Goal: Task Accomplishment & Management: Manage account settings

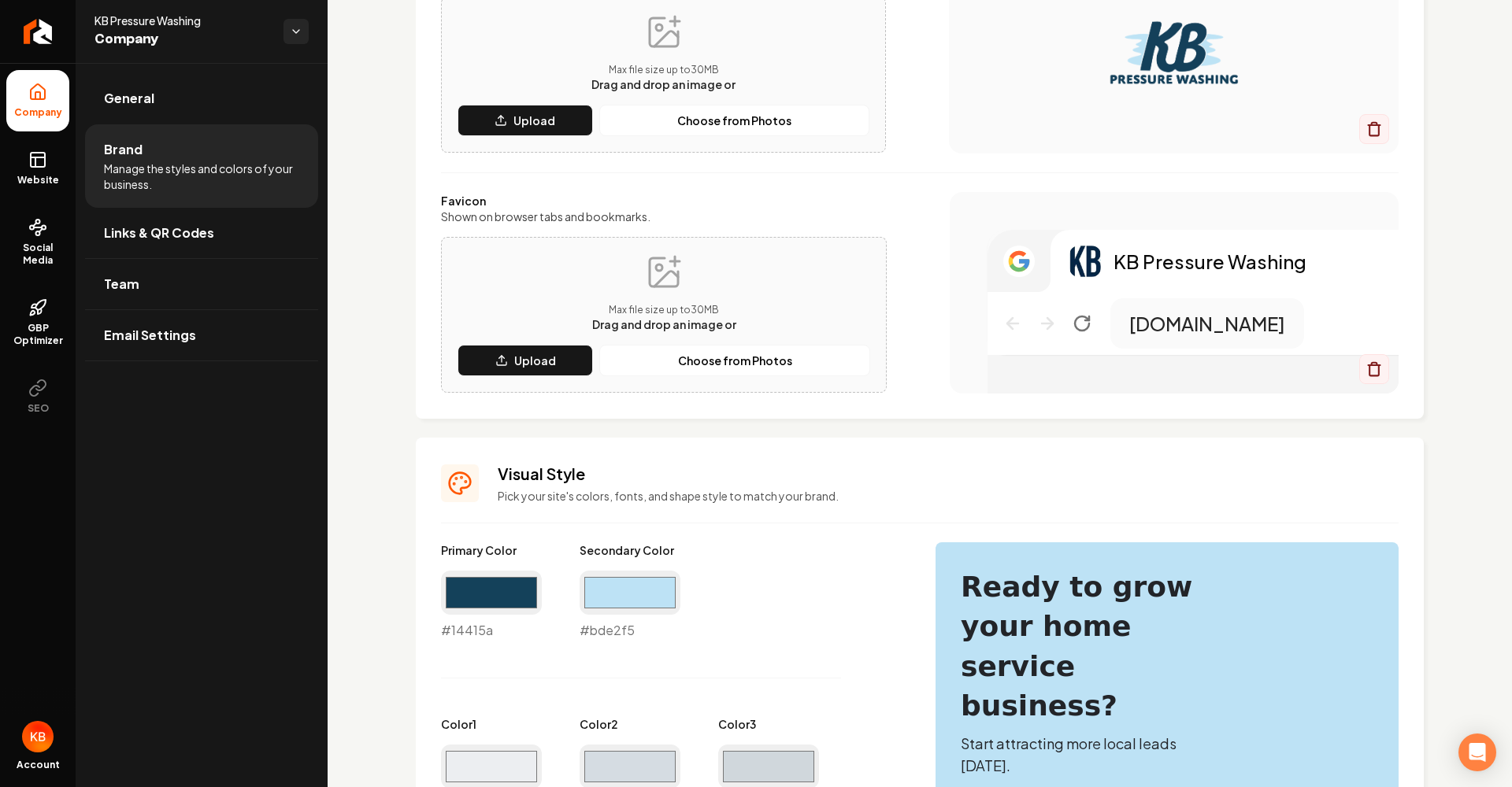
scroll to position [246, 0]
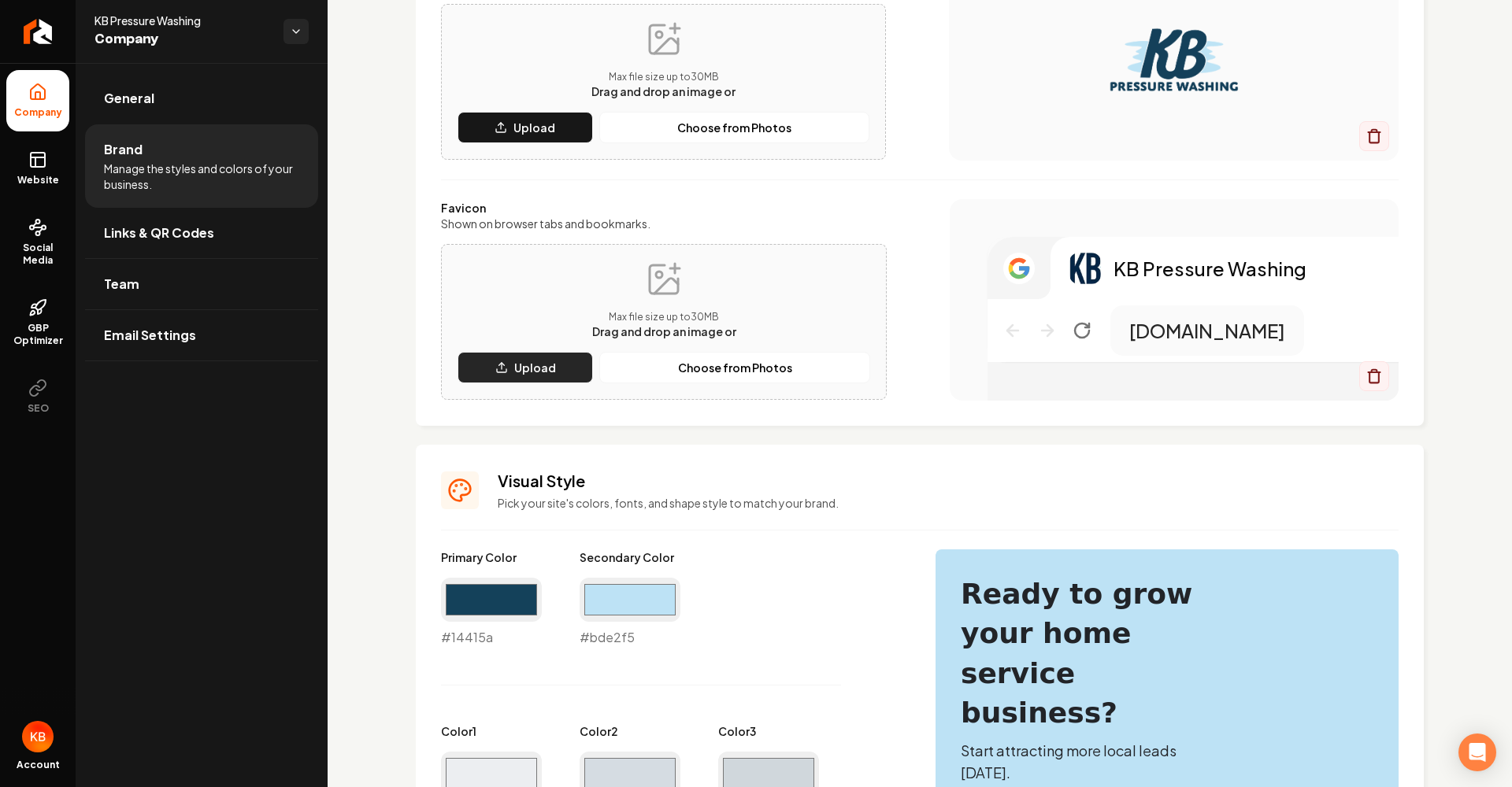
click at [552, 370] on p "Upload" at bounding box center [535, 367] width 42 height 16
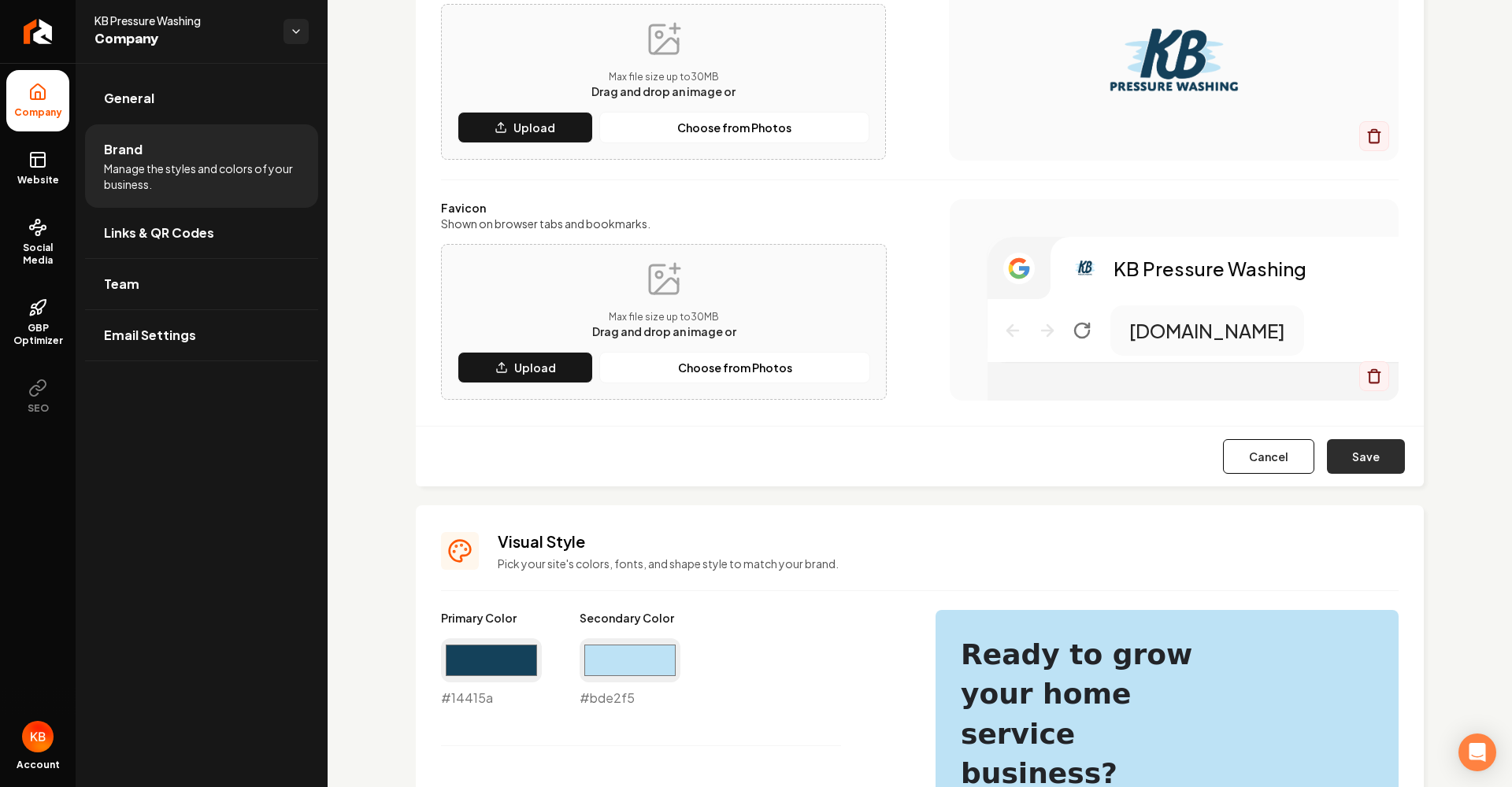
click at [1373, 458] on button "Save" at bounding box center [1365, 456] width 78 height 35
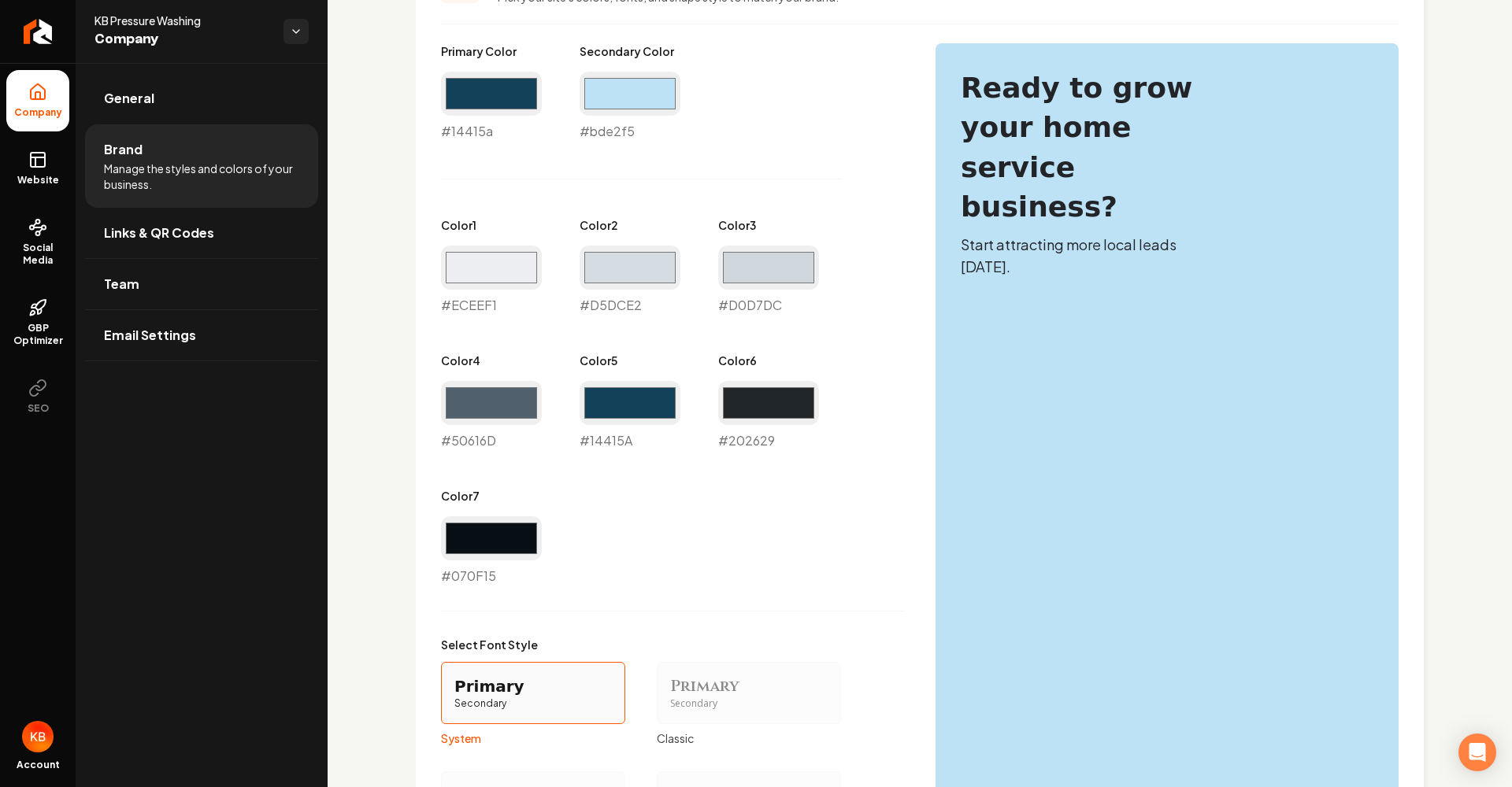
scroll to position [754, 0]
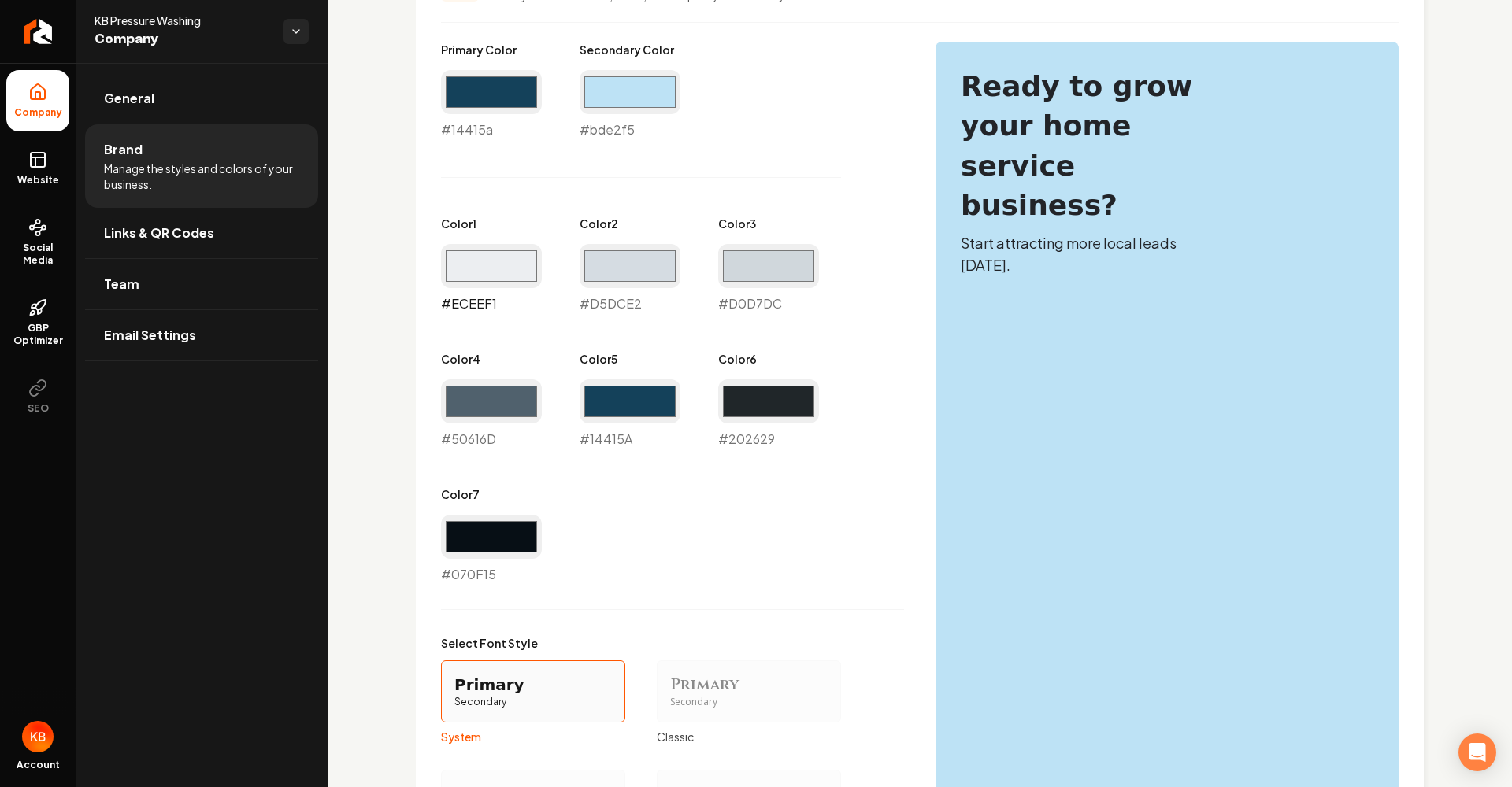
click at [502, 274] on input "#eceef1" at bounding box center [491, 266] width 101 height 44
click at [656, 493] on div "Primary Color #14415a #14415a Secondary Color #bde2f5 #bde2f5 Color 1 #eceef1 #…" at bounding box center [672, 313] width 463 height 542
click at [507, 266] on input "#eceef1" at bounding box center [491, 266] width 101 height 44
type input "#123f57"
click at [616, 269] on input "#d5dce2" at bounding box center [630, 266] width 101 height 44
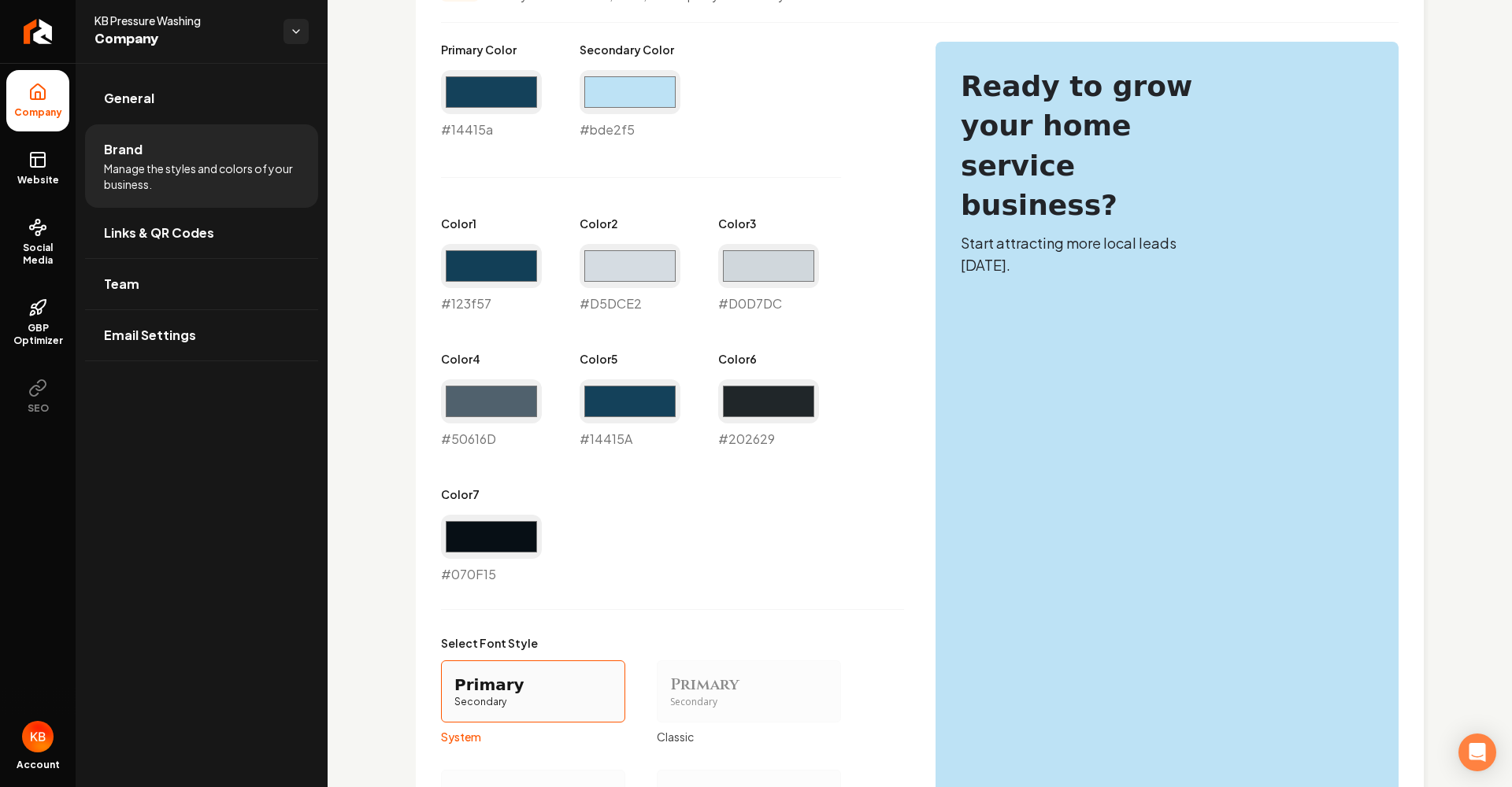
type input "#bde2f5"
click at [776, 260] on input "#d0d7dc" at bounding box center [769, 266] width 101 height 44
type input "#ffffff"
click at [493, 401] on input "#50616d" at bounding box center [491, 401] width 101 height 44
type input "#fffef0"
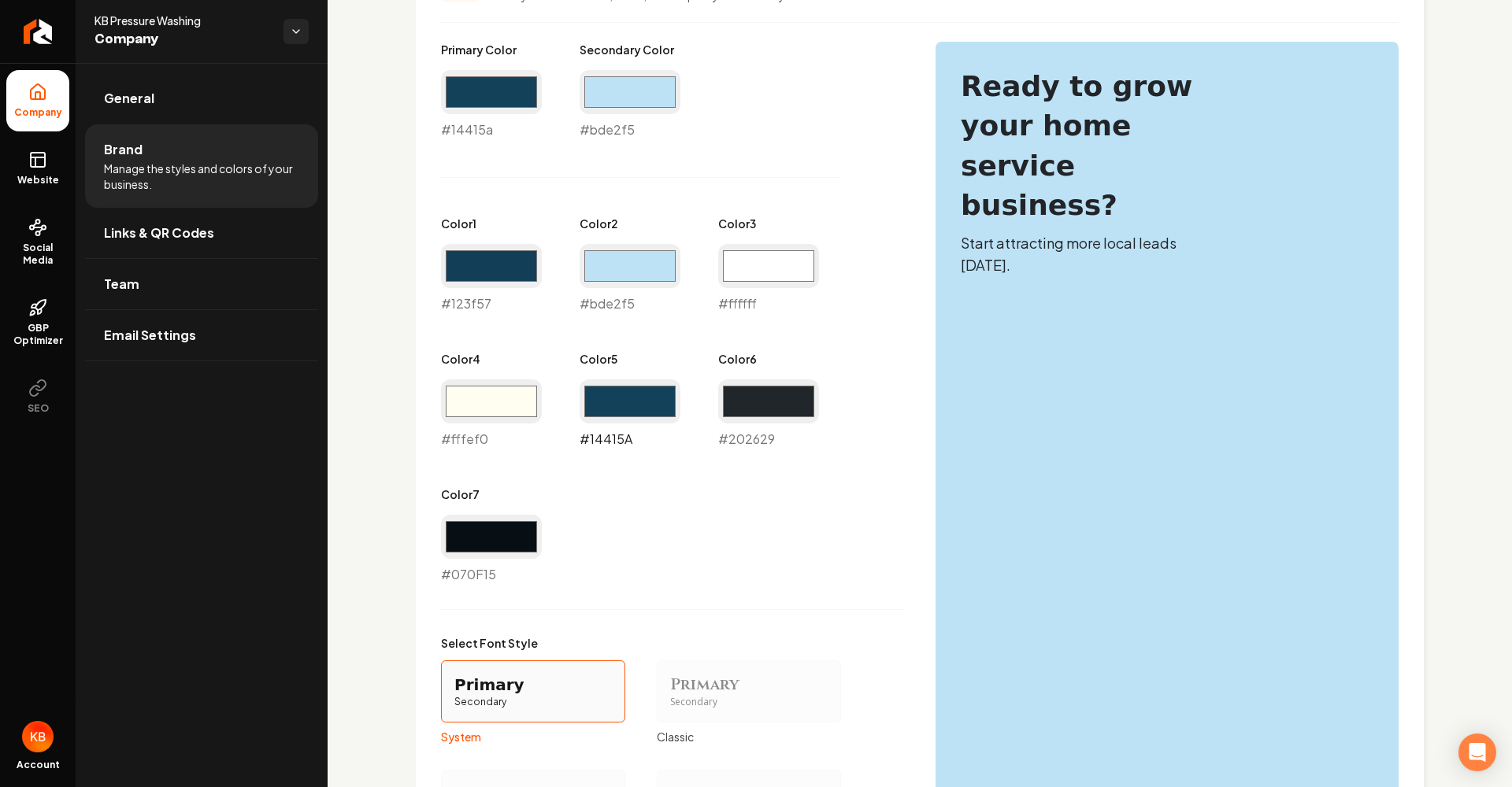
click at [639, 400] on input "#14415a" at bounding box center [630, 401] width 101 height 44
type input "#13415a"
click at [757, 403] on input "#202629" at bounding box center [769, 401] width 101 height 44
type input "#fffef0"
click at [475, 538] on input "#070f15" at bounding box center [491, 537] width 101 height 44
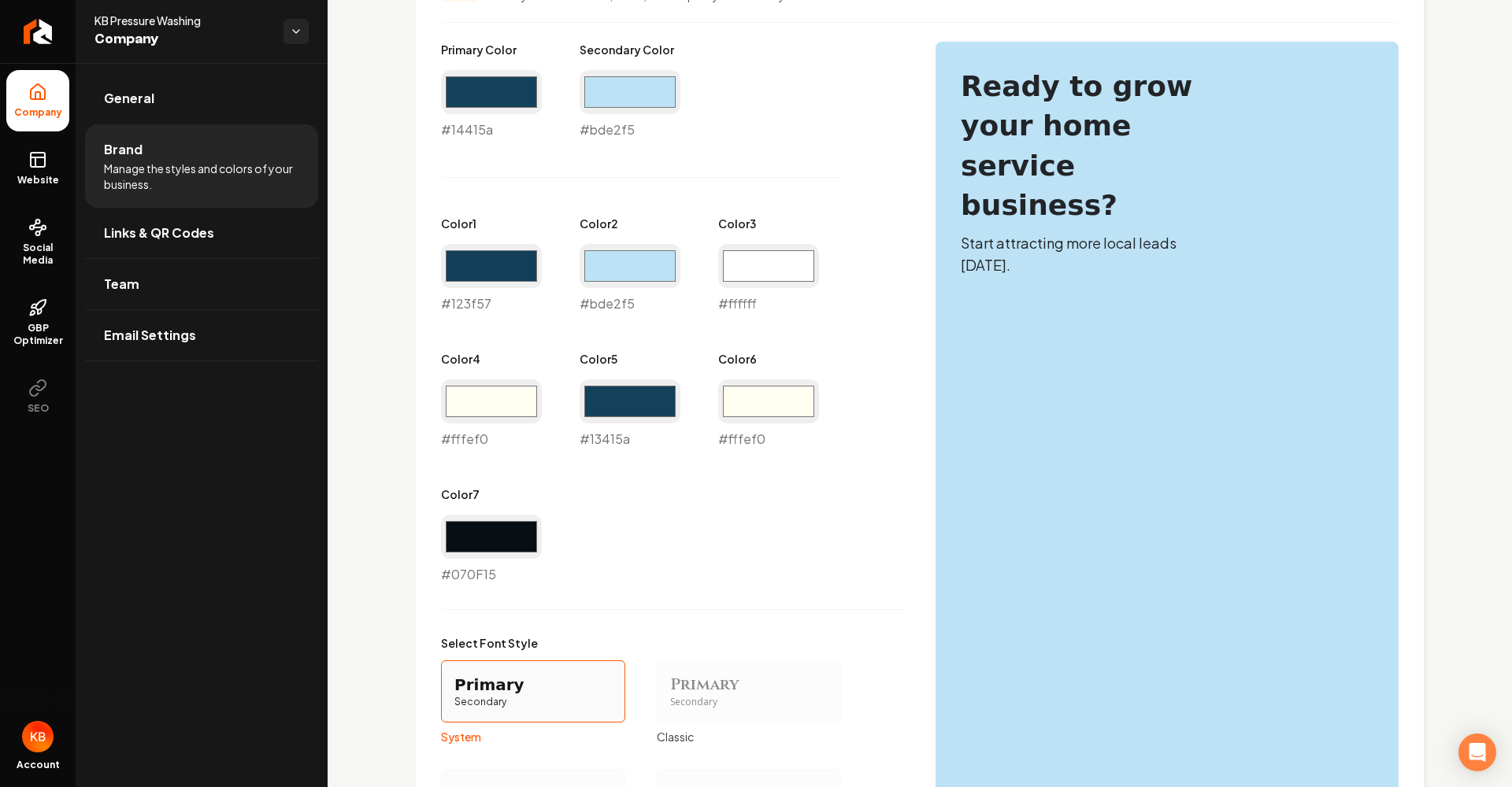
type input "#ffffff"
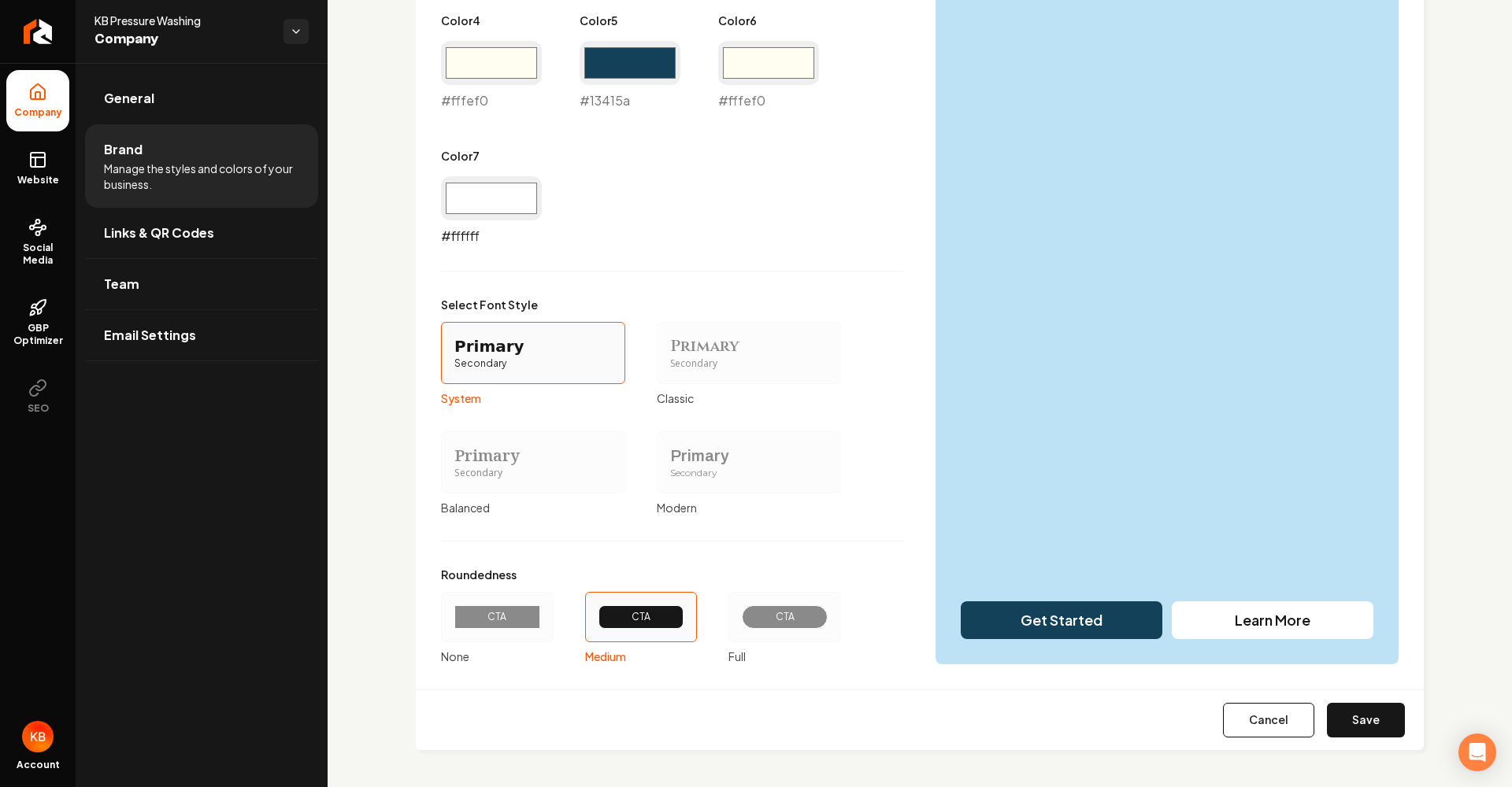
scroll to position [1092, 0]
drag, startPoint x: 558, startPoint y: 472, endPoint x: 568, endPoint y: 474, distance: 10.2
click at [559, 472] on div "Secondary" at bounding box center [533, 474] width 158 height 14
click at [453, 469] on button "Primary Secondary Balanced" at bounding box center [446, 463] width 13 height 13
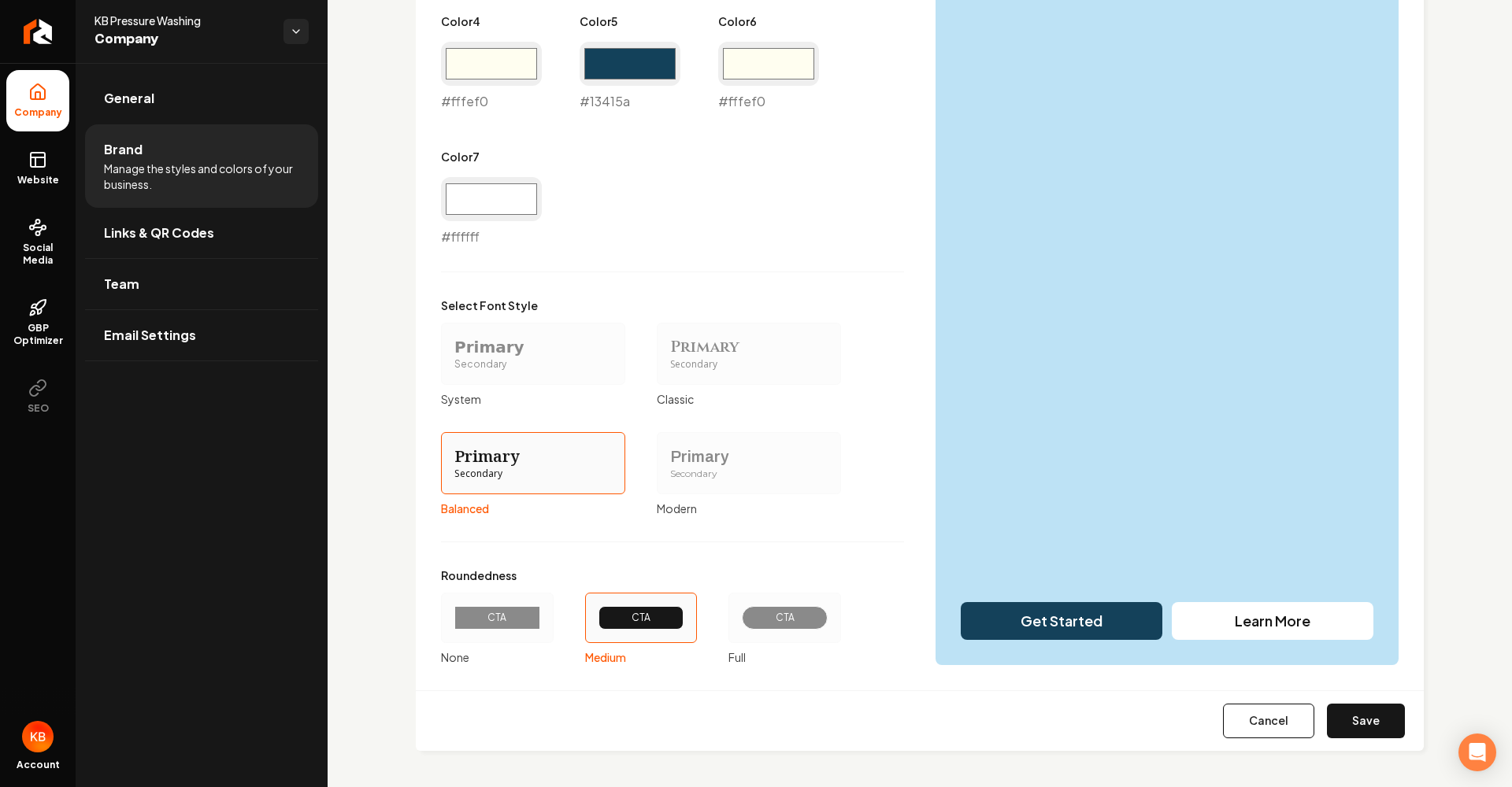
scroll to position [0, 0]
click at [1388, 724] on button "Save" at bounding box center [1365, 721] width 78 height 35
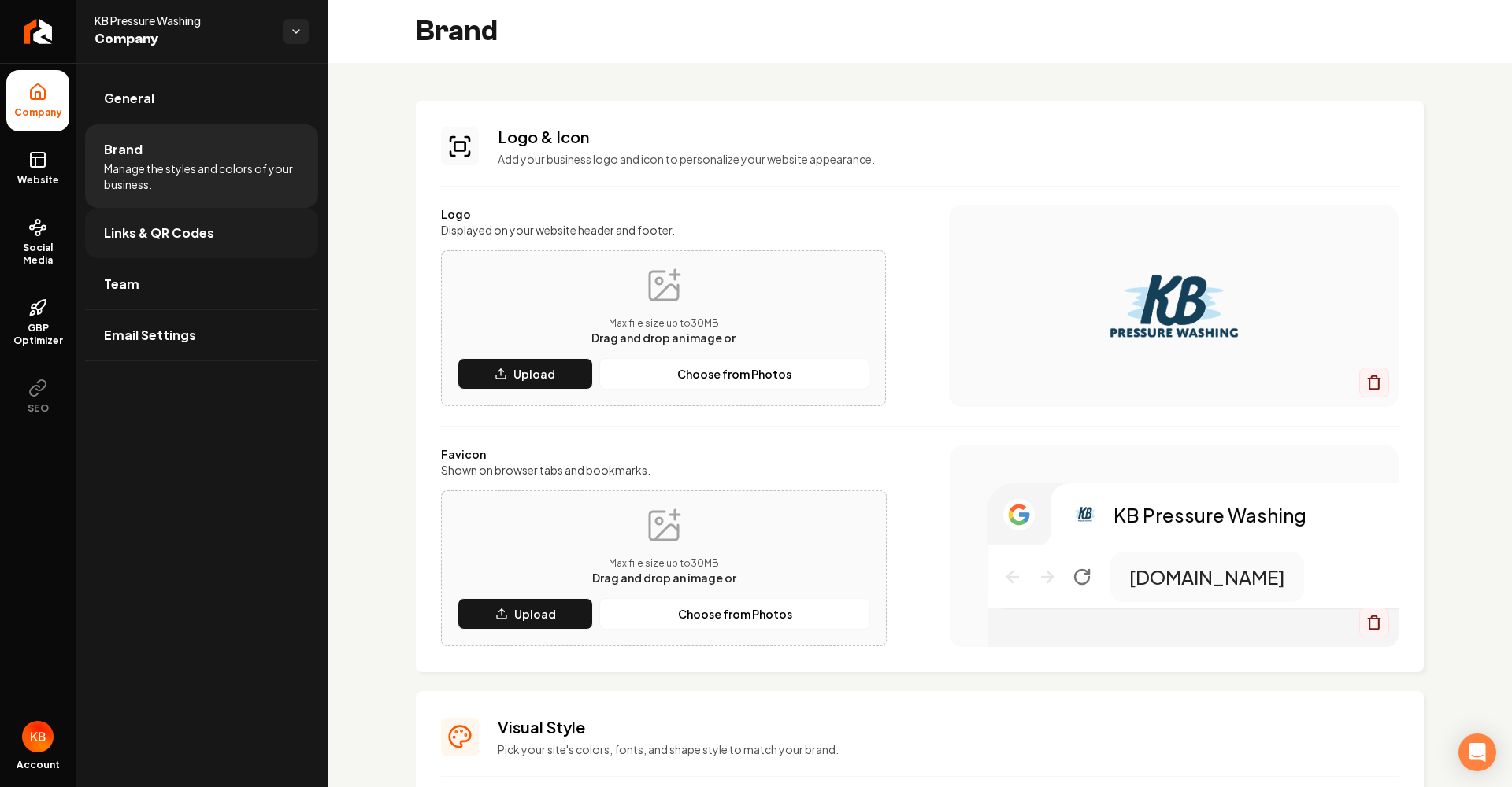
click at [236, 232] on link "Links & QR Codes" at bounding box center [202, 233] width 233 height 50
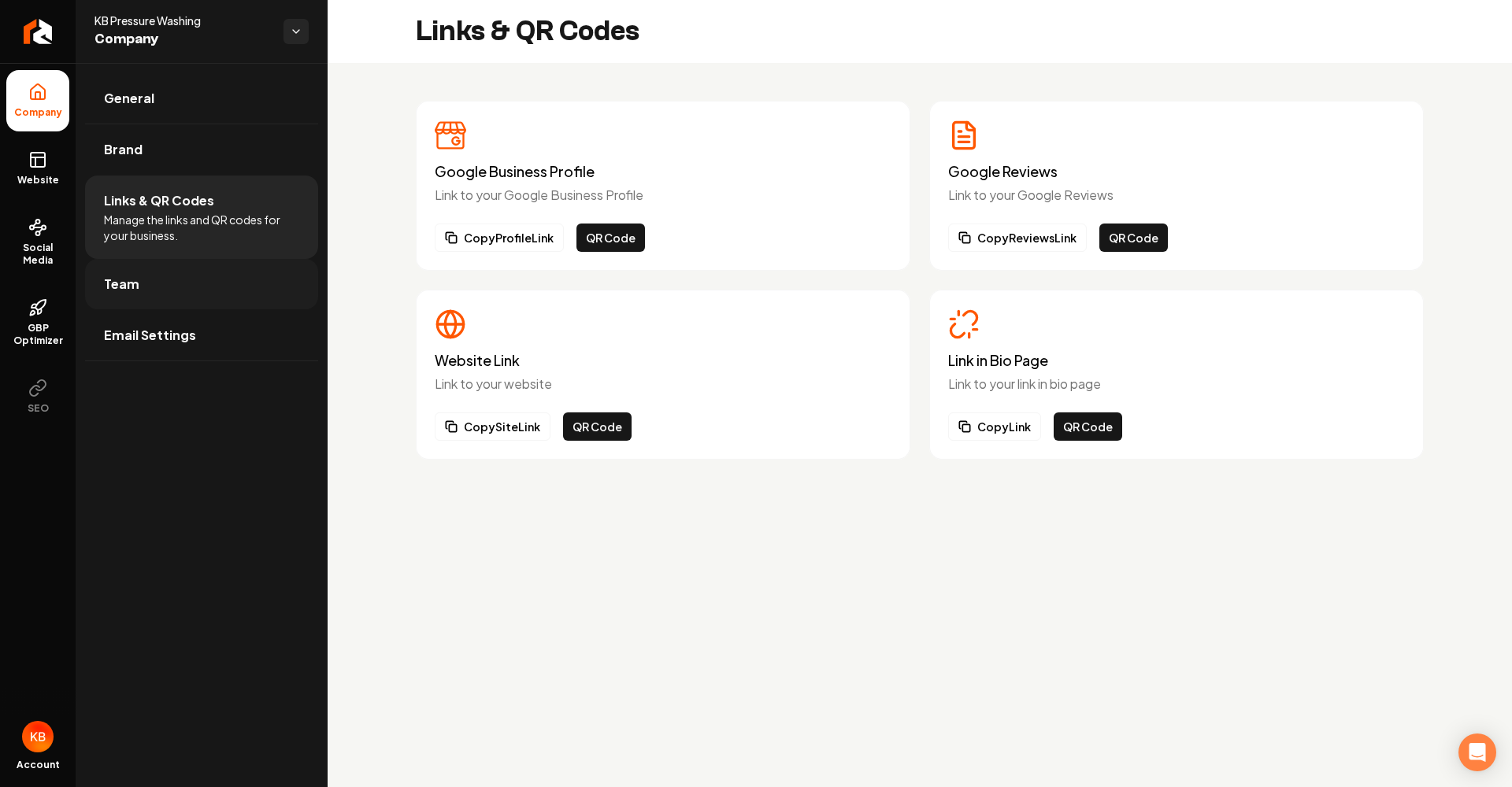
click at [254, 298] on link "Team" at bounding box center [202, 284] width 233 height 50
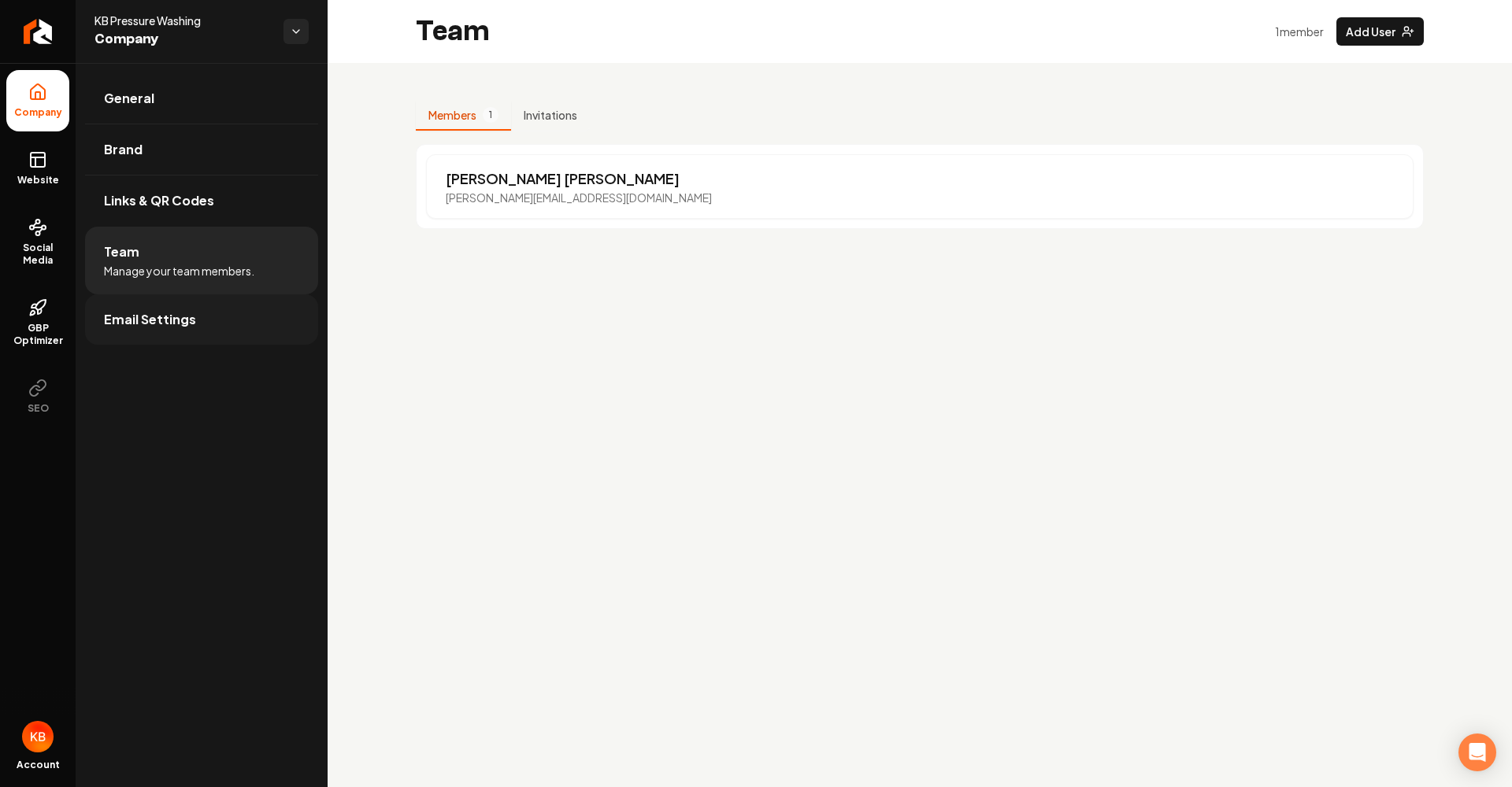
click at [273, 333] on link "Email Settings" at bounding box center [202, 319] width 233 height 50
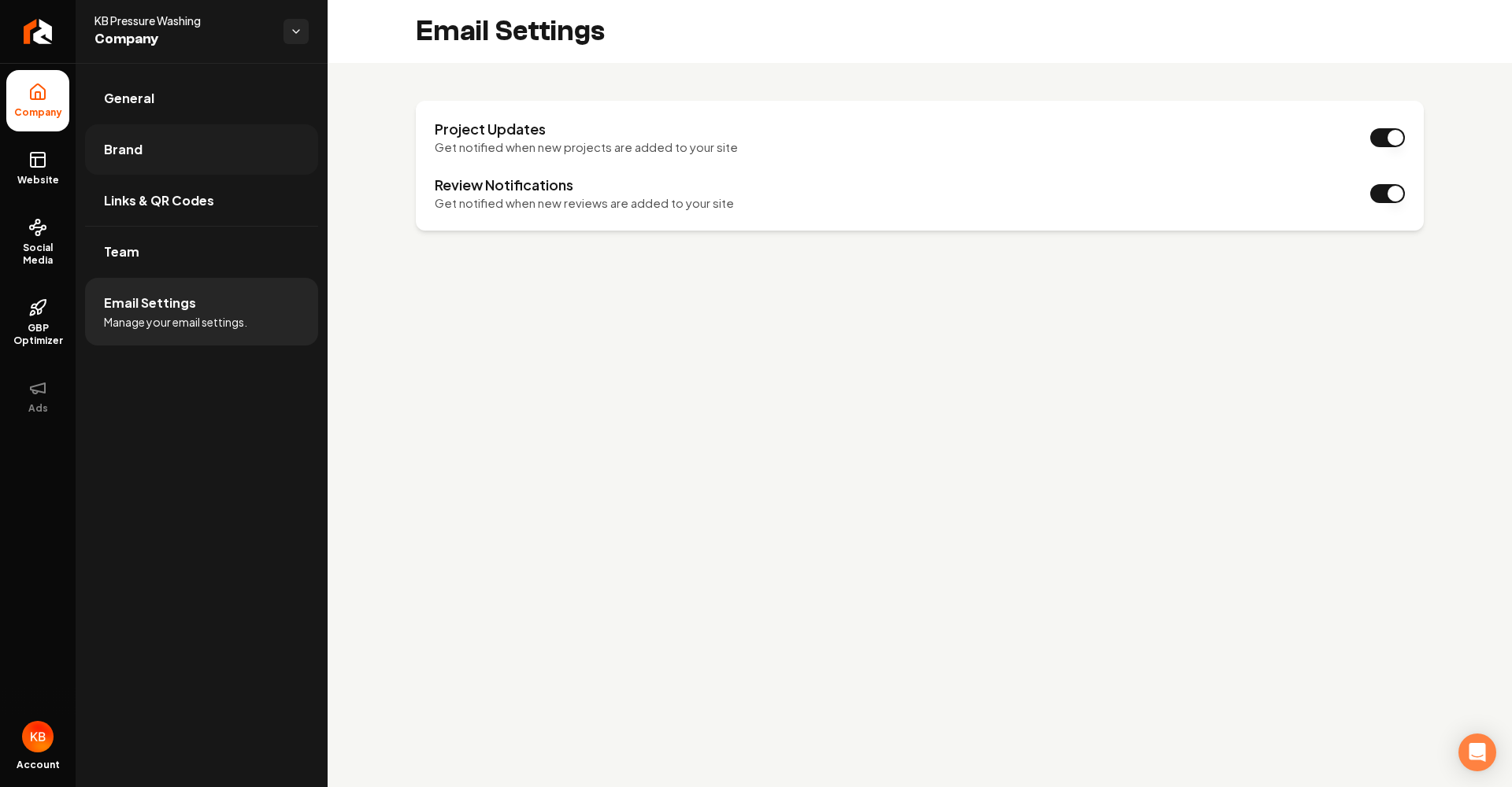
click at [198, 138] on link "Brand" at bounding box center [202, 149] width 233 height 50
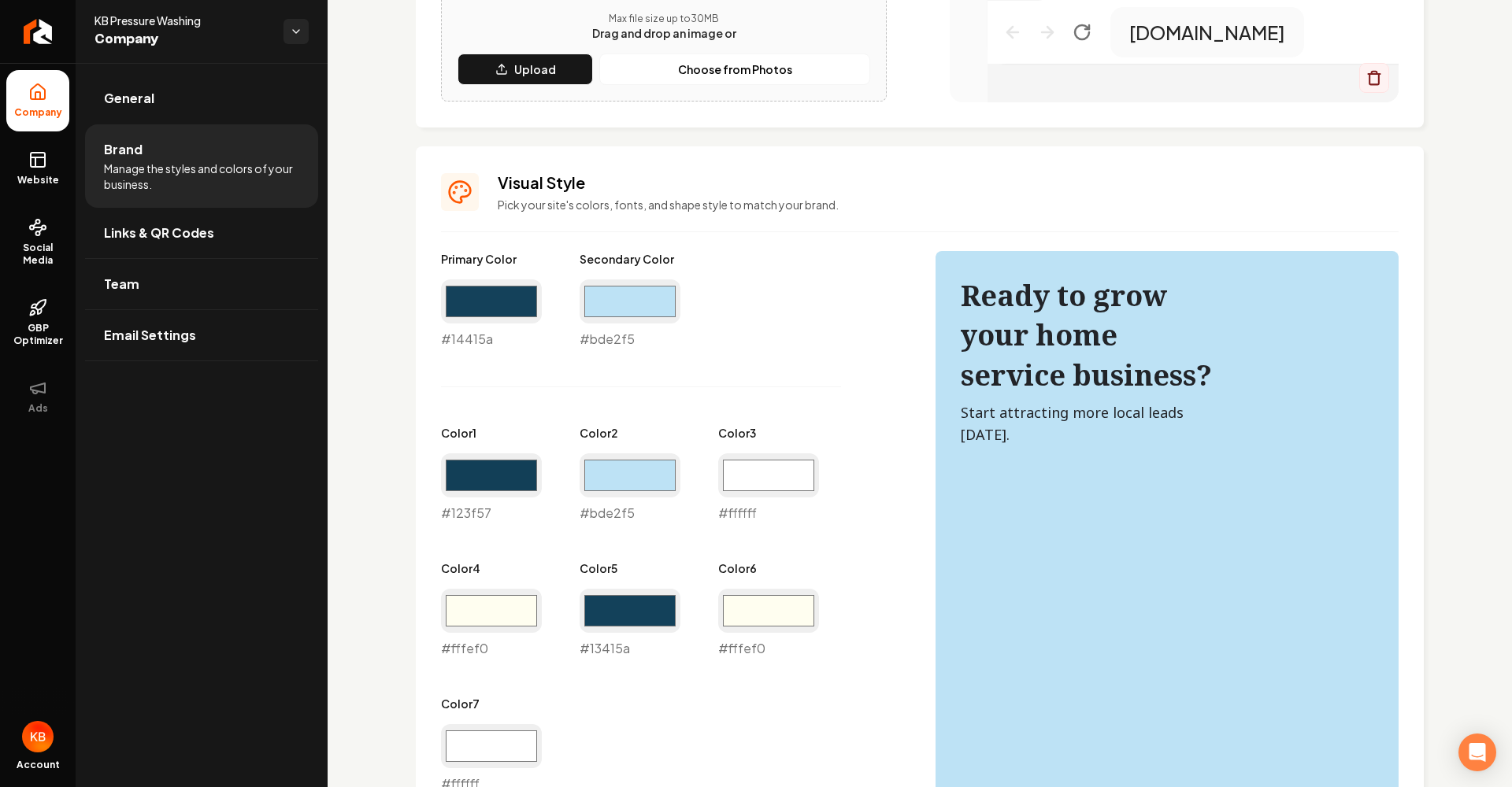
scroll to position [571, 0]
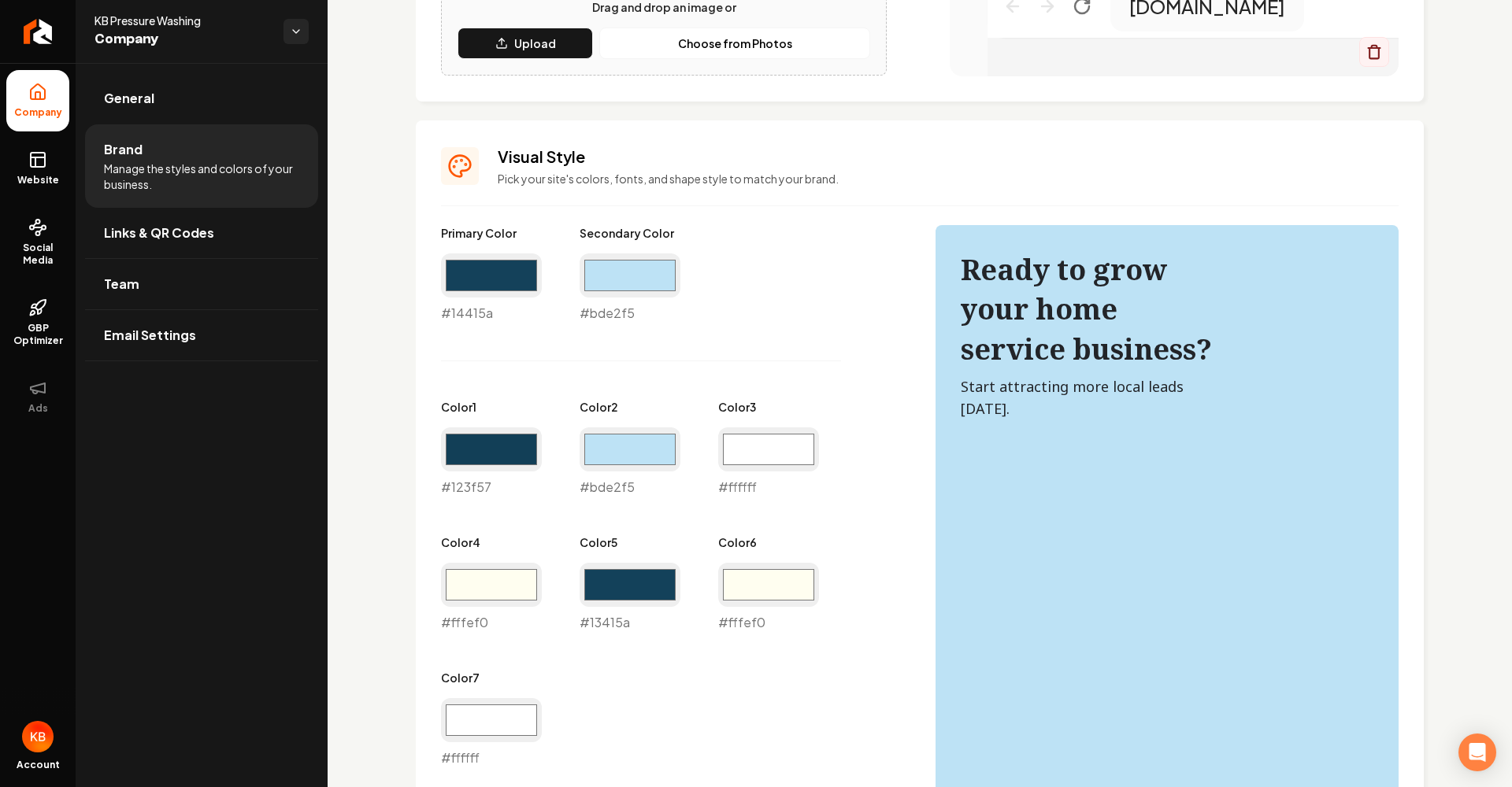
click at [749, 427] on div "Color 3 #ffffff #ffffff" at bounding box center [769, 448] width 101 height 98
click at [747, 441] on input "#ffffff" at bounding box center [769, 450] width 101 height 44
type input "#13415a"
drag, startPoint x: 511, startPoint y: 582, endPoint x: 534, endPoint y: 584, distance: 23.1
click at [511, 582] on input "#fffef0" at bounding box center [491, 585] width 101 height 44
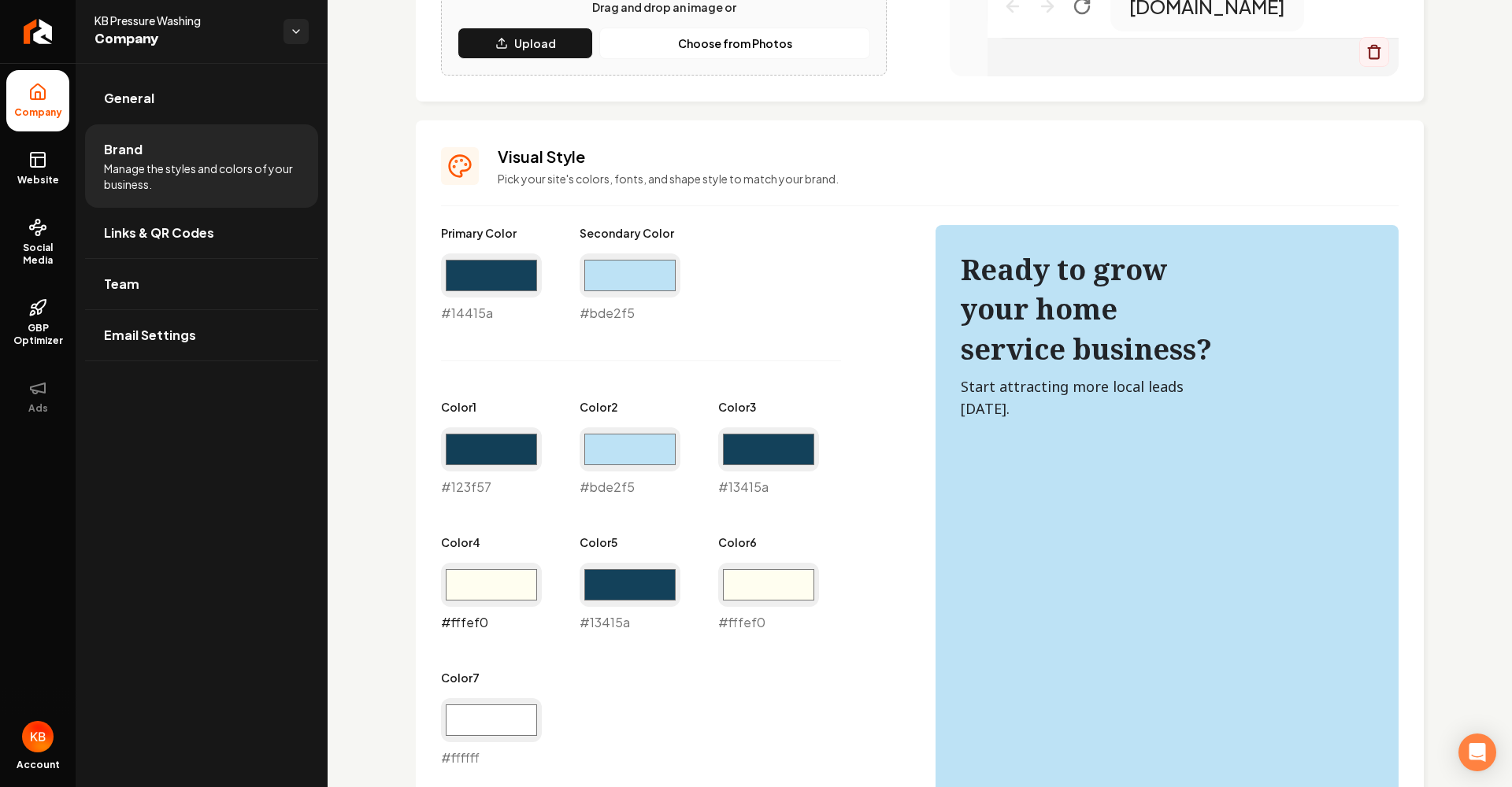
type input "#bde2f5"
click at [769, 583] on input "#fffef0" at bounding box center [769, 585] width 101 height 44
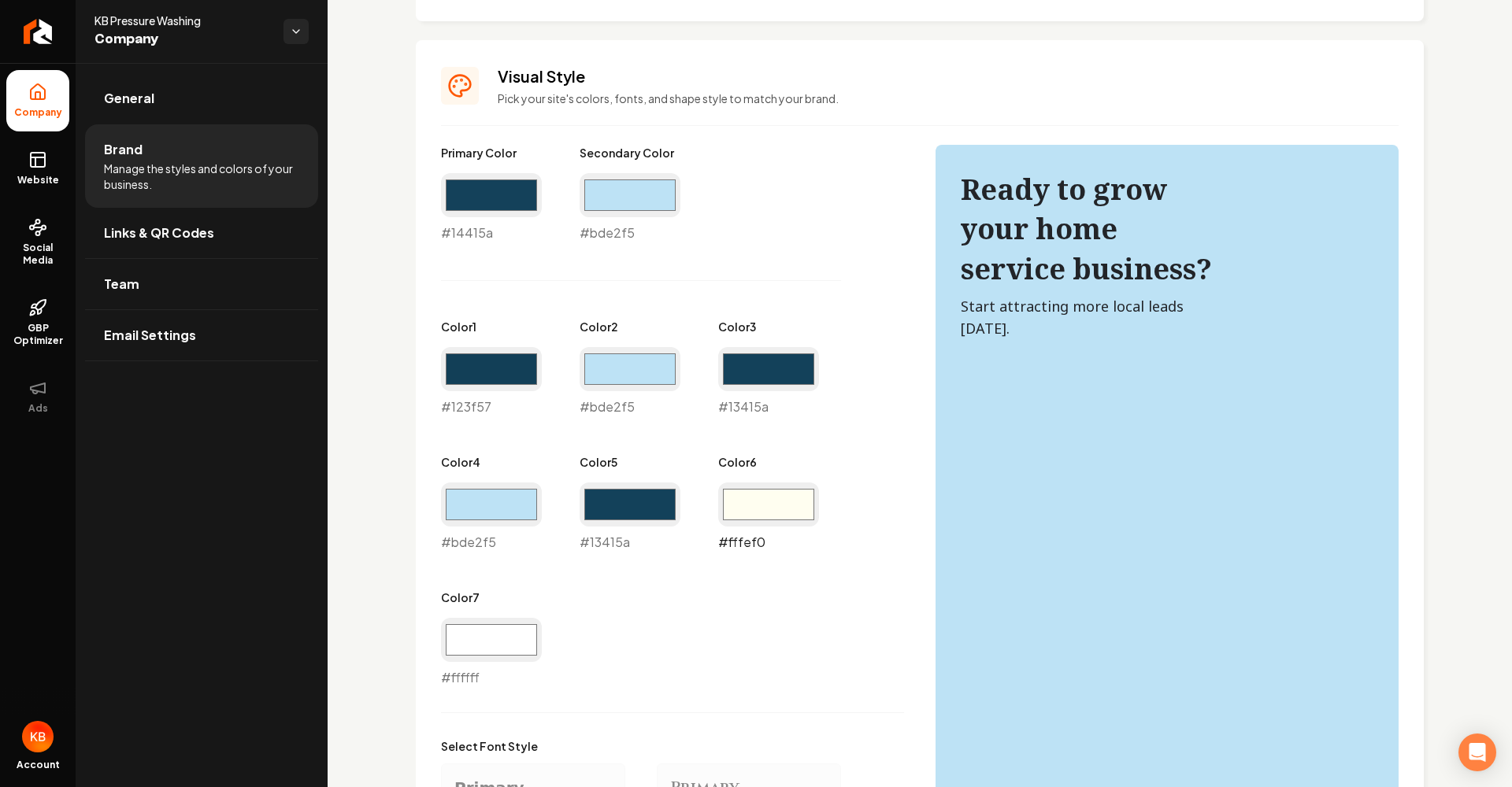
scroll to position [654, 0]
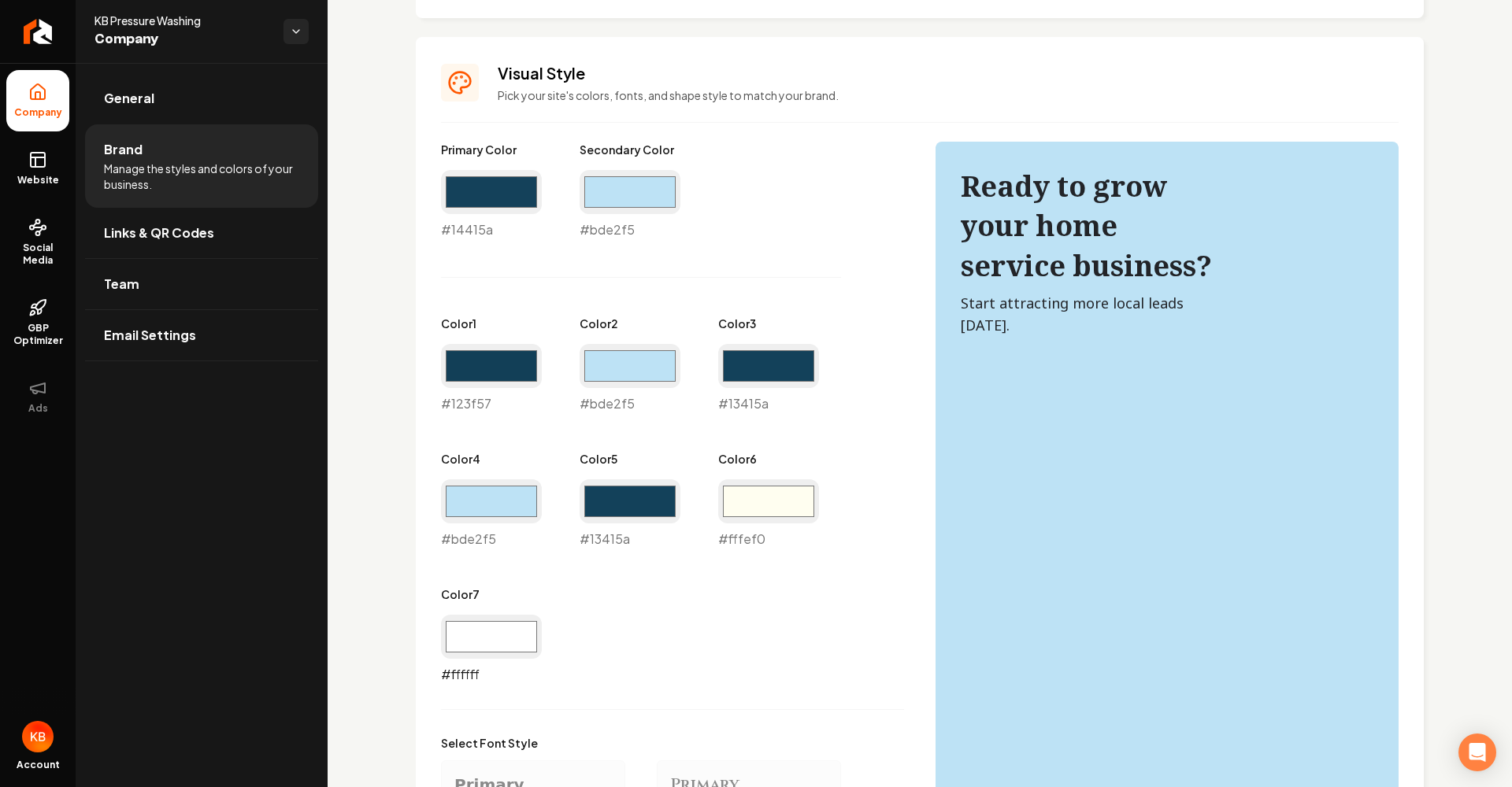
click at [462, 616] on input "#ffffff" at bounding box center [491, 637] width 101 height 44
drag, startPoint x: 691, startPoint y: 615, endPoint x: 707, endPoint y: 607, distance: 17.9
click at [693, 613] on div "Primary Color #14415a #14415a Secondary Color #bde2f5 #bde2f5 Color 1 #123f57 #…" at bounding box center [672, 413] width 463 height 542
click at [786, 499] on input "#fffef0" at bounding box center [769, 501] width 101 height 44
click at [889, 322] on div "Primary Color #14415a #14415a Secondary Color #bde2f5 #bde2f5 Color 1 #123f57 #…" at bounding box center [672, 413] width 463 height 542
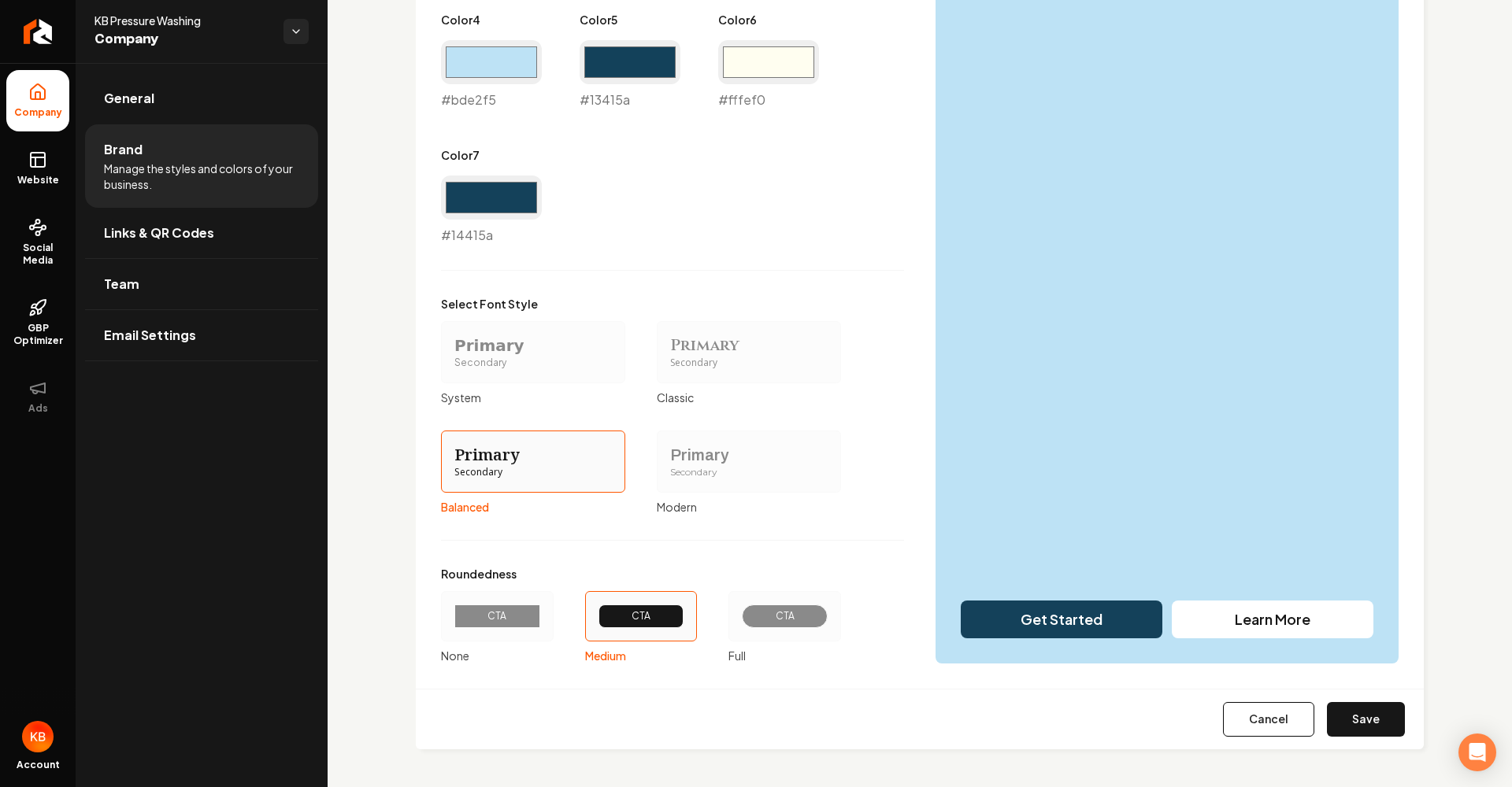
scroll to position [1092, 0]
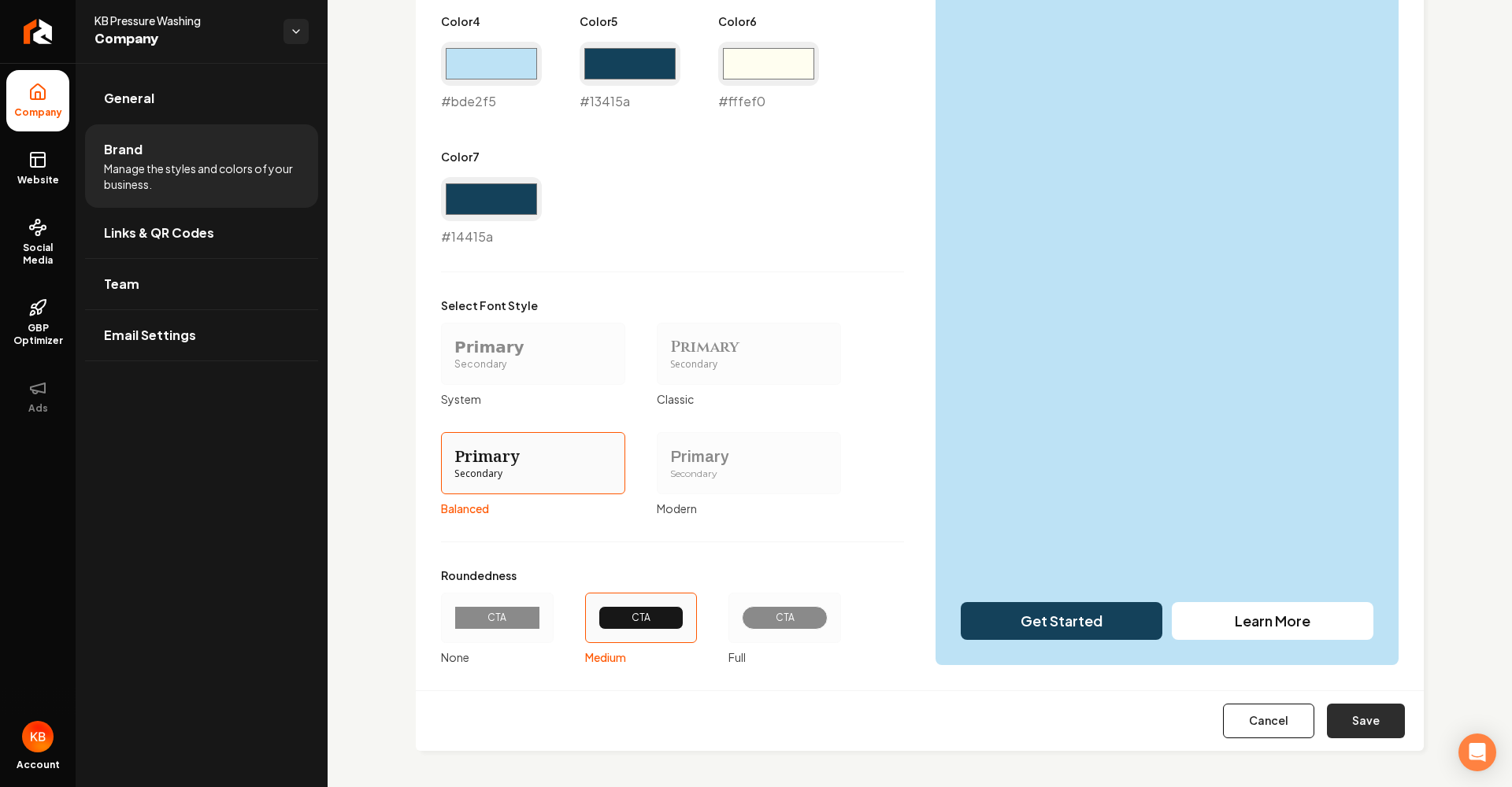
click at [1363, 711] on button "Save" at bounding box center [1365, 721] width 78 height 35
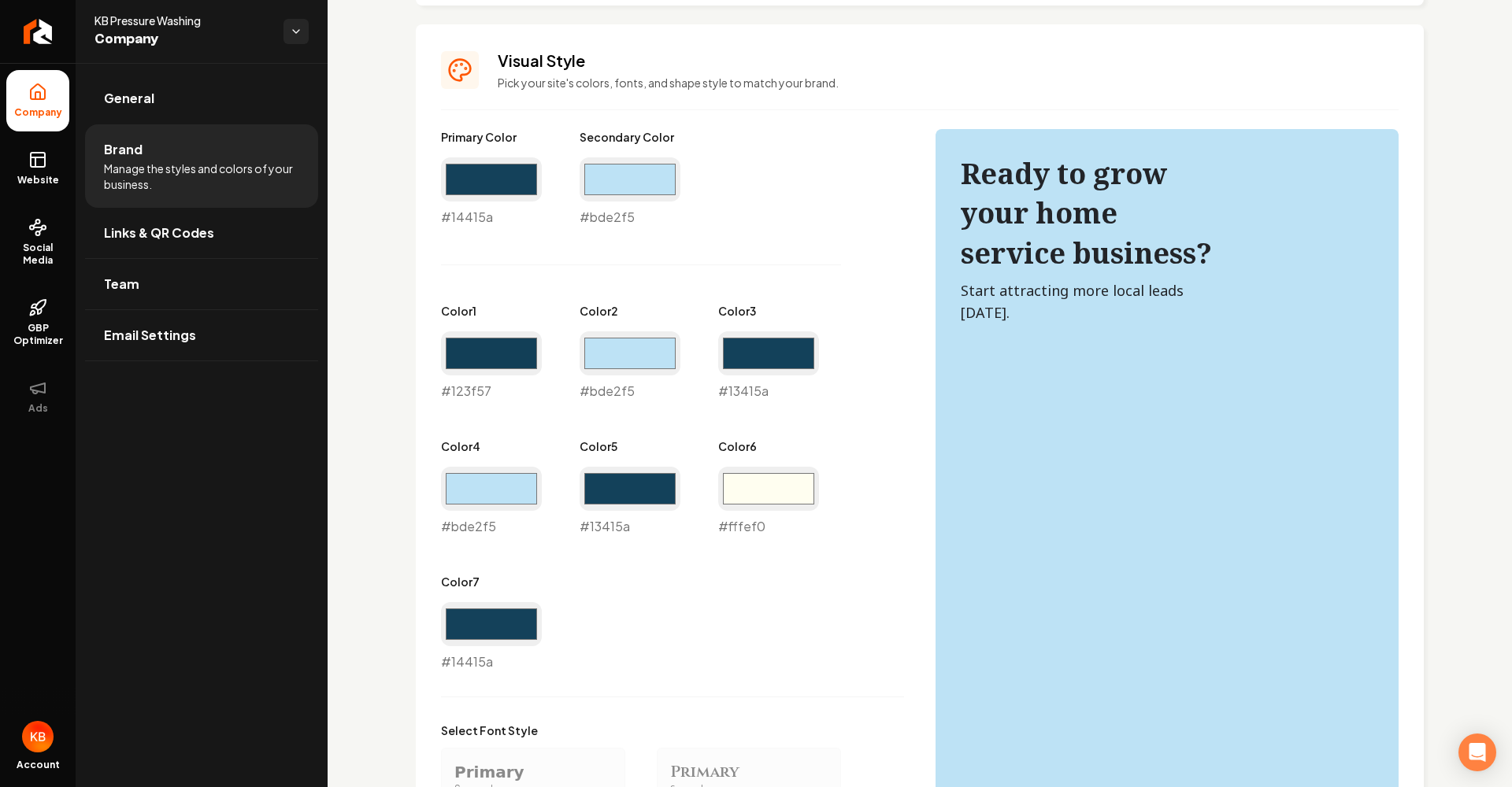
scroll to position [662, 0]
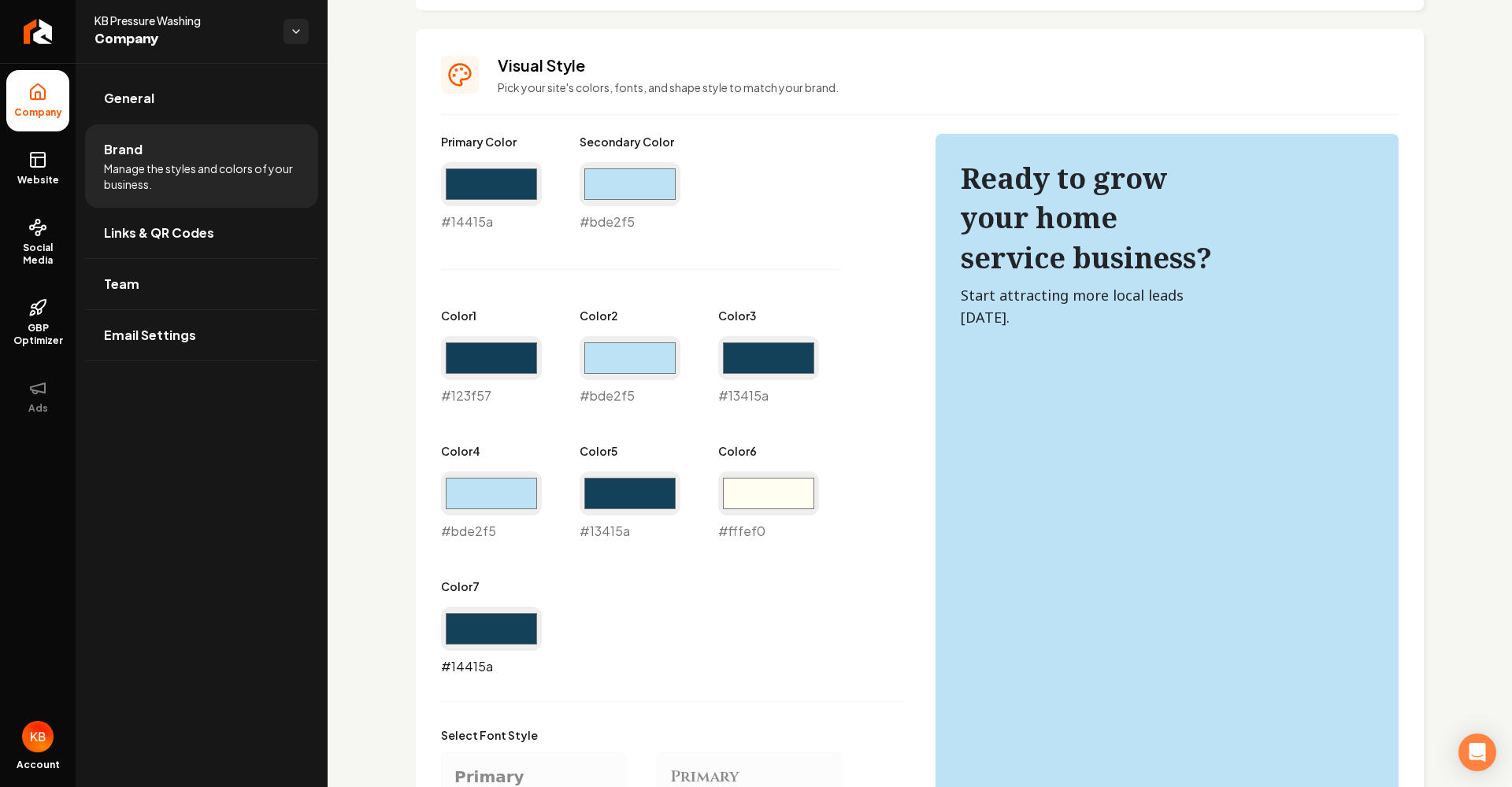
click at [528, 623] on input "#14415a" at bounding box center [491, 629] width 101 height 44
type input "#fffef0"
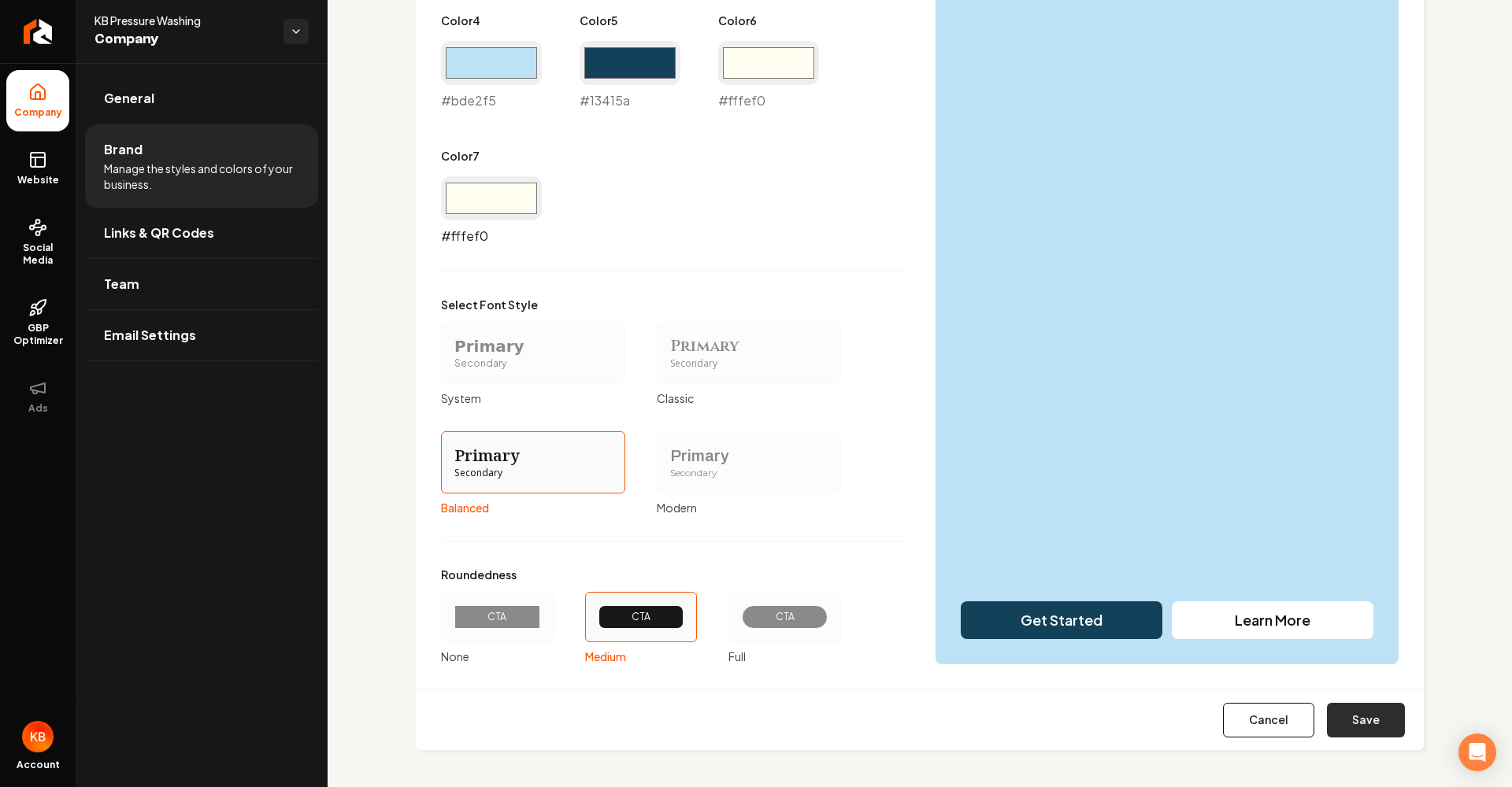
scroll to position [1092, 0]
click at [1370, 728] on button "Save" at bounding box center [1365, 721] width 78 height 35
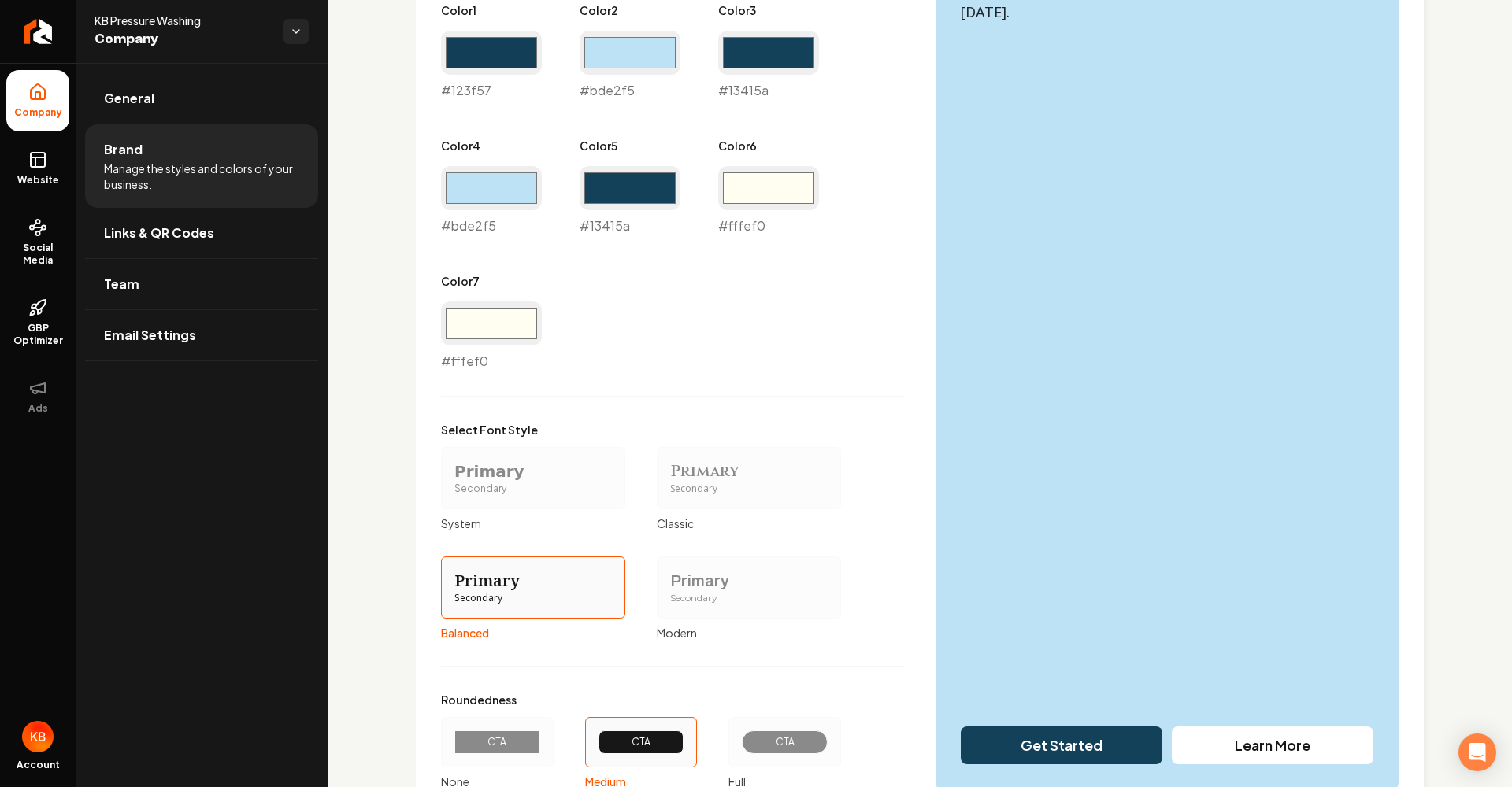
scroll to position [964, 0]
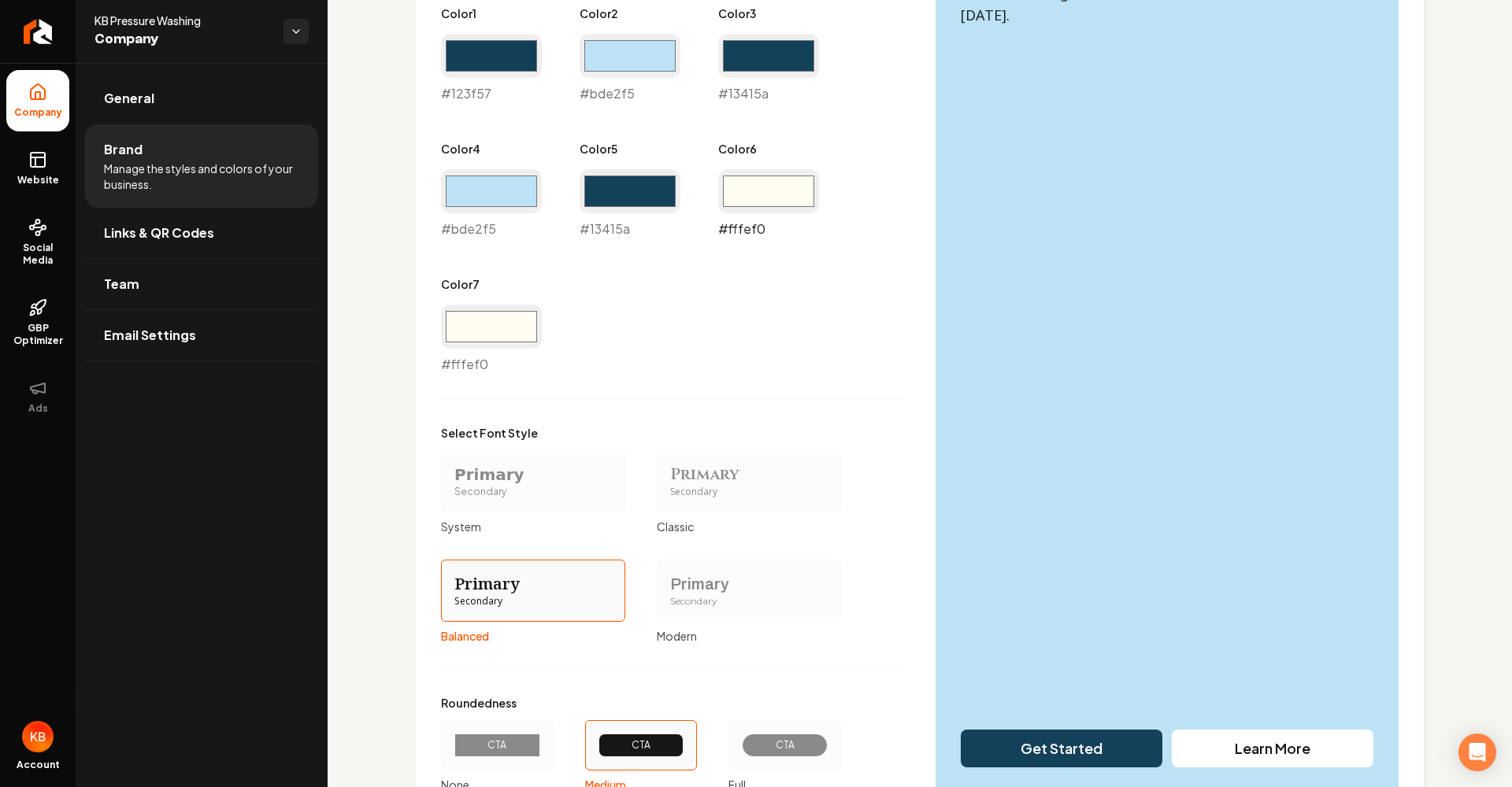
click at [750, 180] on input "#fffef0" at bounding box center [769, 191] width 101 height 44
type input "#14415a"
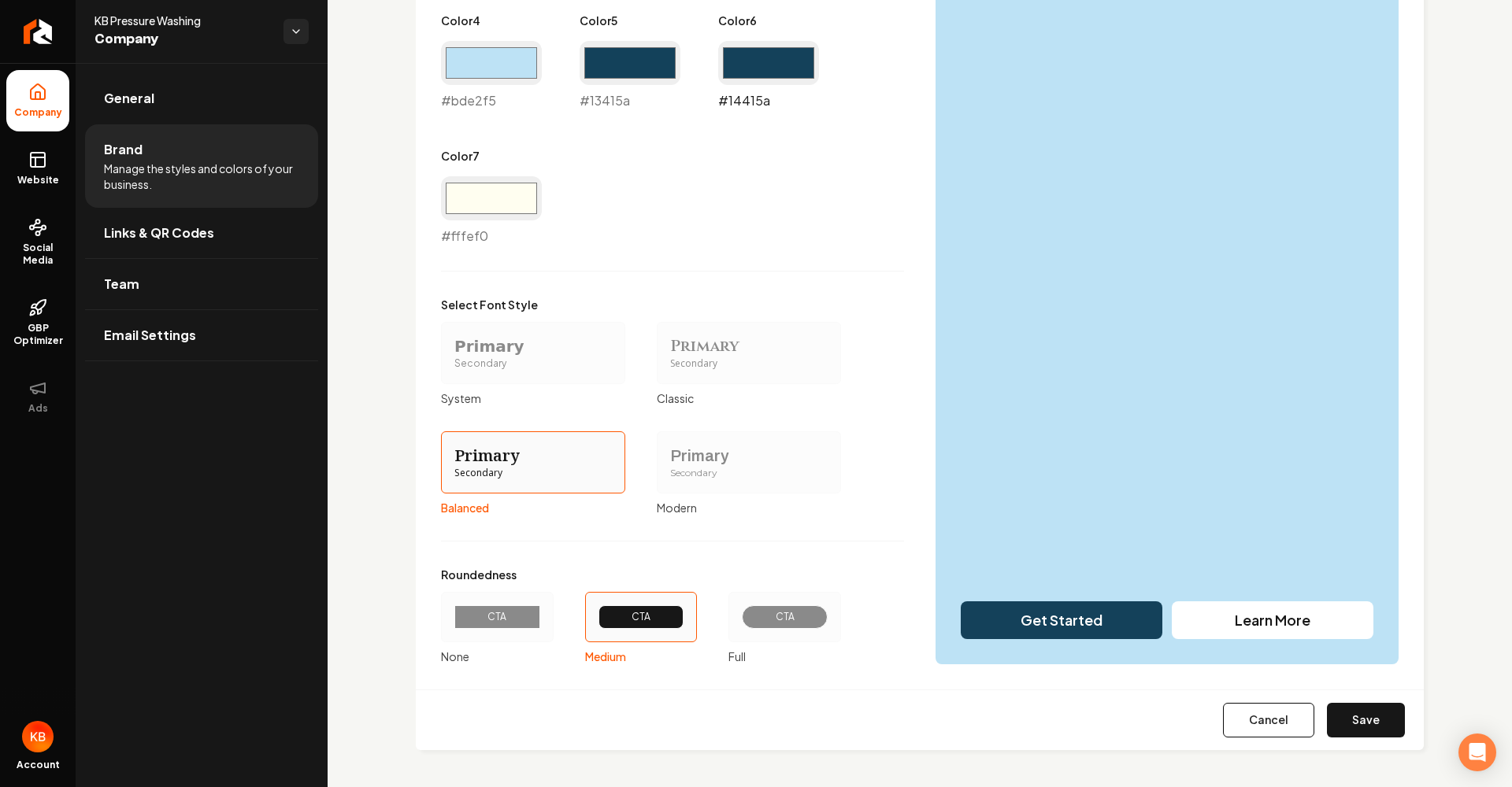
scroll to position [1092, 0]
click at [1384, 724] on button "Save" at bounding box center [1365, 721] width 78 height 35
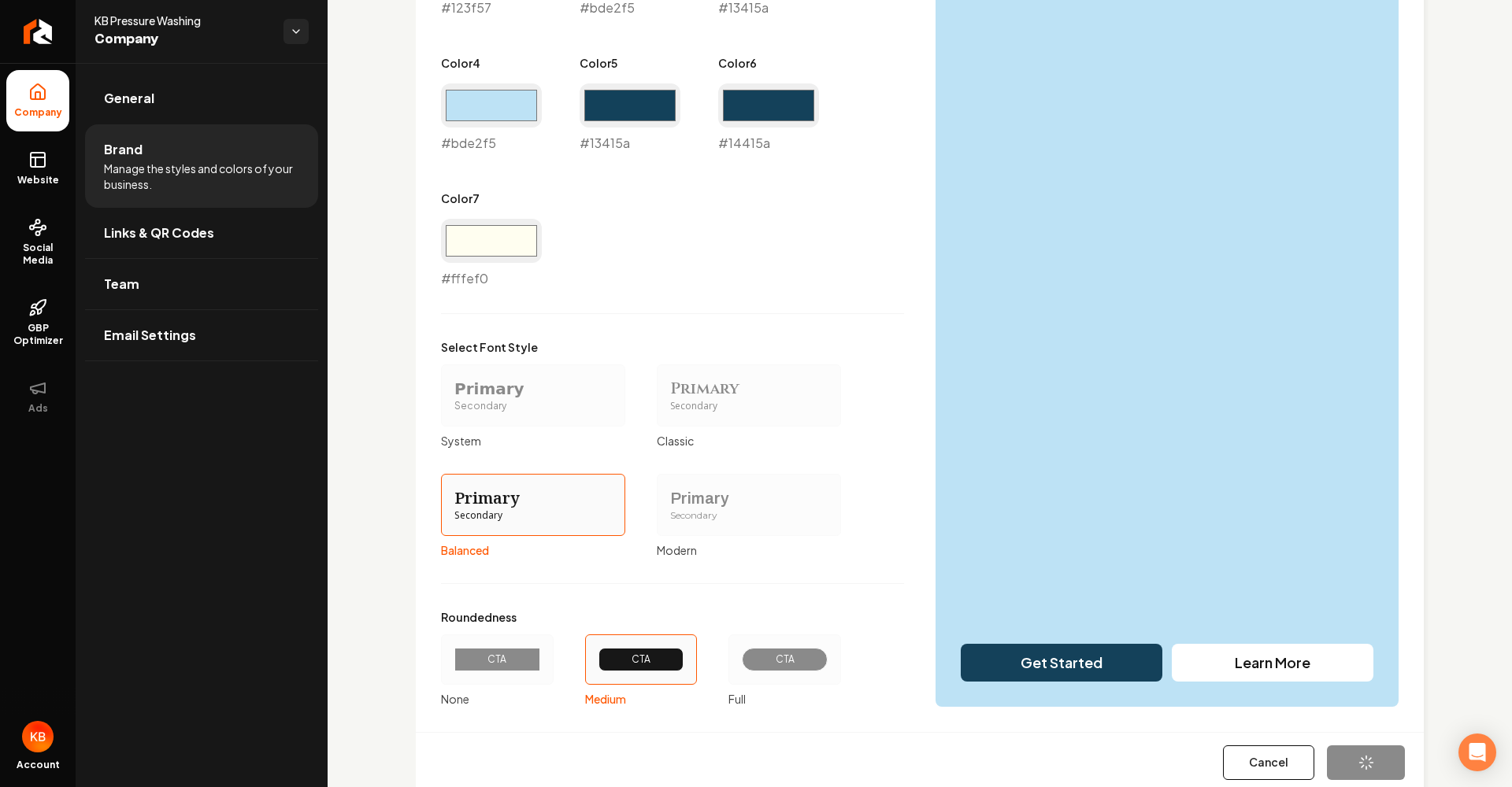
scroll to position [987, 0]
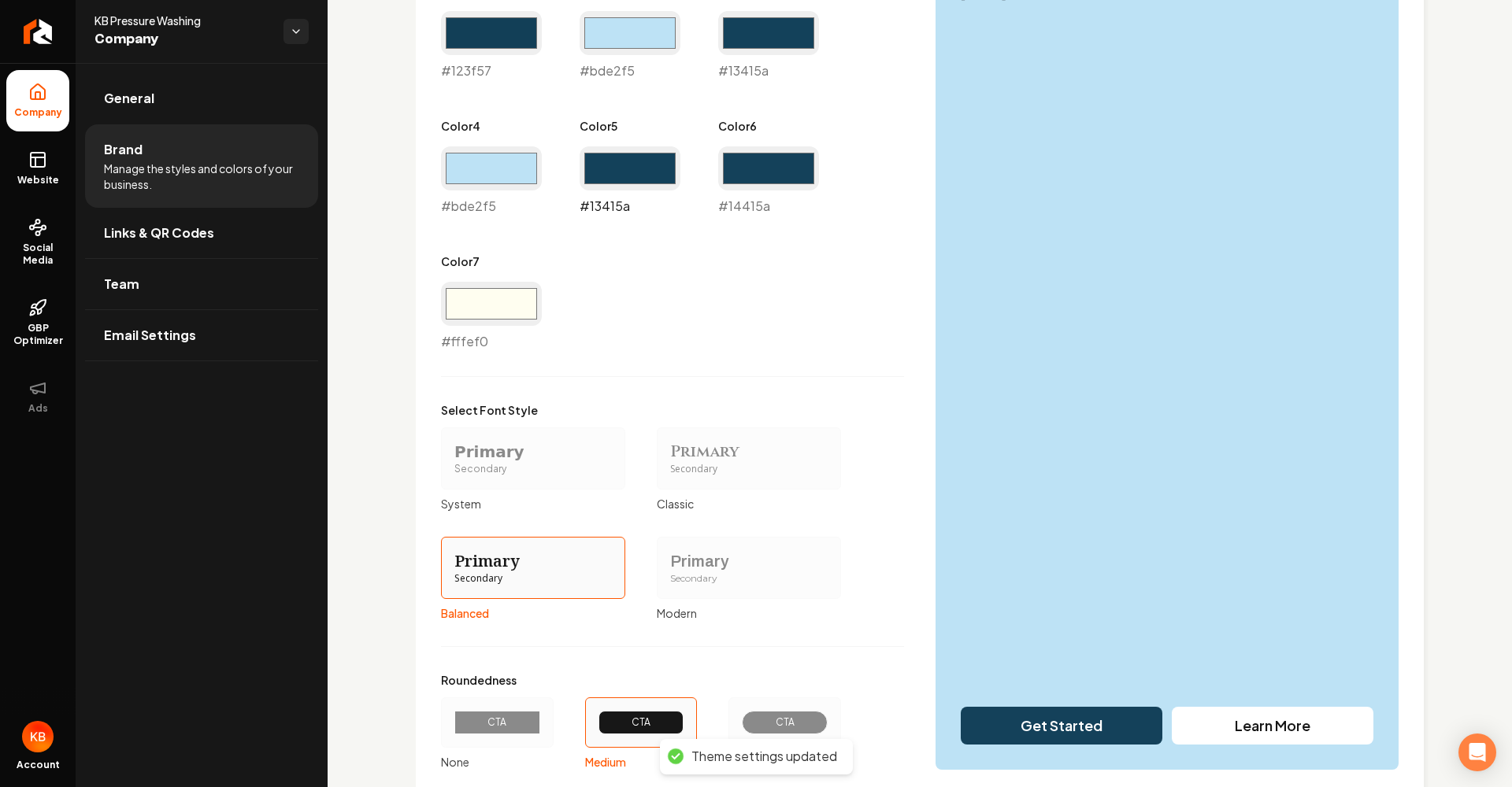
click at [627, 180] on input "#13415a" at bounding box center [630, 169] width 101 height 44
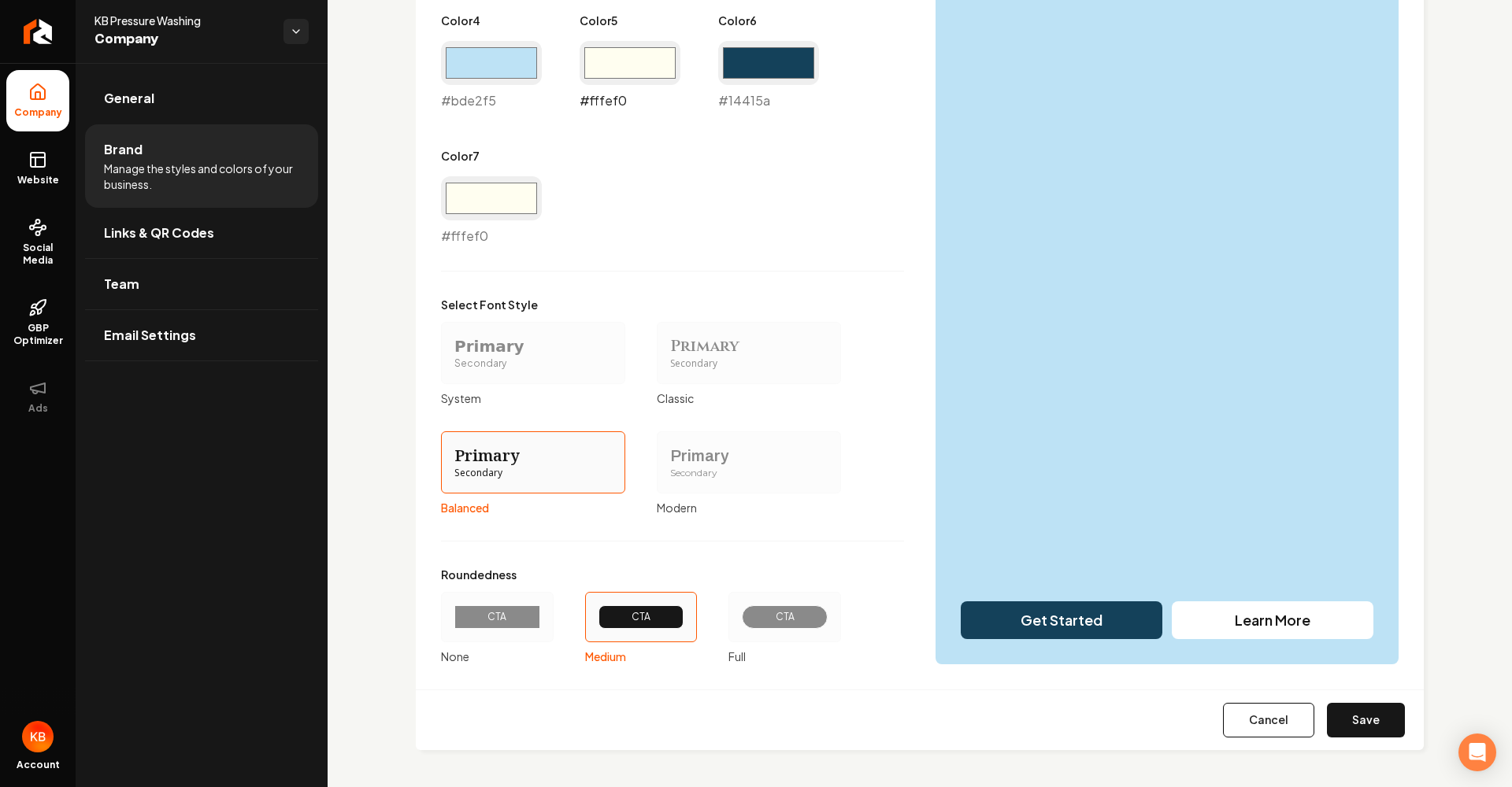
scroll to position [1092, 0]
click at [1374, 734] on button "Save" at bounding box center [1365, 721] width 78 height 35
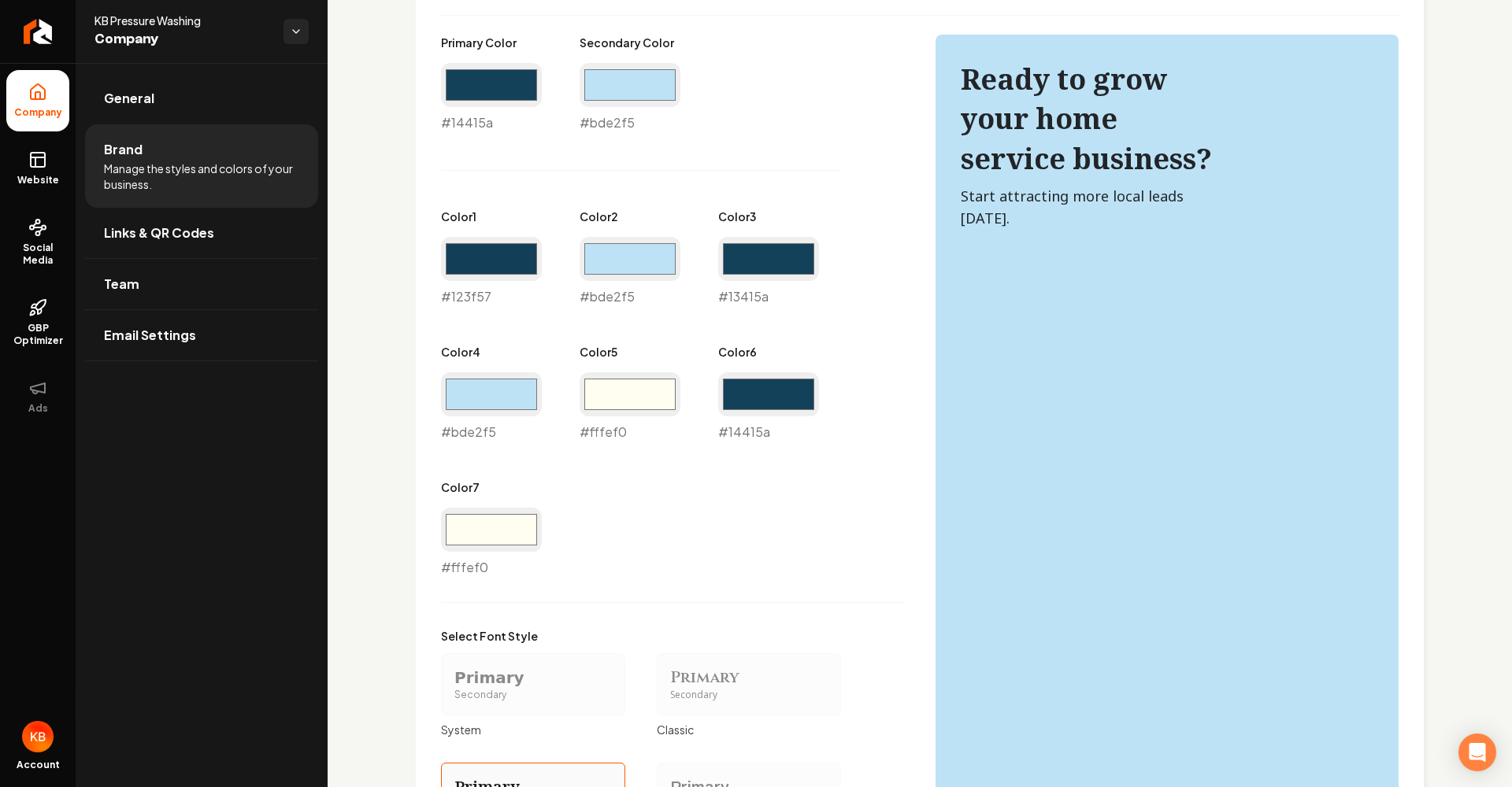
scroll to position [763, 0]
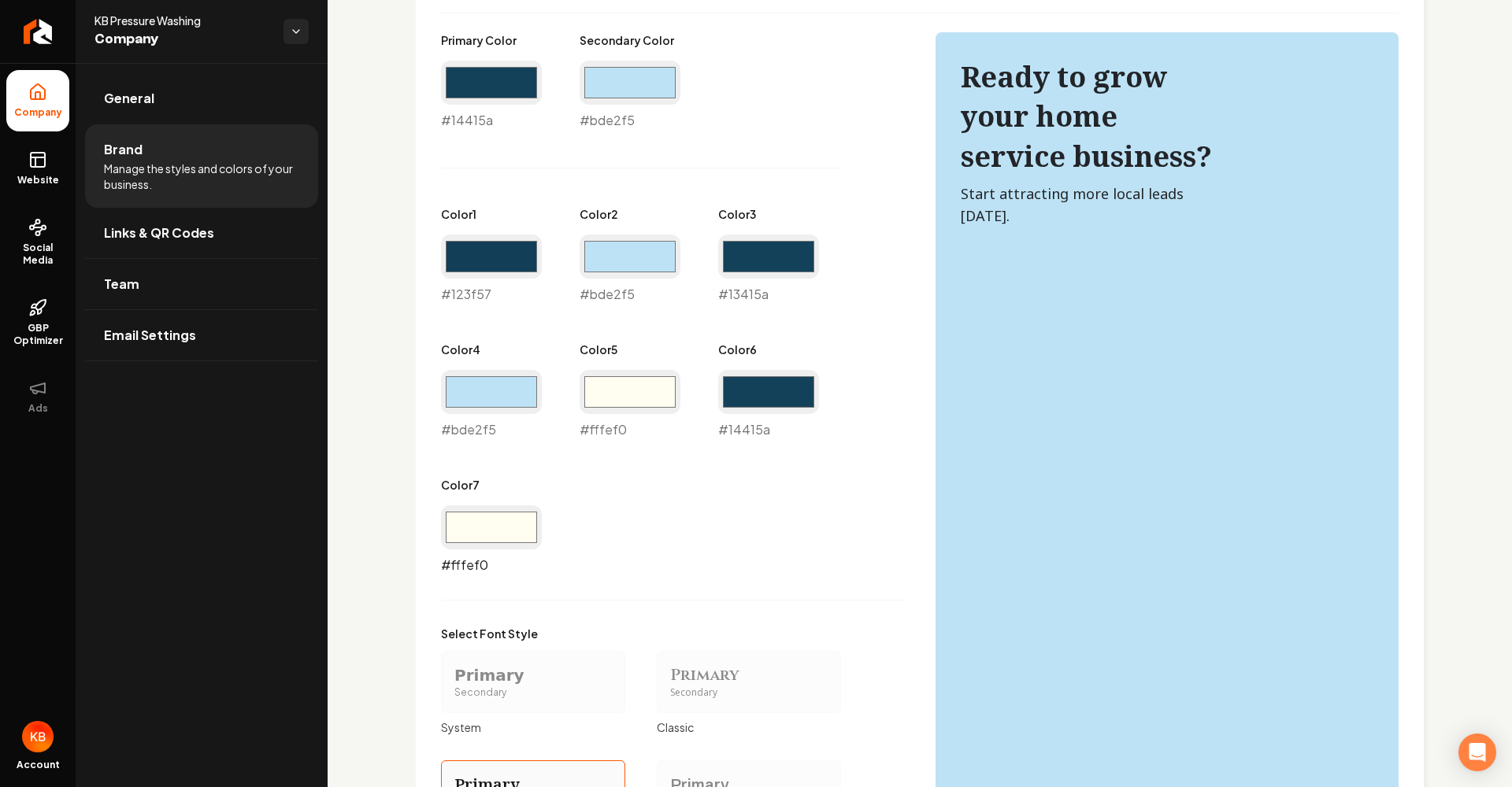
drag, startPoint x: 510, startPoint y: 529, endPoint x: 526, endPoint y: 545, distance: 22.6
click at [511, 530] on input "#fffef0" at bounding box center [491, 528] width 101 height 44
drag, startPoint x: 611, startPoint y: 388, endPoint x: 620, endPoint y: 399, distance: 14.2
click at [611, 388] on input "#fffef0" at bounding box center [630, 392] width 101 height 44
type input "#14415a"
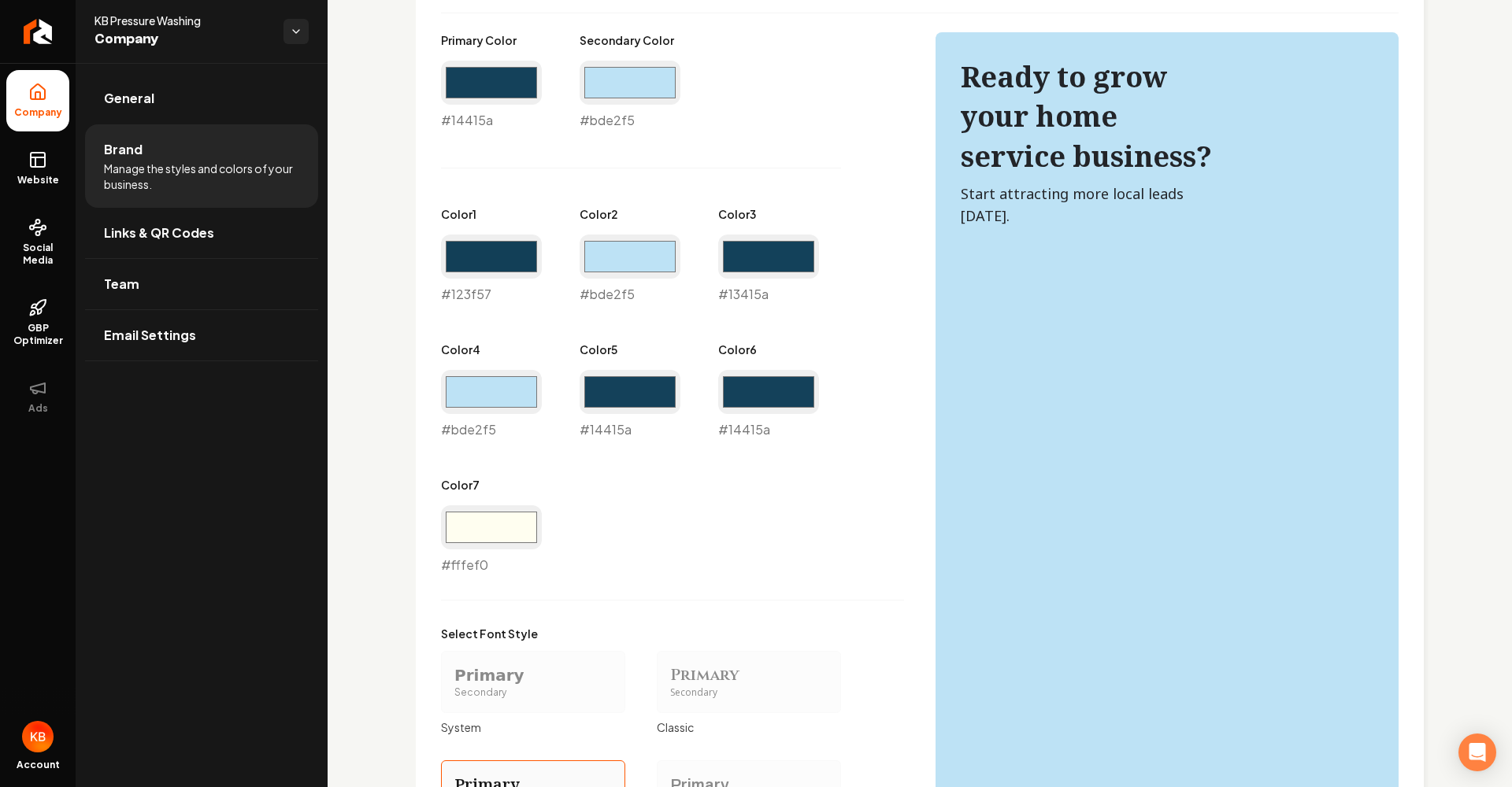
click at [791, 553] on div "Primary Color #14415a #14415a Secondary Color #bde2f5 #bde2f5 Color 1 #123f57 #…" at bounding box center [672, 303] width 463 height 542
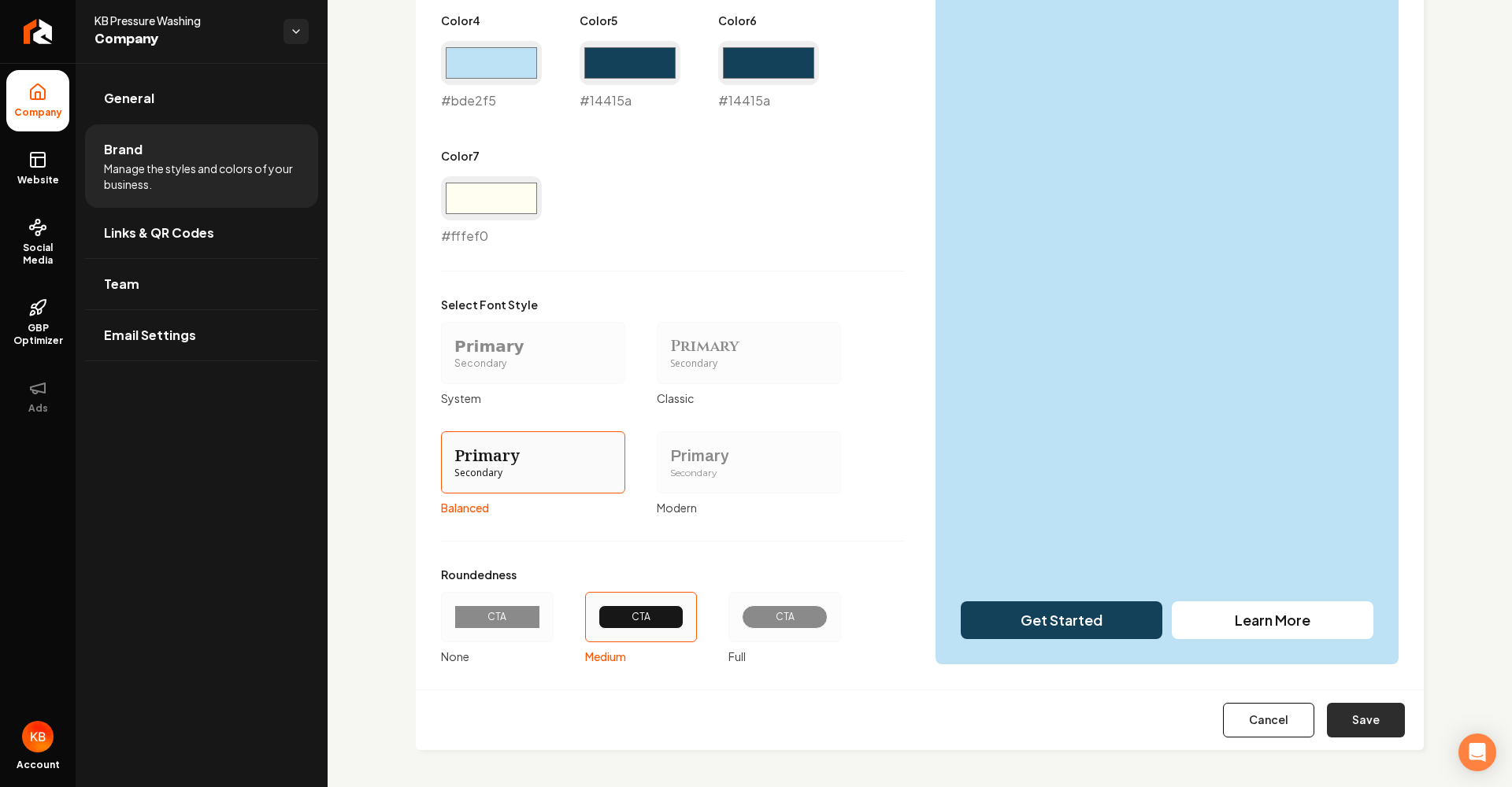
scroll to position [1092, 0]
click at [1364, 716] on button "Save" at bounding box center [1365, 721] width 78 height 35
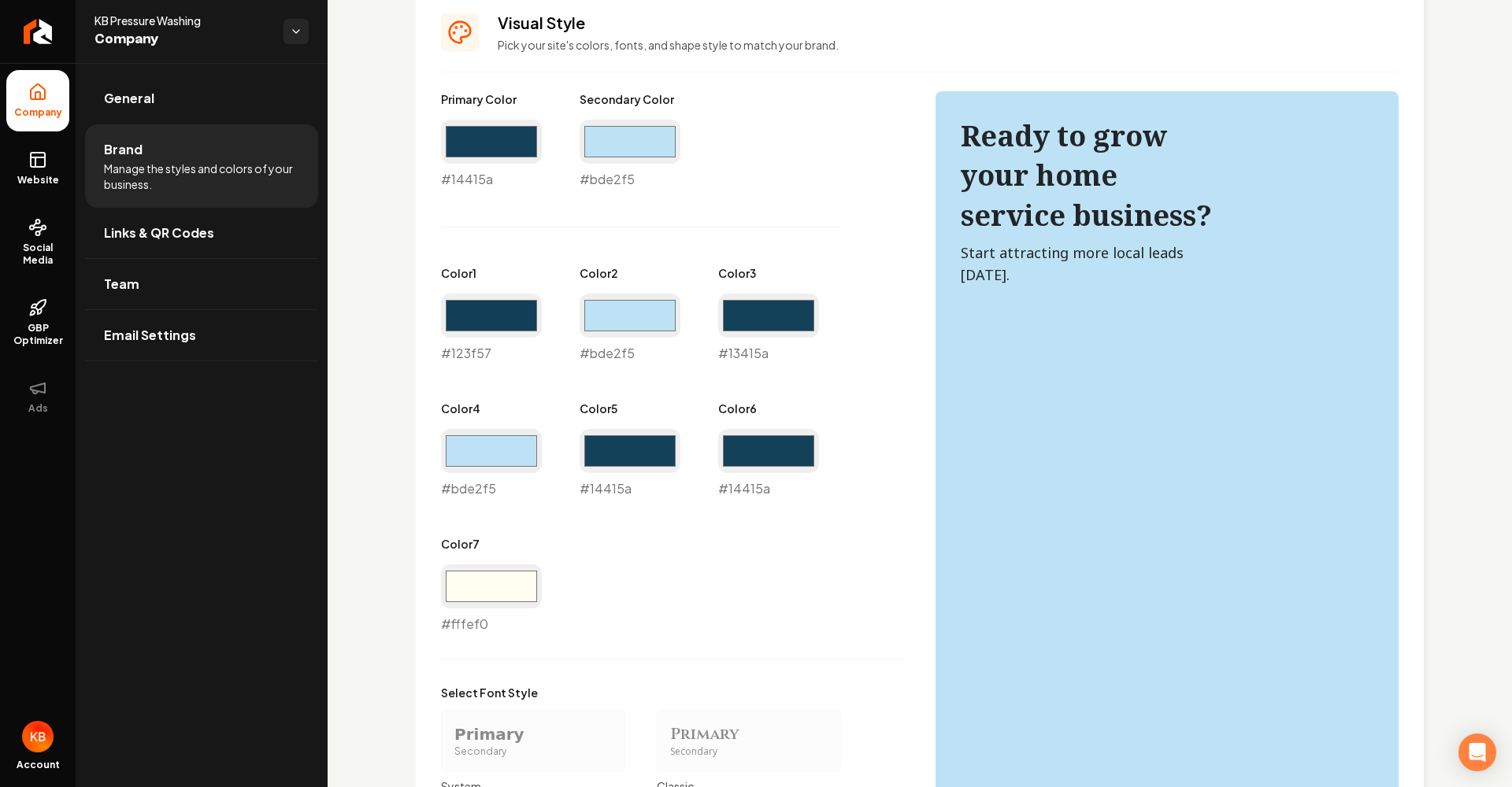
scroll to position [649, 0]
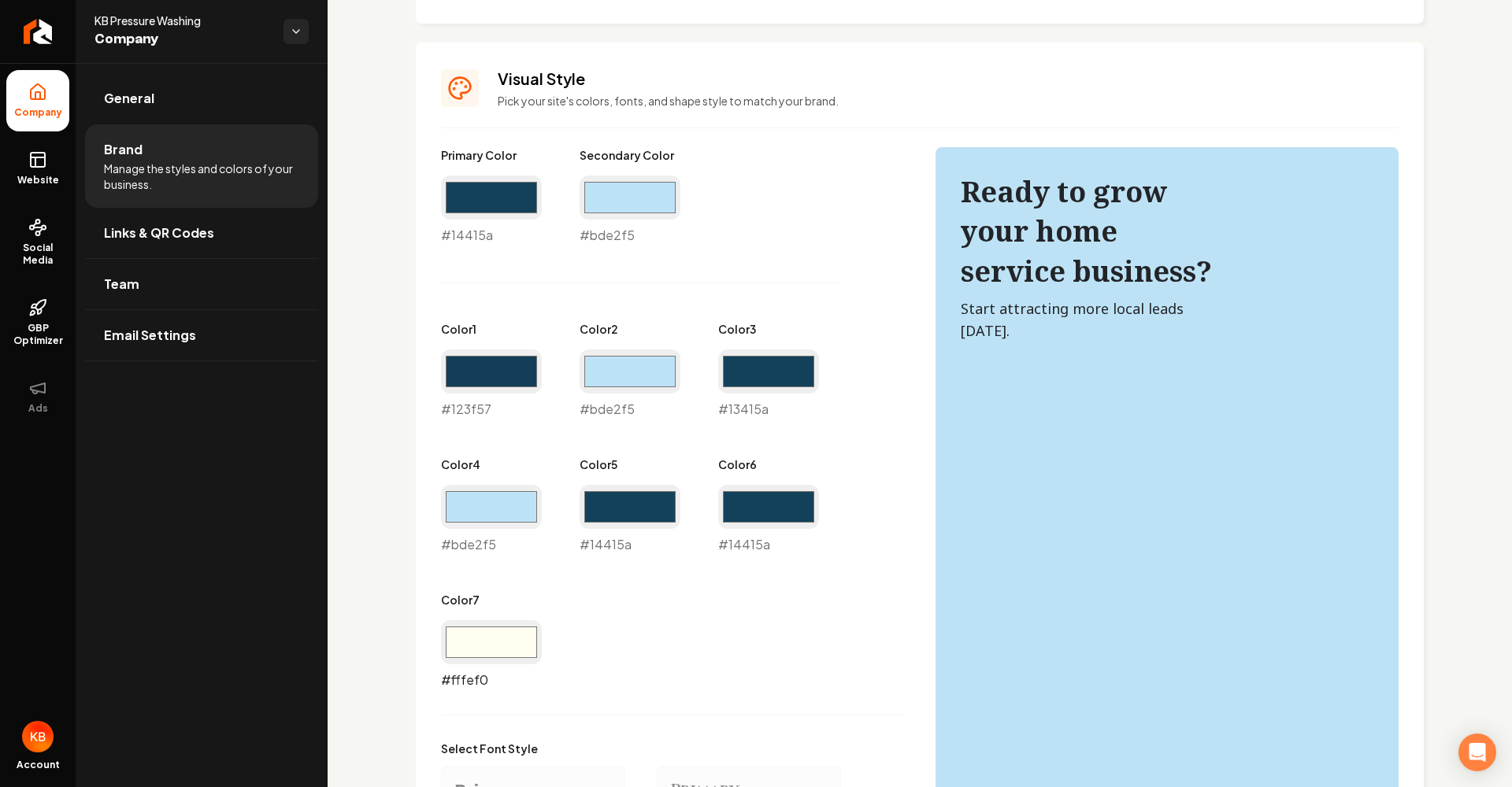
click at [495, 645] on input "#fffef0" at bounding box center [491, 642] width 101 height 44
type input "#14415a"
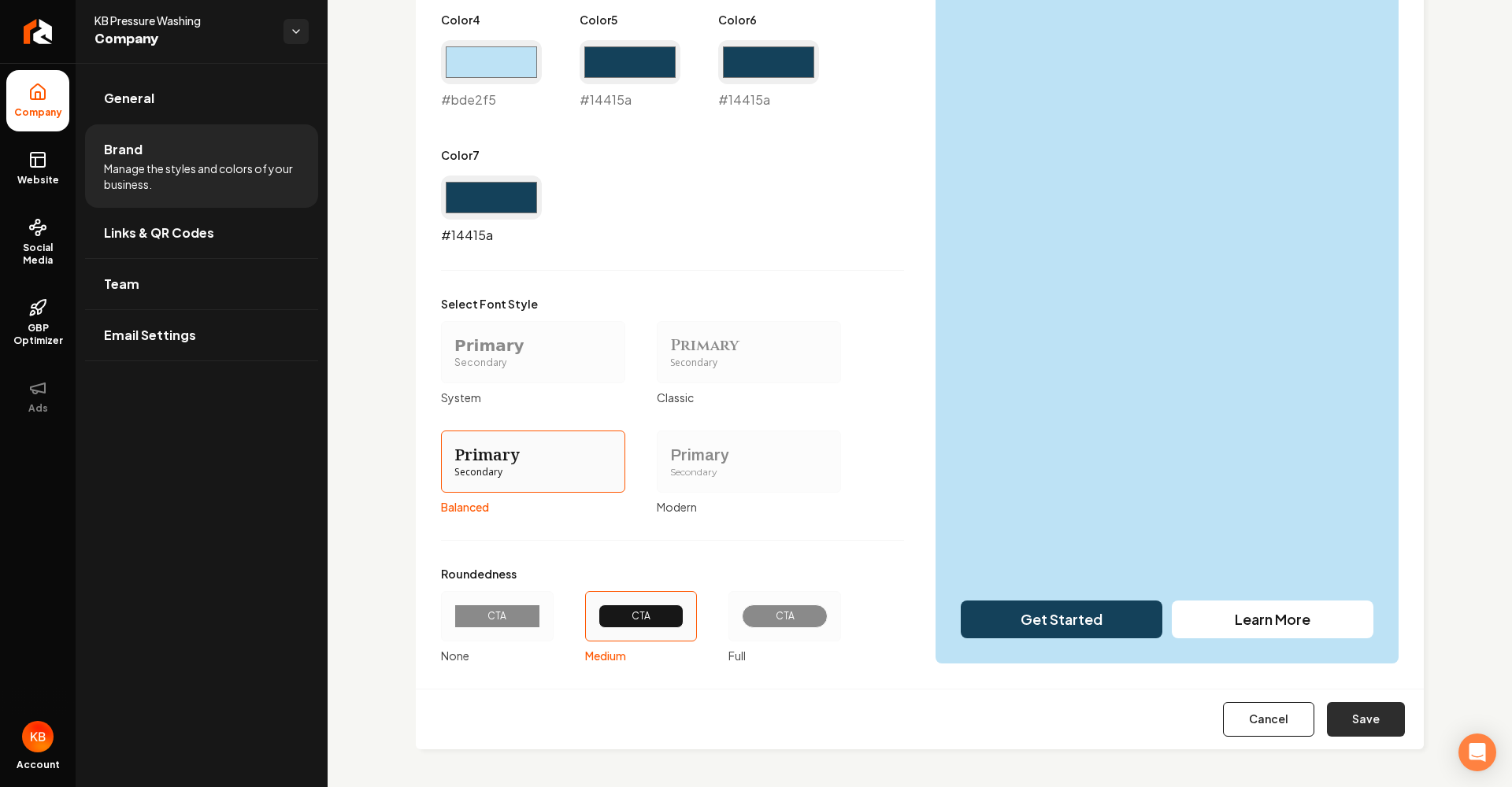
scroll to position [1092, 0]
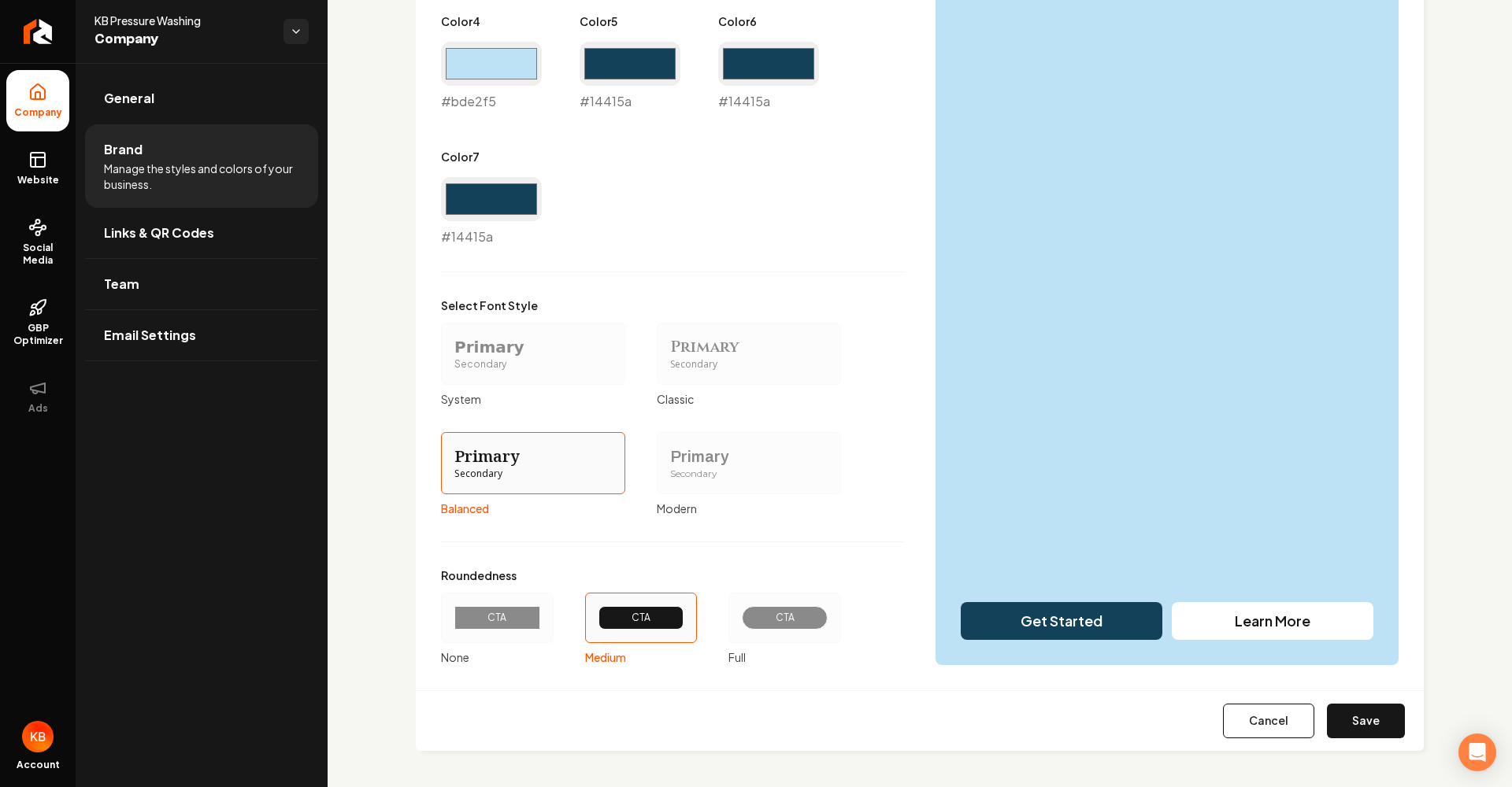
drag, startPoint x: 1360, startPoint y: 715, endPoint x: 1376, endPoint y: 712, distance: 16.3
click at [1360, 715] on button "Save" at bounding box center [1365, 721] width 78 height 35
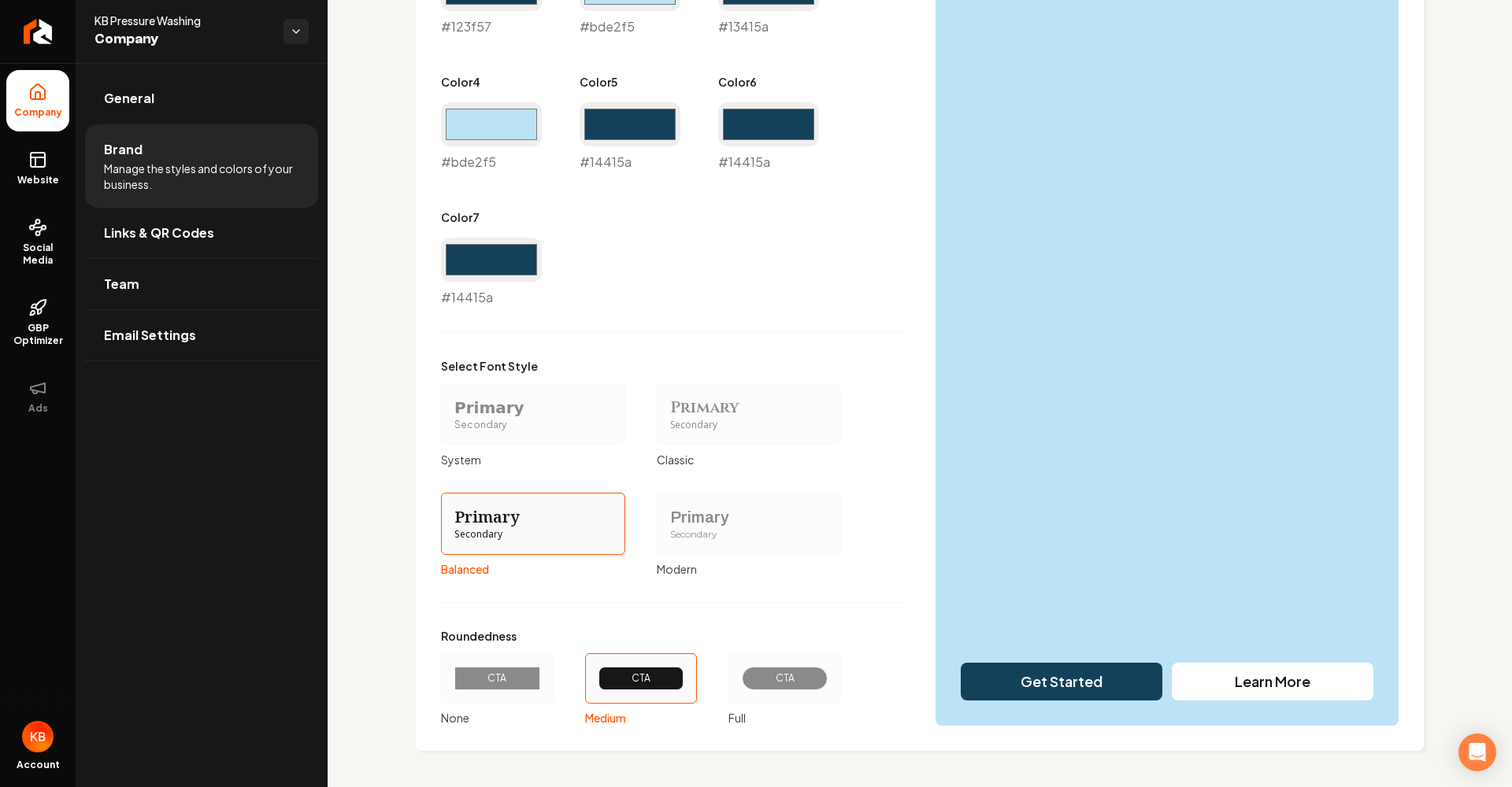
scroll to position [0, 0]
click at [37, 171] on link "Website" at bounding box center [38, 168] width 63 height 61
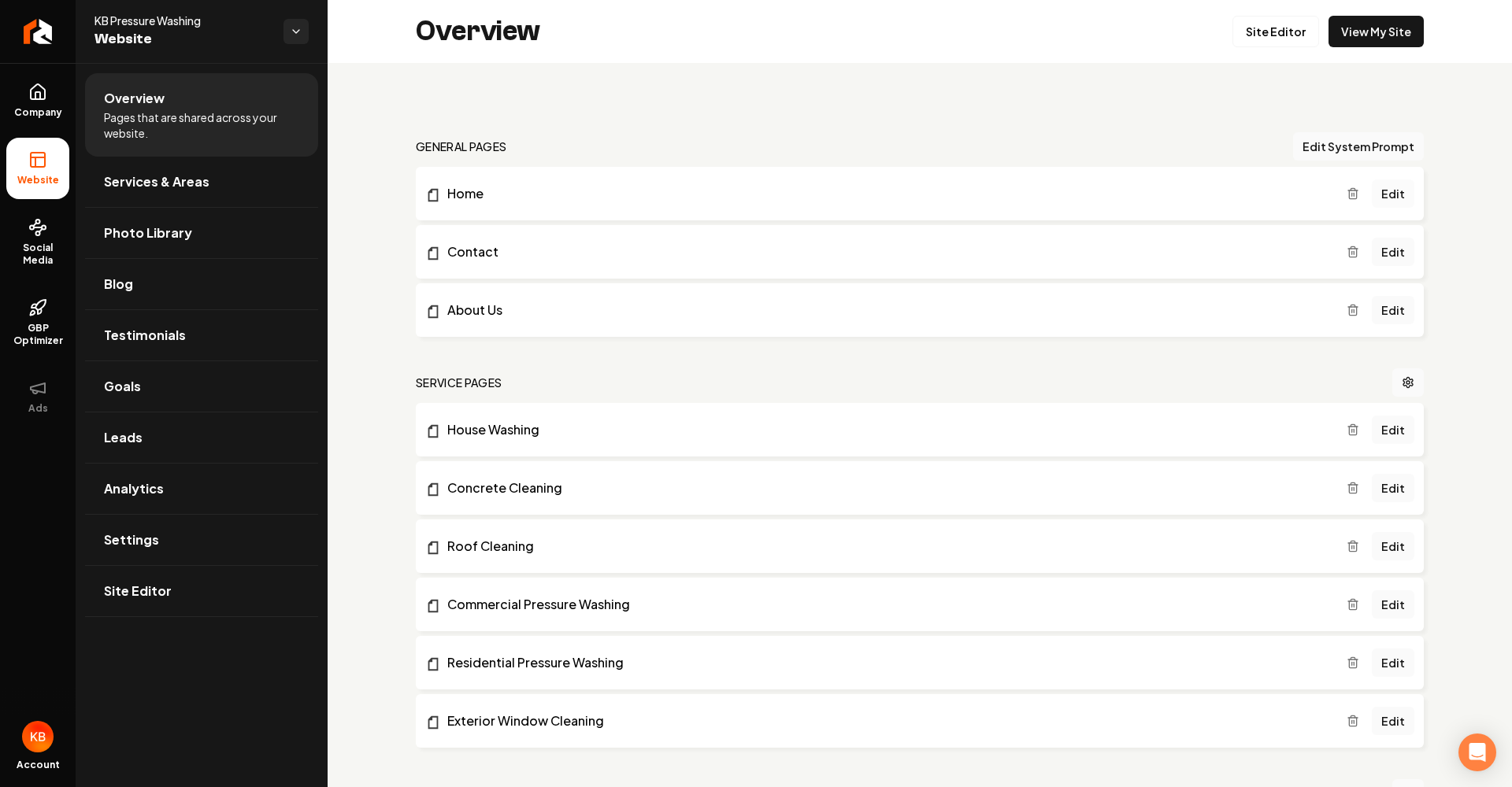
click at [1383, 187] on link "Edit" at bounding box center [1393, 193] width 42 height 28
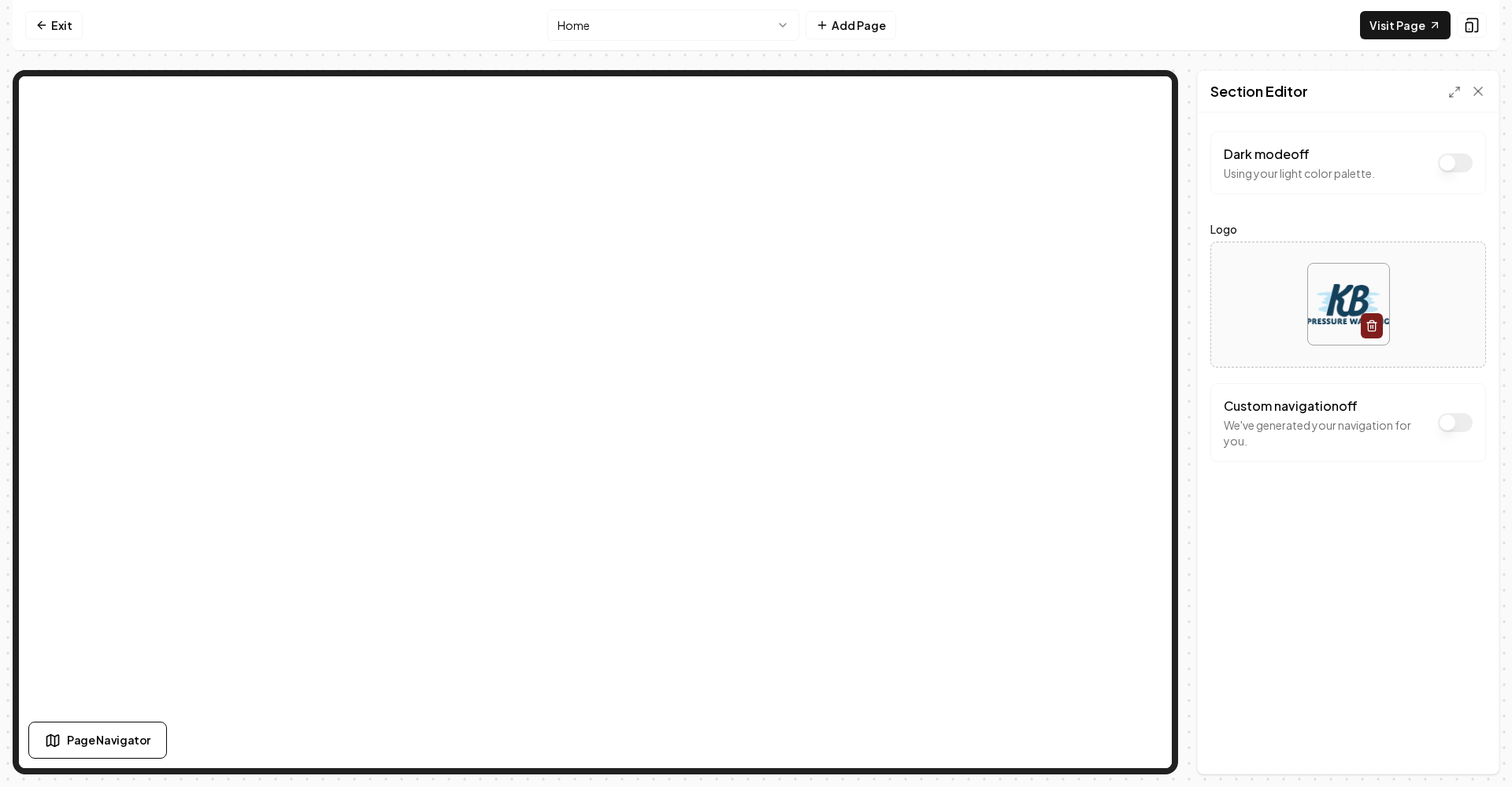
click at [1350, 303] on img at bounding box center [1348, 304] width 81 height 81
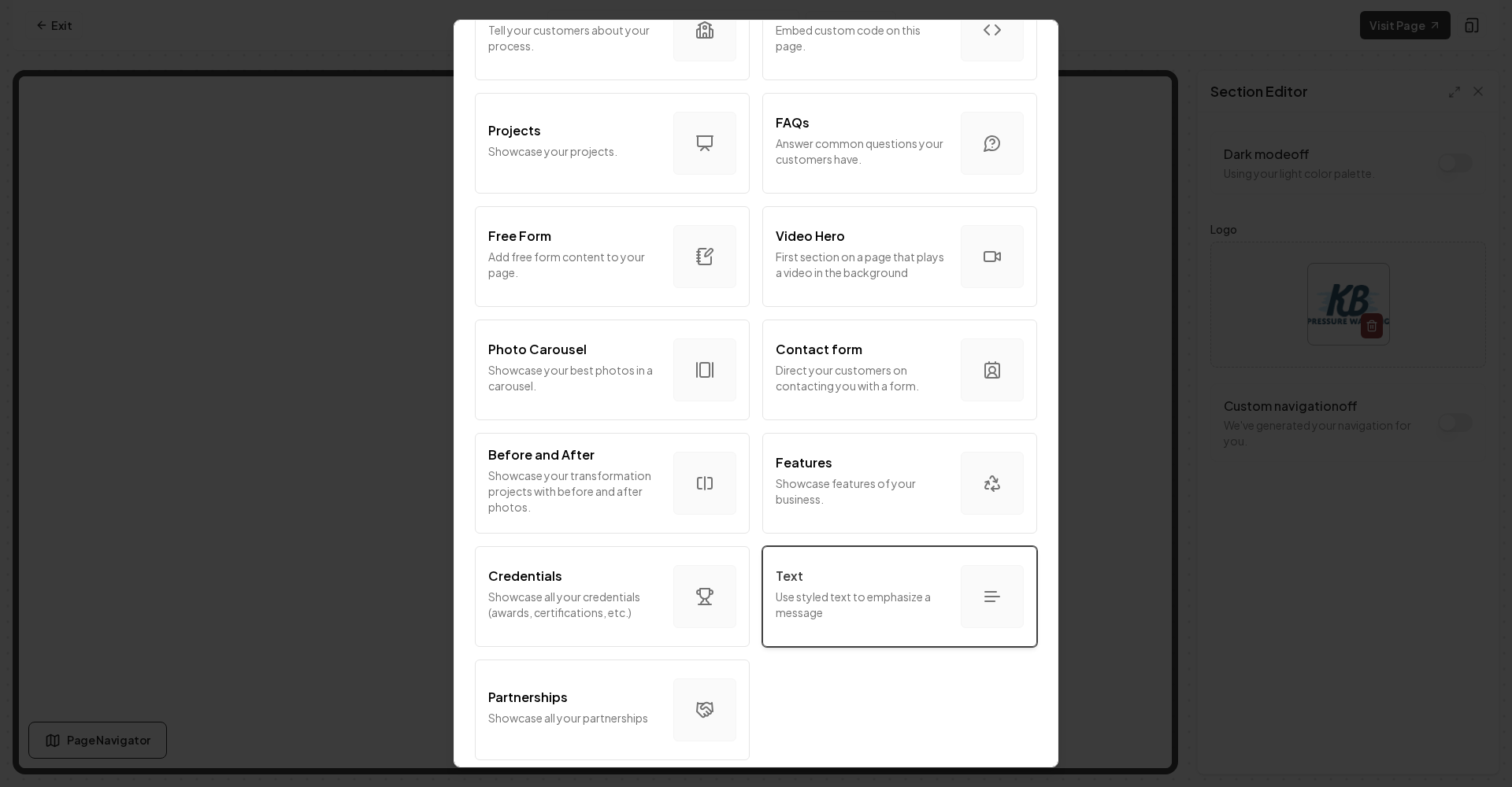
scroll to position [725, 0]
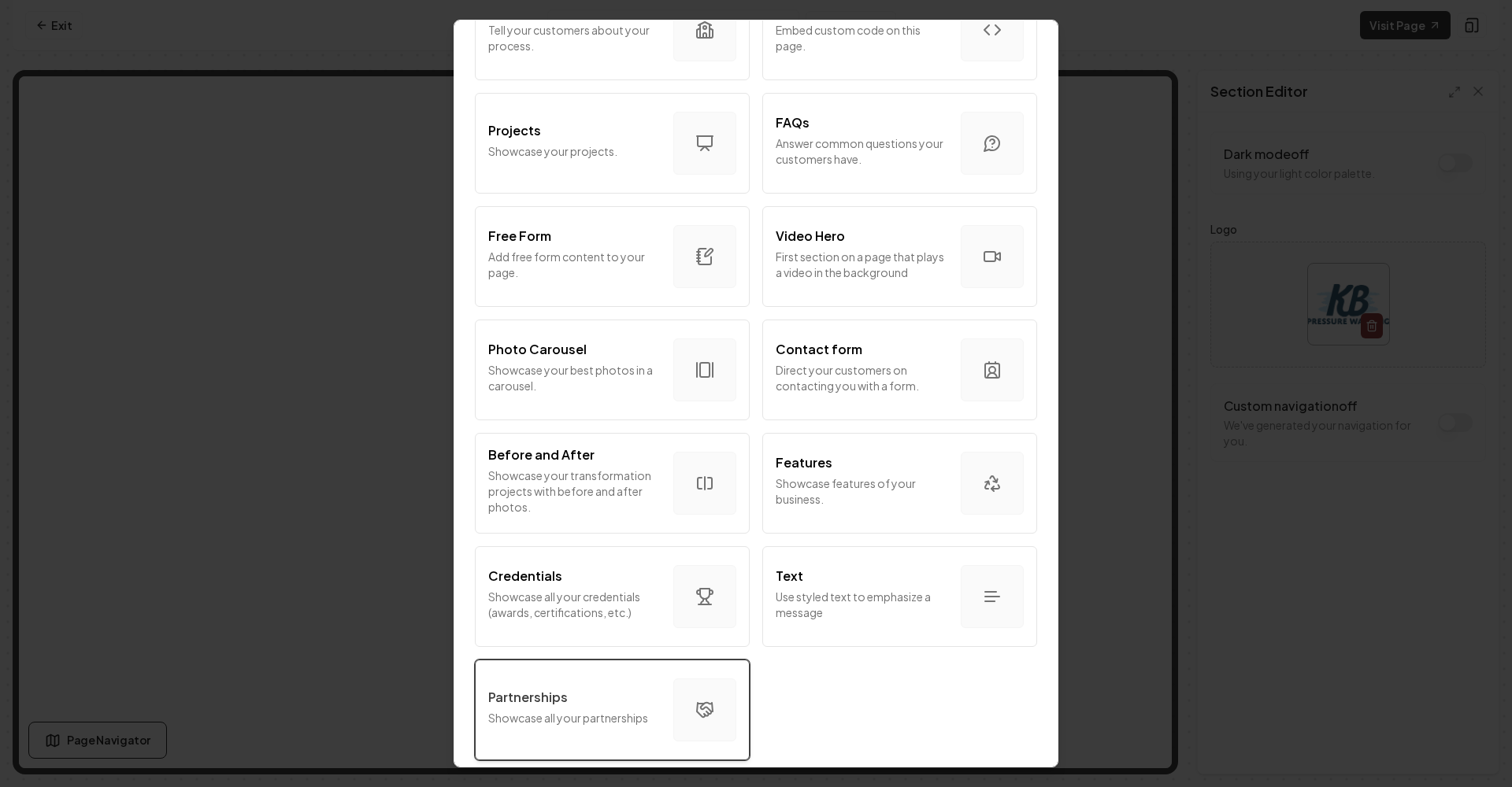
click at [650, 721] on p "Showcase all your partnerships" at bounding box center [575, 717] width 172 height 16
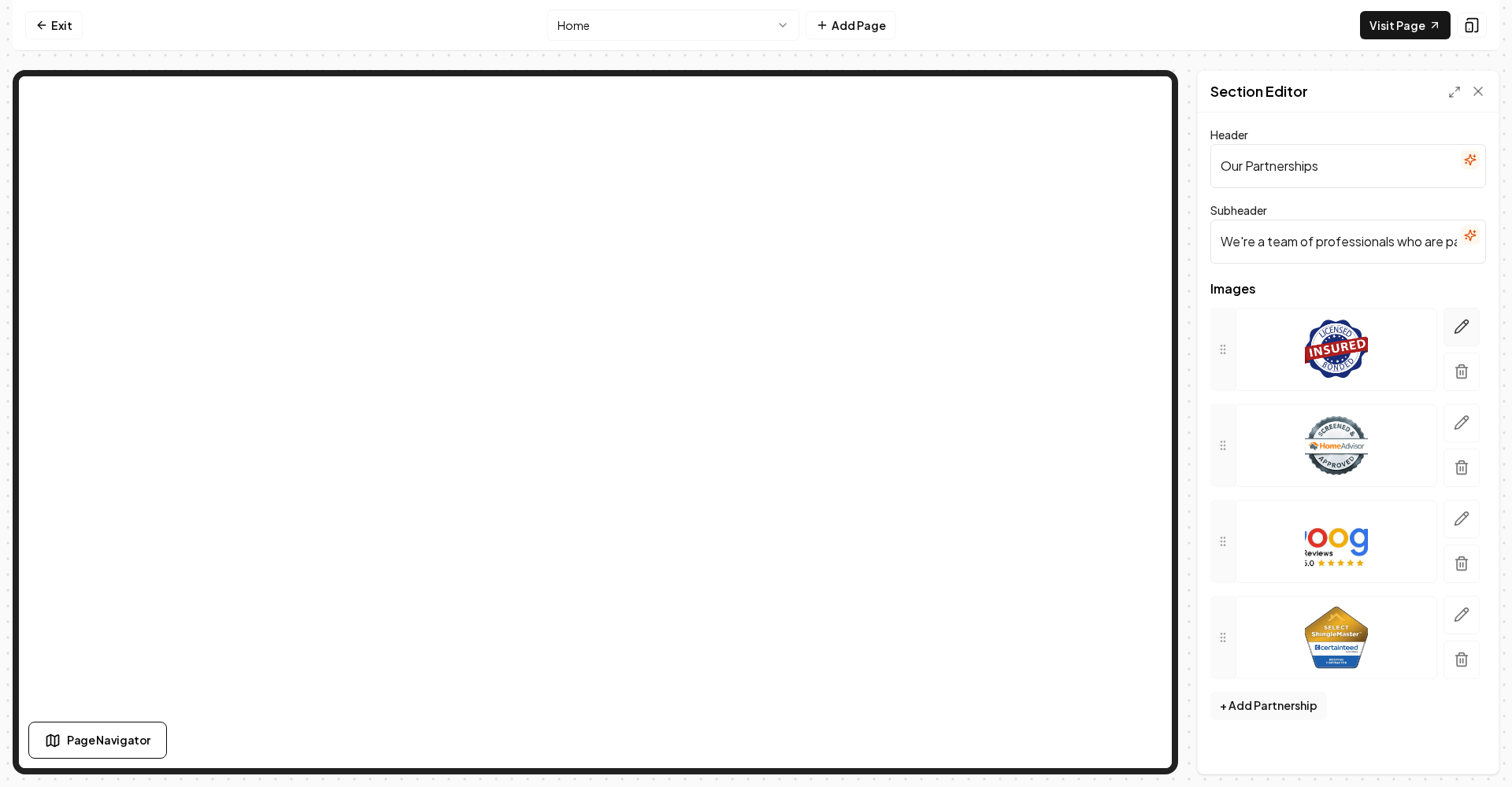
click at [1461, 326] on icon "button" at bounding box center [1462, 327] width 14 height 14
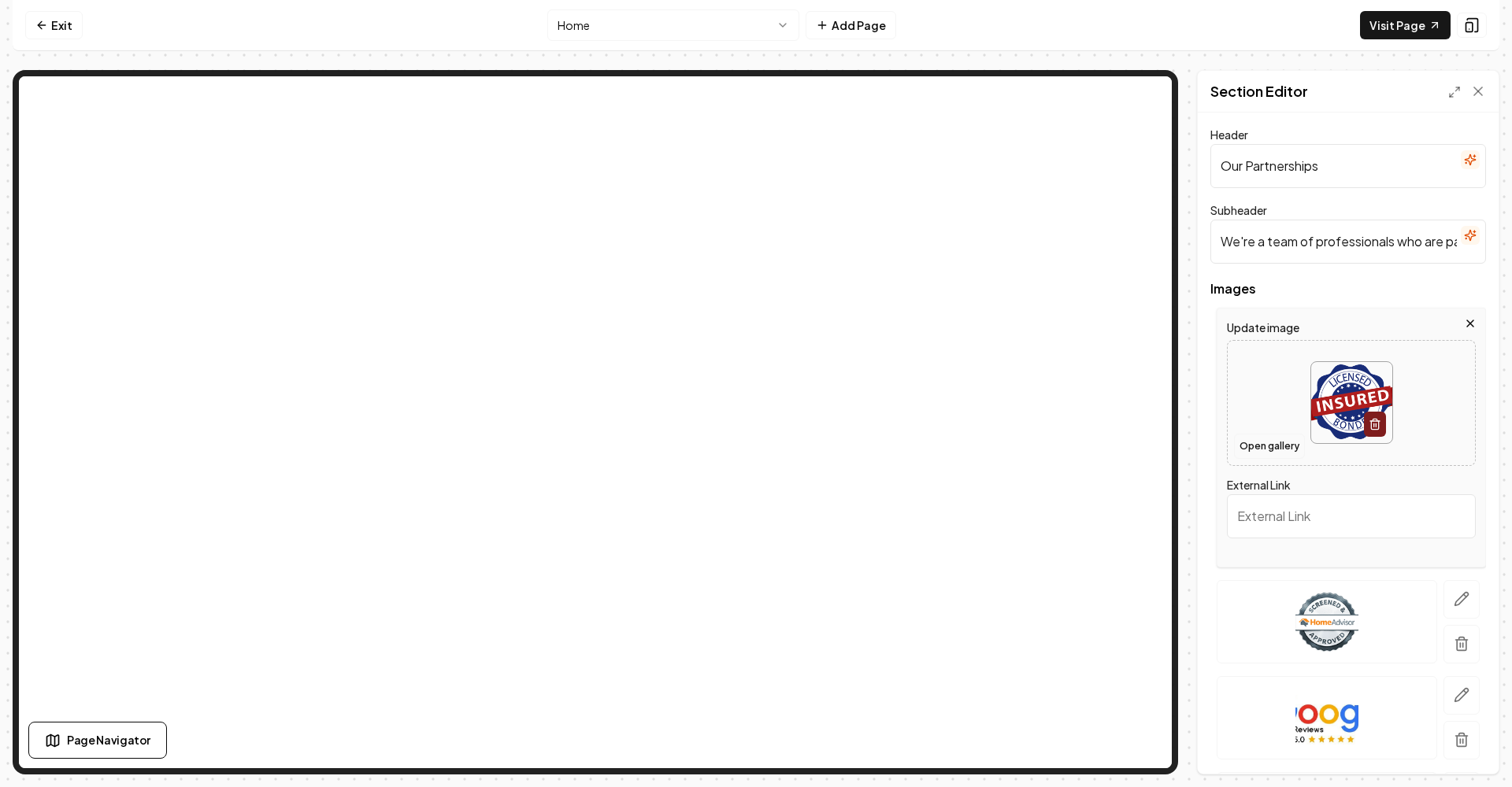
click at [1297, 447] on button "Open gallery" at bounding box center [1268, 445] width 71 height 25
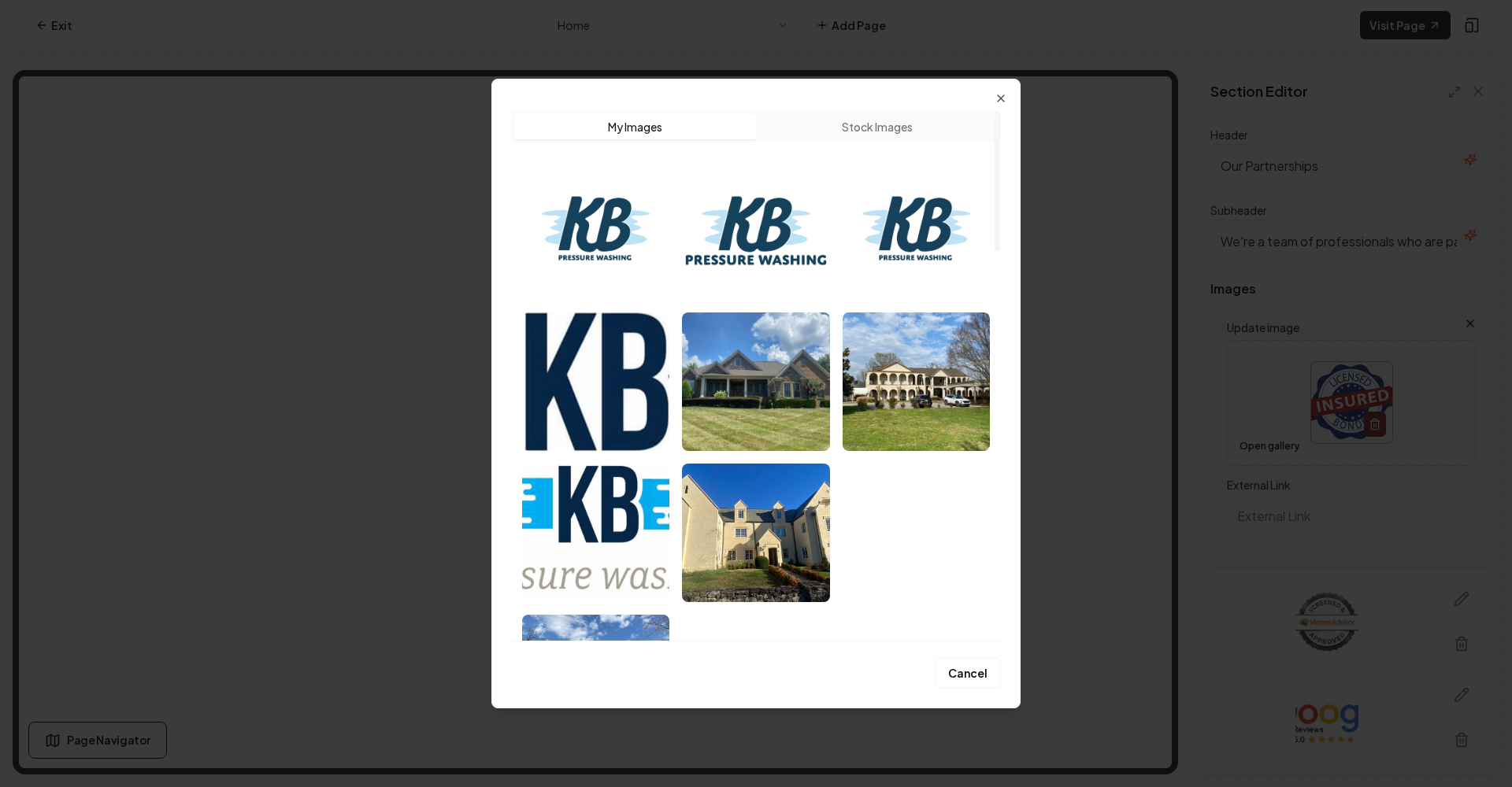
scroll to position [0, 0]
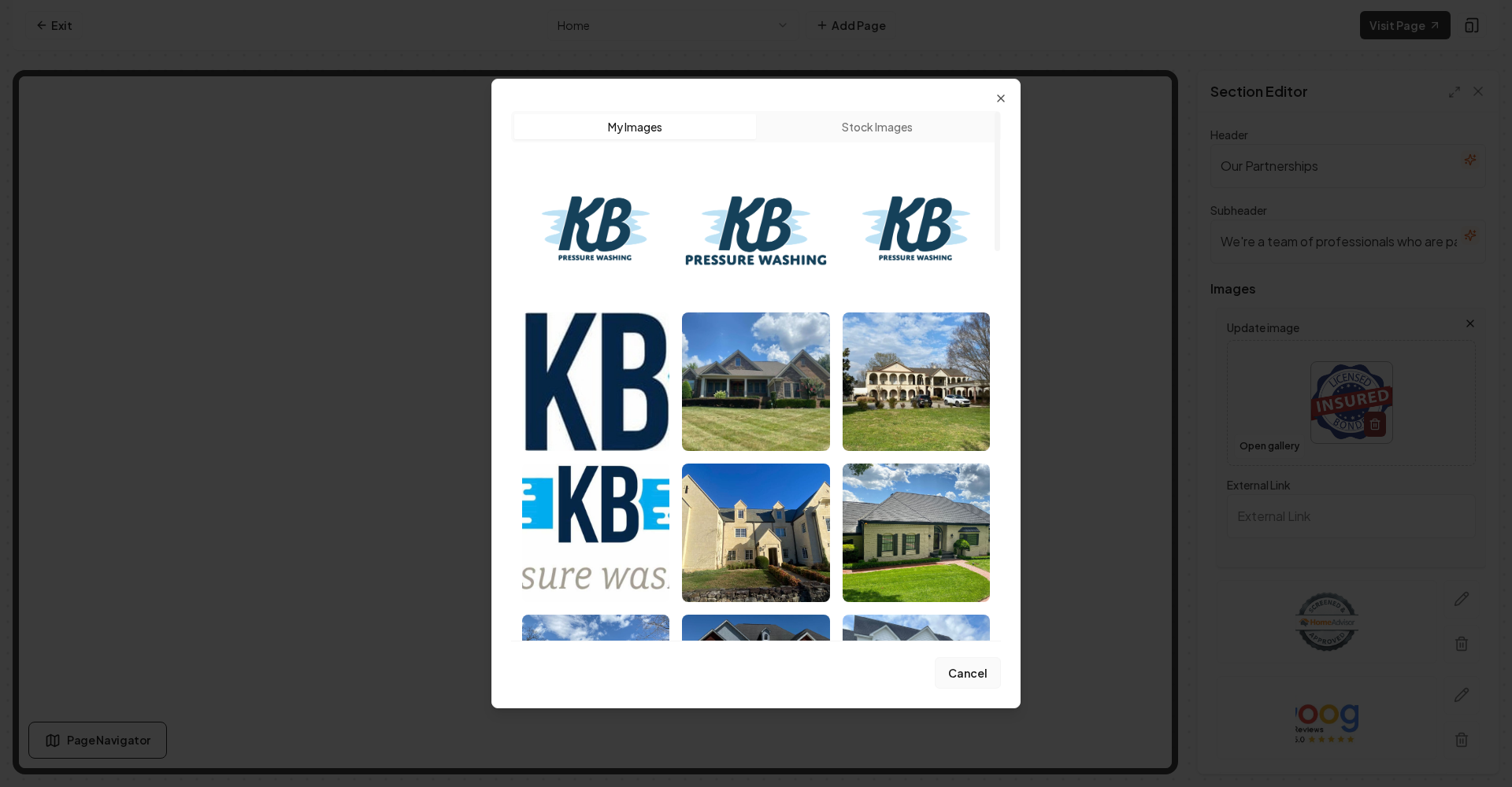
click at [981, 665] on button "Cancel" at bounding box center [968, 672] width 66 height 31
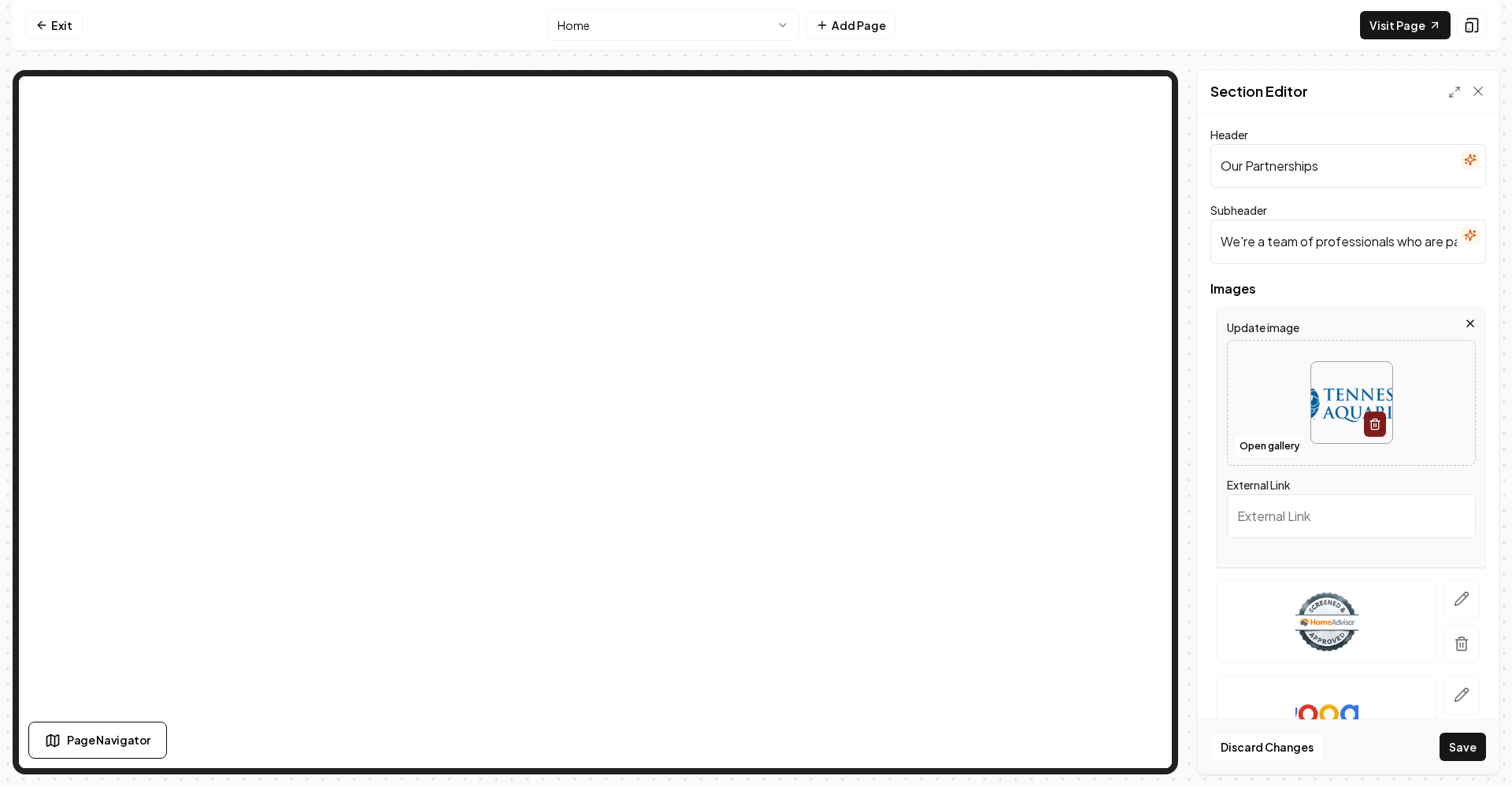
click at [1349, 508] on input "External Link" at bounding box center [1351, 517] width 248 height 44
paste input "https://tnaqua.org"
type input "https://tnaqua.org"
click at [1369, 244] on input "We're a team of professionals who are passionate about what we do." at bounding box center [1347, 242] width 276 height 44
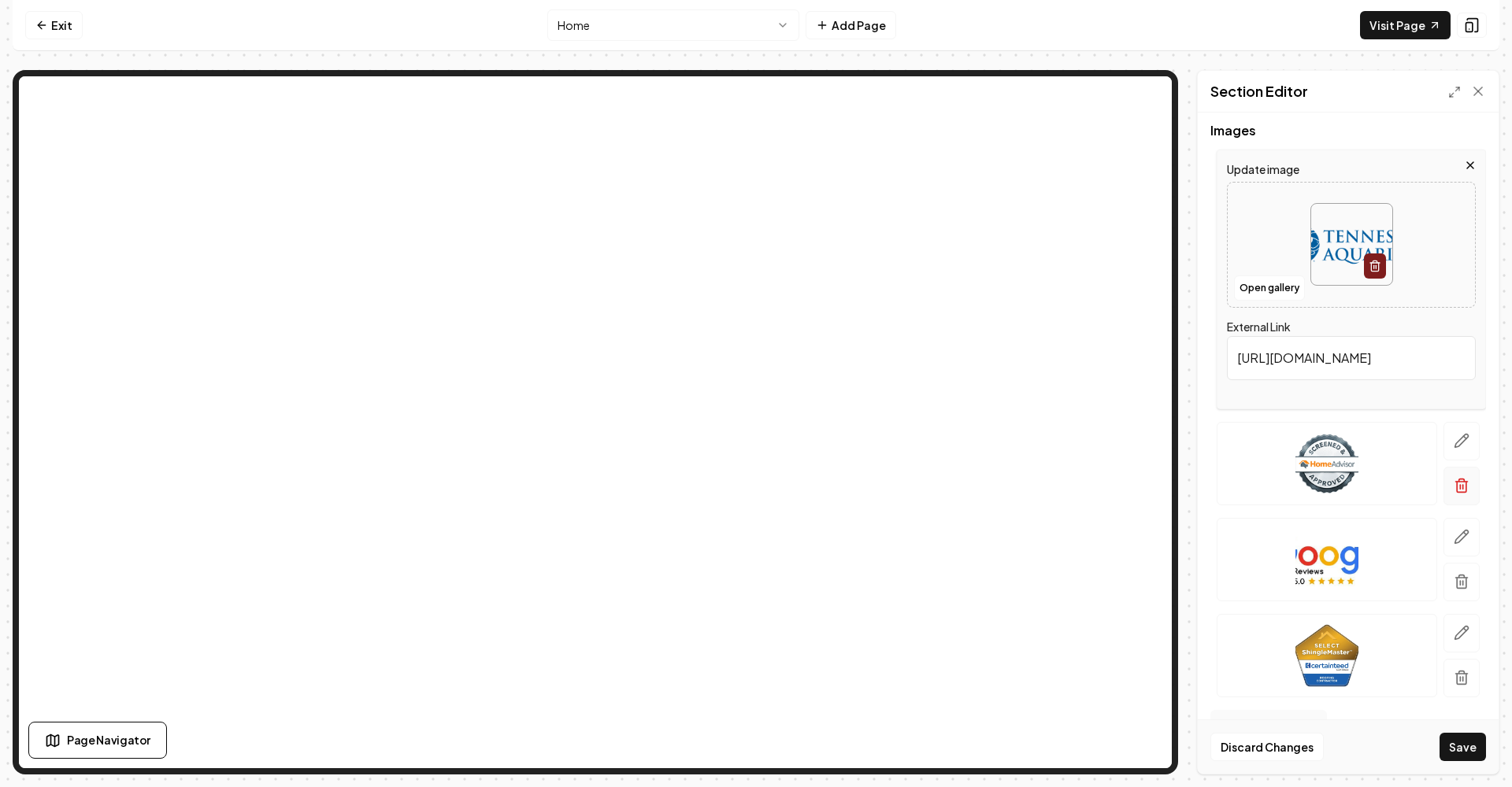
scroll to position [159, 0]
type input "We're a team of professionals who are passionate about keeping the scenic city …"
click at [1464, 438] on icon "button" at bounding box center [1461, 439] width 16 height 16
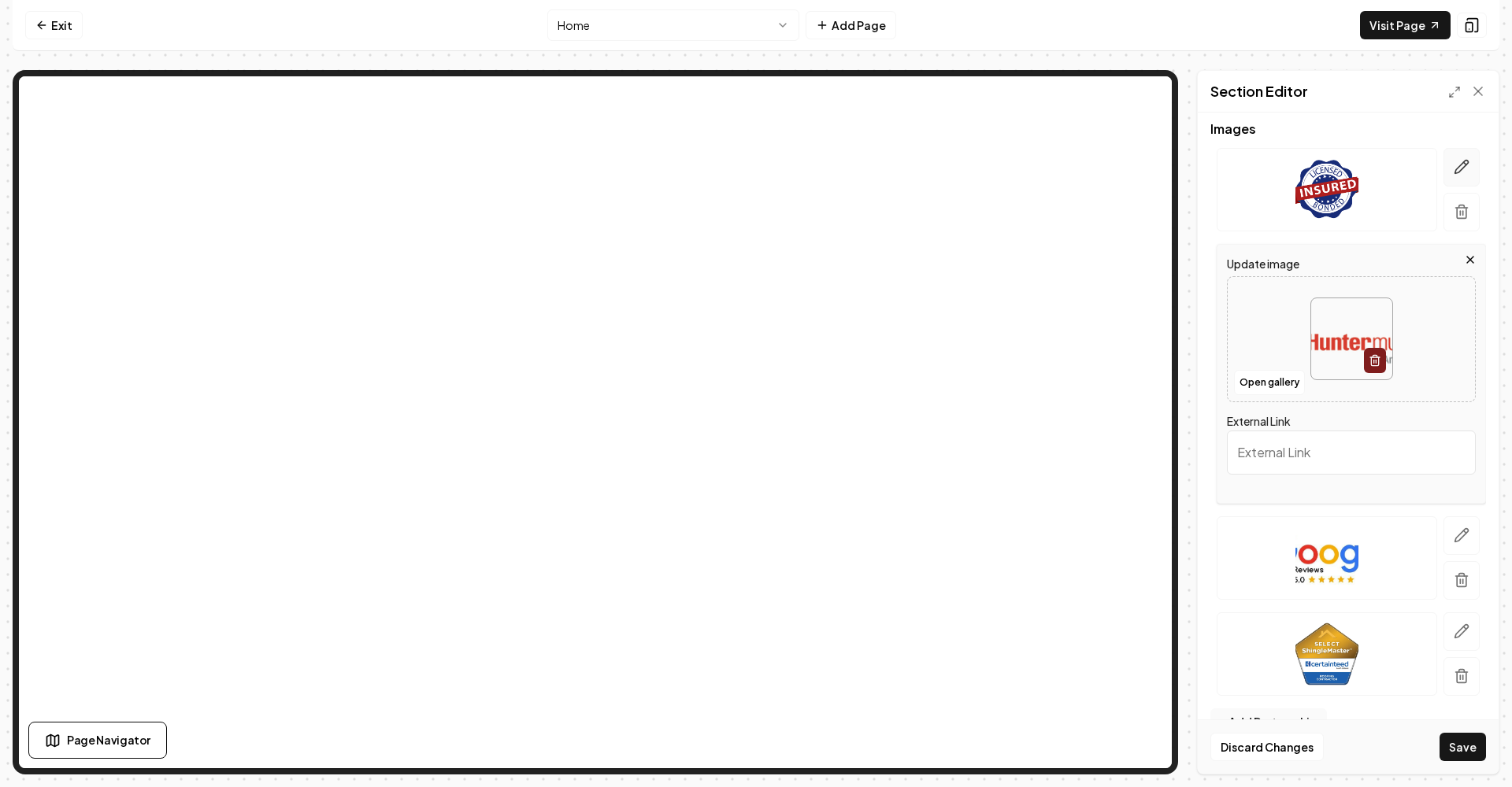
click at [1454, 162] on icon "button" at bounding box center [1461, 167] width 16 height 16
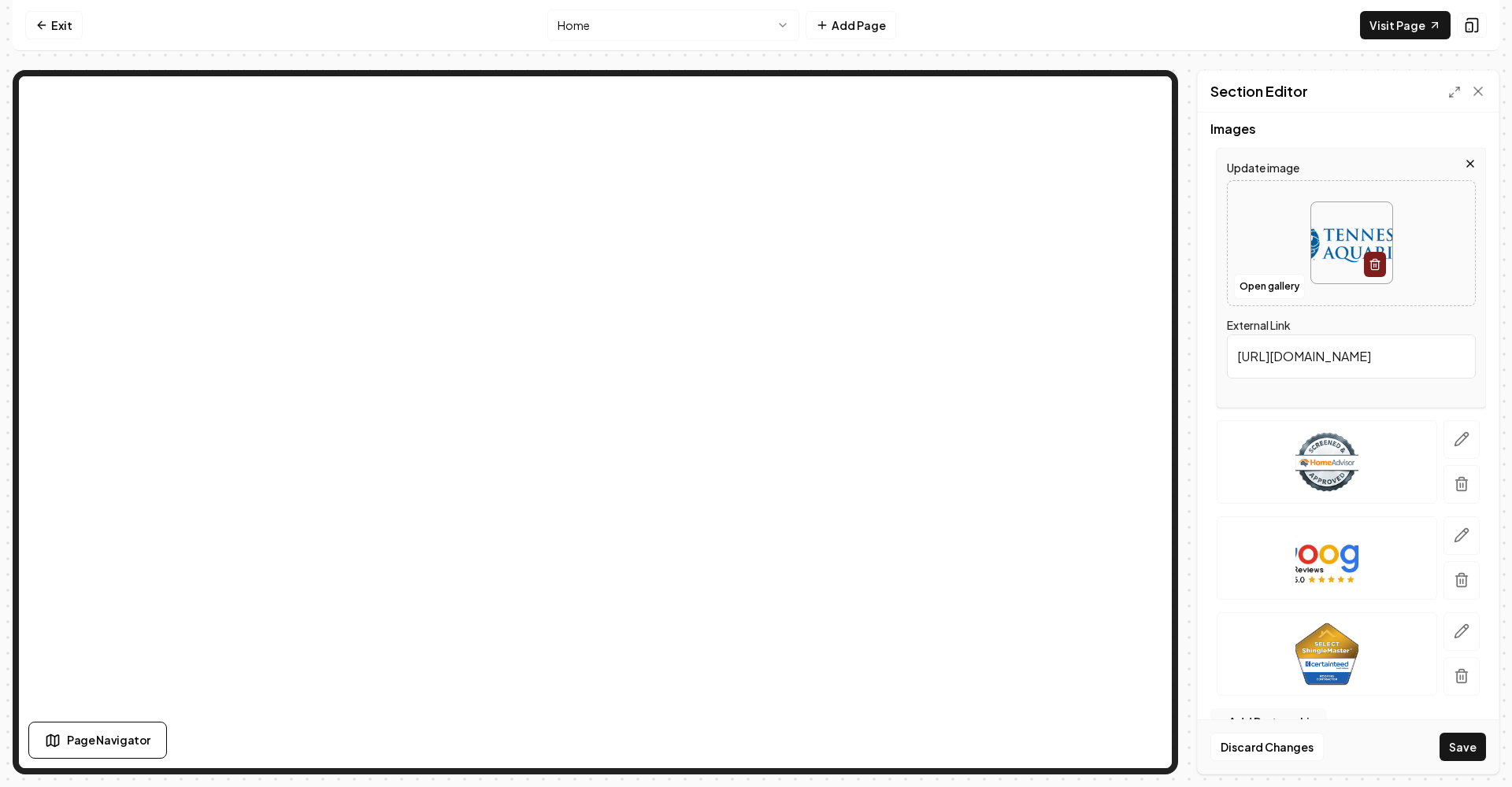
click at [1332, 465] on img at bounding box center [1326, 462] width 63 height 63
click at [1341, 483] on img at bounding box center [1326, 462] width 63 height 63
click at [1452, 434] on button "button" at bounding box center [1462, 440] width 37 height 38
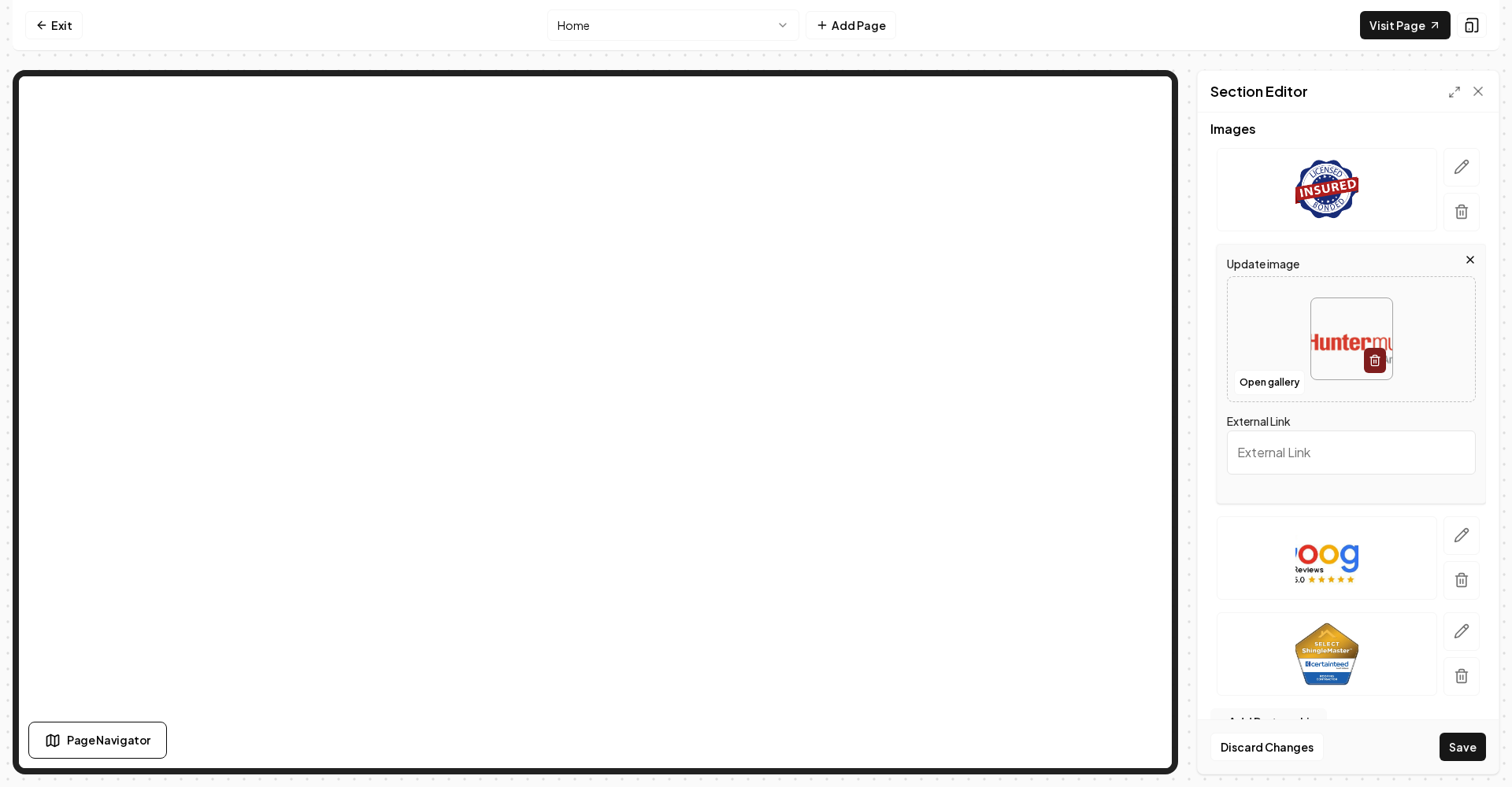
click at [1320, 455] on input "External Link" at bounding box center [1351, 453] width 248 height 44
paste input "https://www.huntermuseum.org"
type input "https://www.huntermuseum.org"
click at [1459, 535] on icon "button" at bounding box center [1462, 535] width 14 height 14
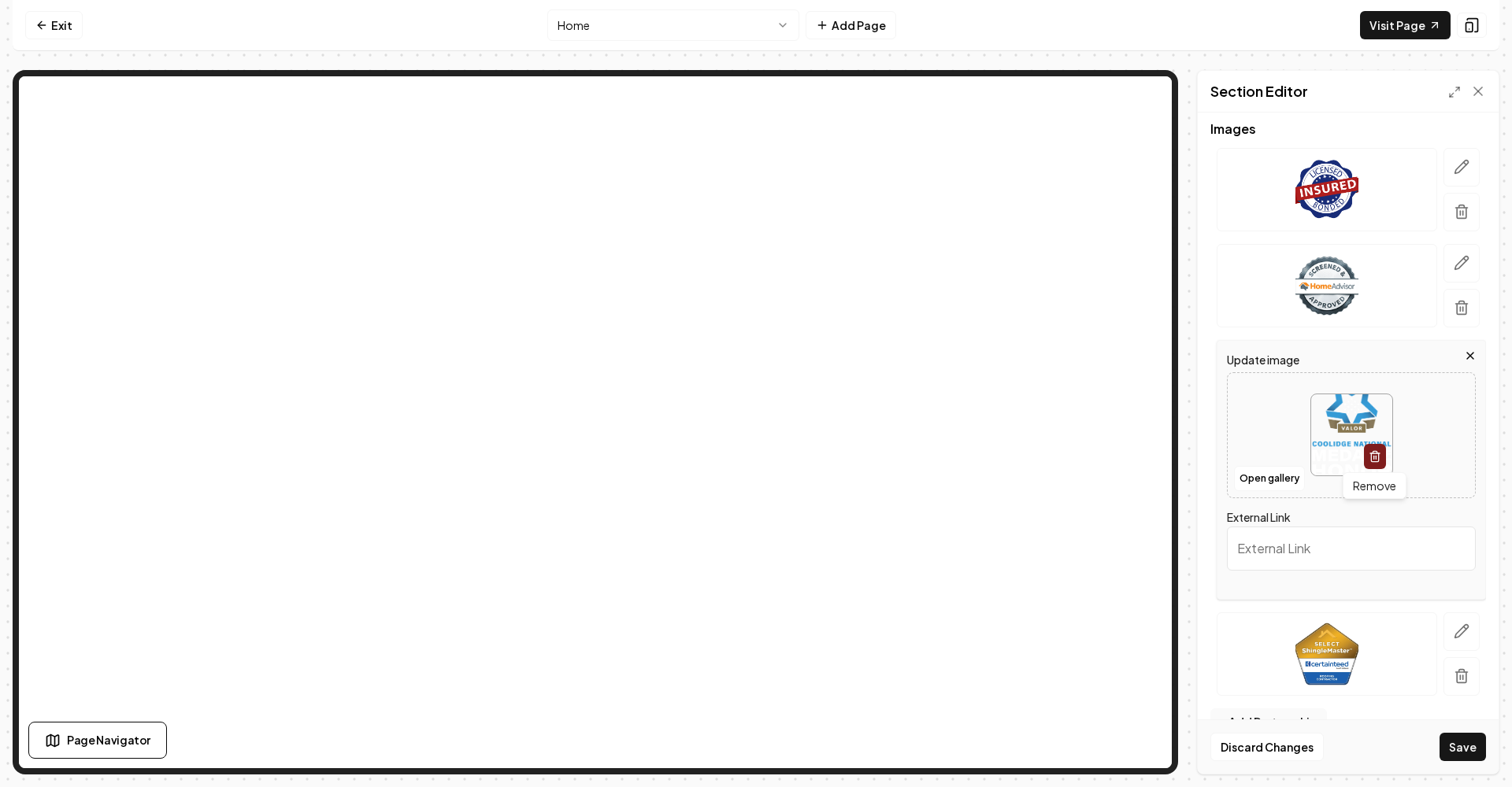
click at [1375, 452] on icon "button" at bounding box center [1374, 452] width 4 height 3
click at [1412, 559] on input "External Link" at bounding box center [1351, 549] width 248 height 44
type input "cdmfun.org"
click at [1342, 639] on img at bounding box center [1326, 654] width 63 height 63
click at [1464, 627] on icon "button" at bounding box center [1462, 631] width 14 height 14
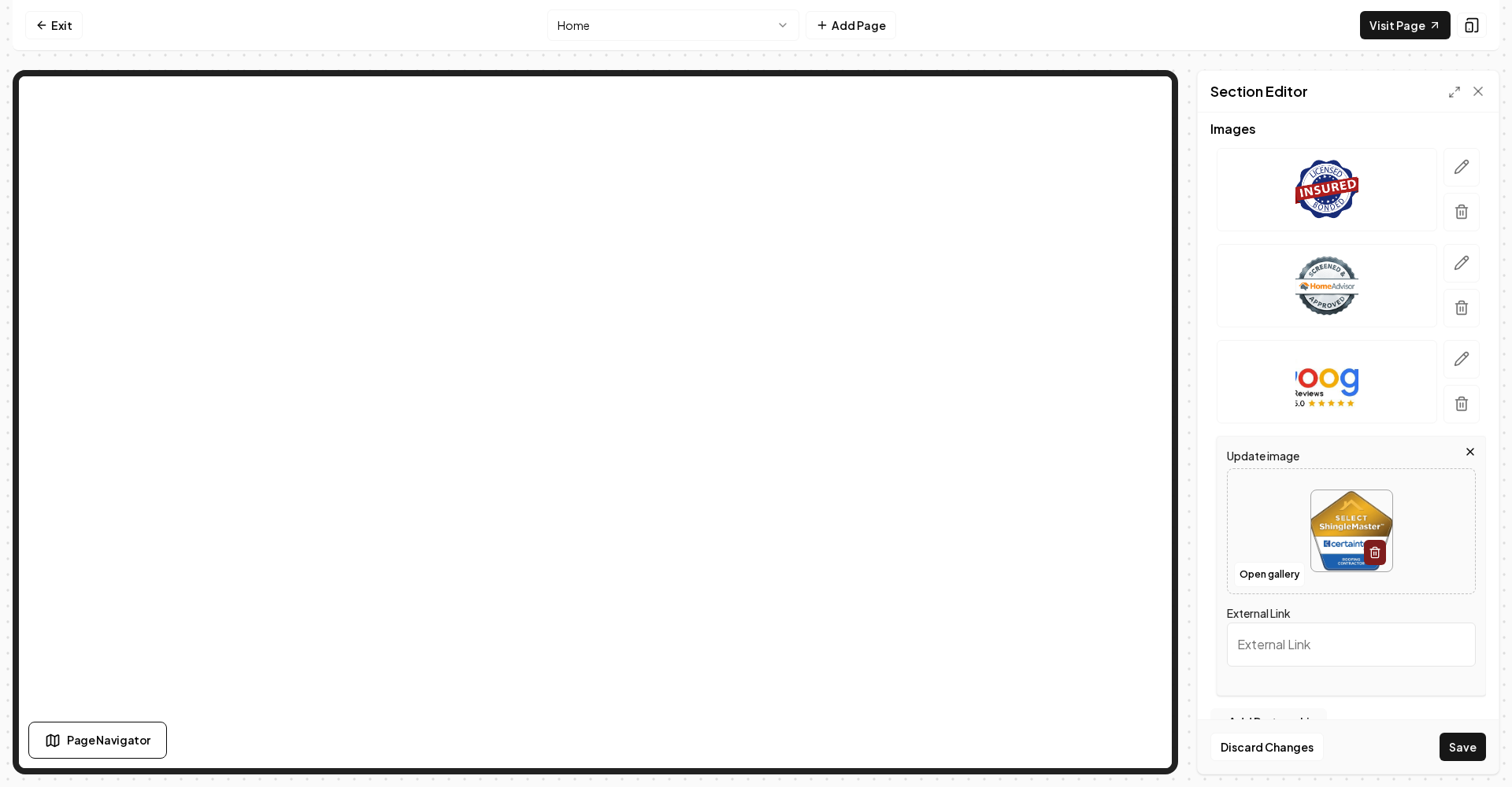
click at [1325, 647] on input "External Link" at bounding box center [1351, 645] width 248 height 44
click at [1353, 656] on input "External Link" at bounding box center [1351, 645] width 248 height 44
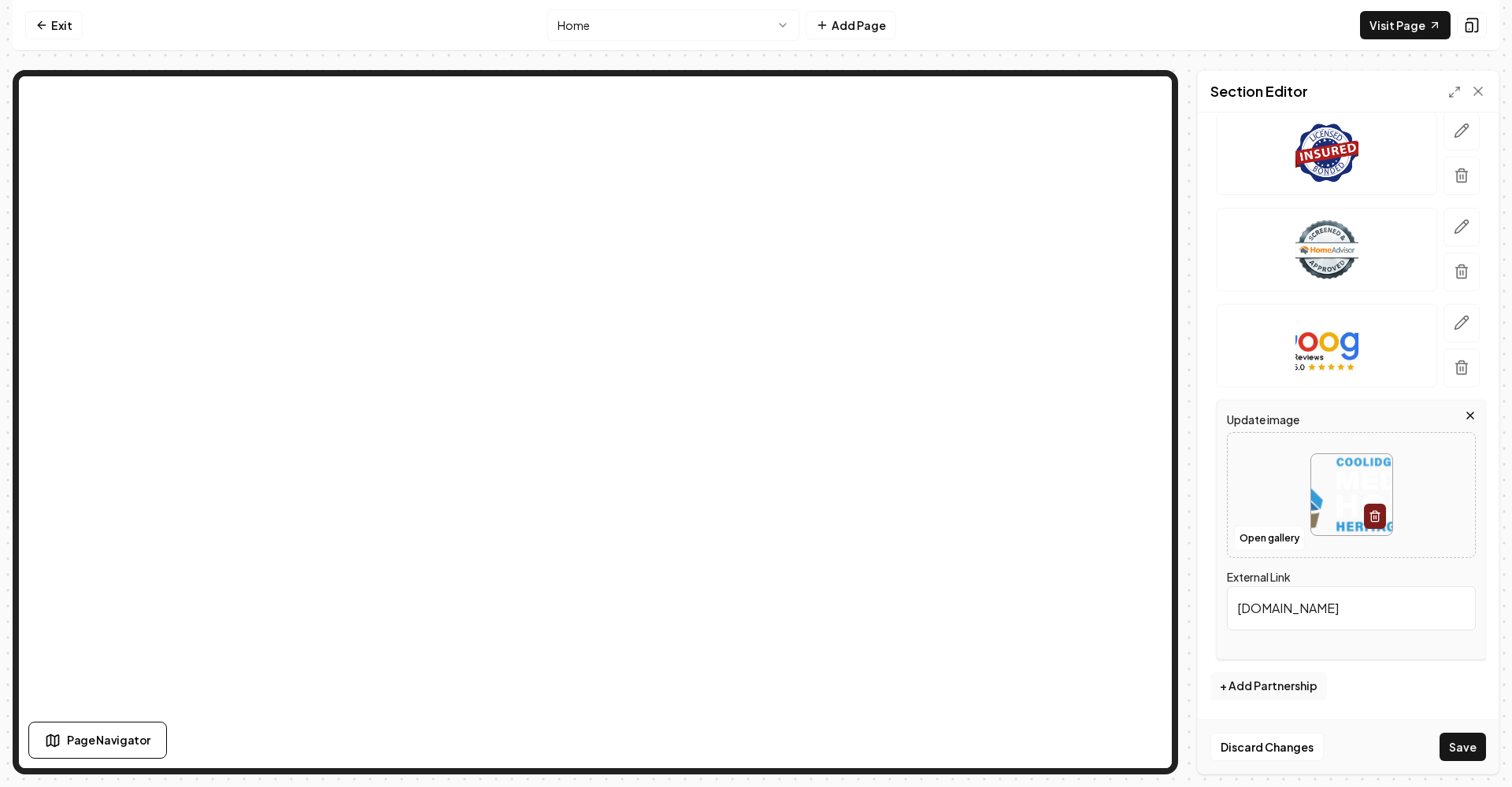
scroll to position [196, 0]
click at [1462, 743] on button "Save" at bounding box center [1462, 747] width 47 height 28
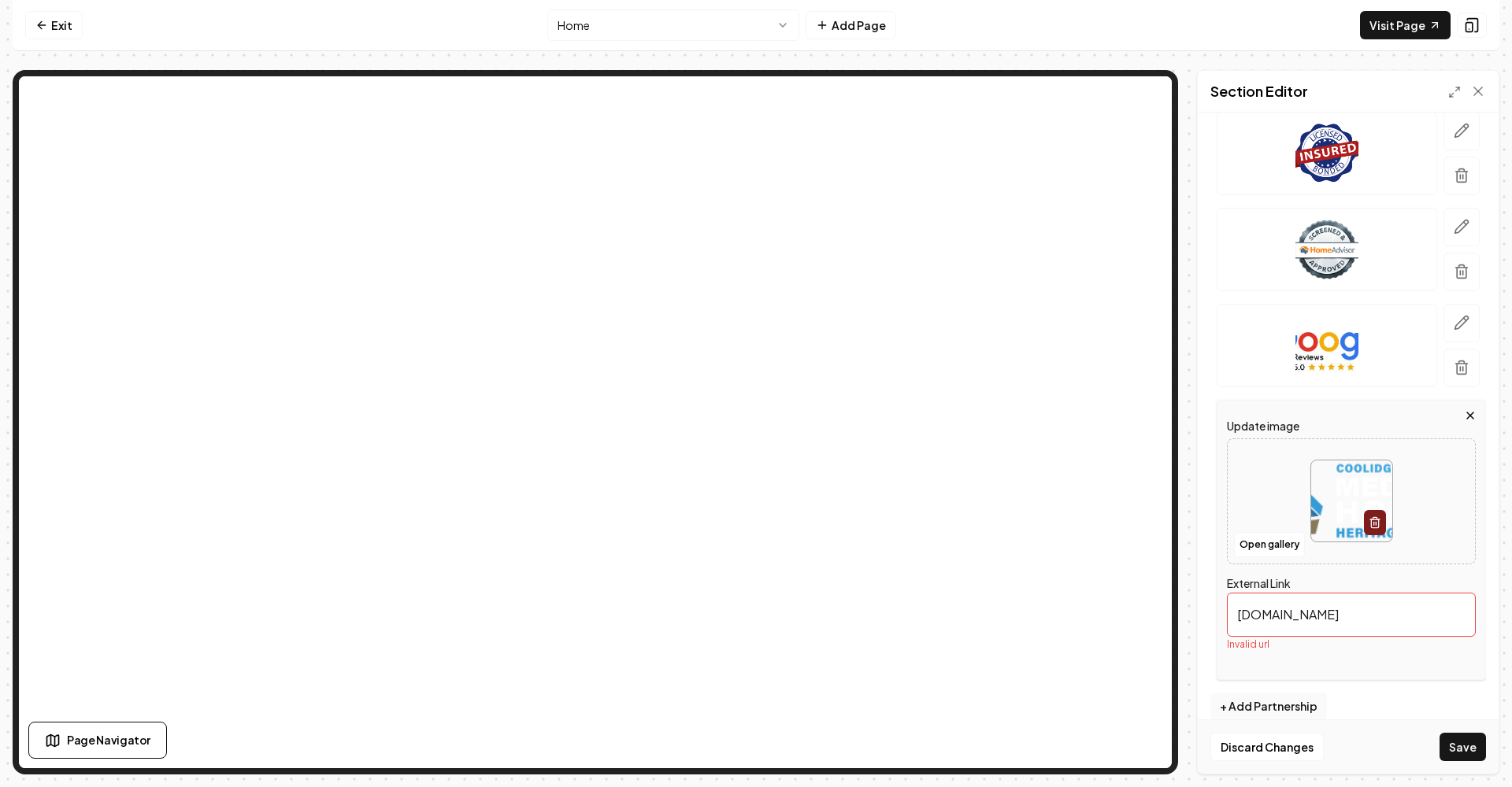
click at [1299, 612] on input "mohhc.org" at bounding box center [1351, 615] width 248 height 44
click at [1238, 616] on input "mohhc.org" at bounding box center [1351, 615] width 248 height 44
drag, startPoint x: 1463, startPoint y: 741, endPoint x: 1472, endPoint y: 746, distance: 10.3
click at [1463, 741] on button "Save" at bounding box center [1462, 747] width 47 height 28
paste input "https://"
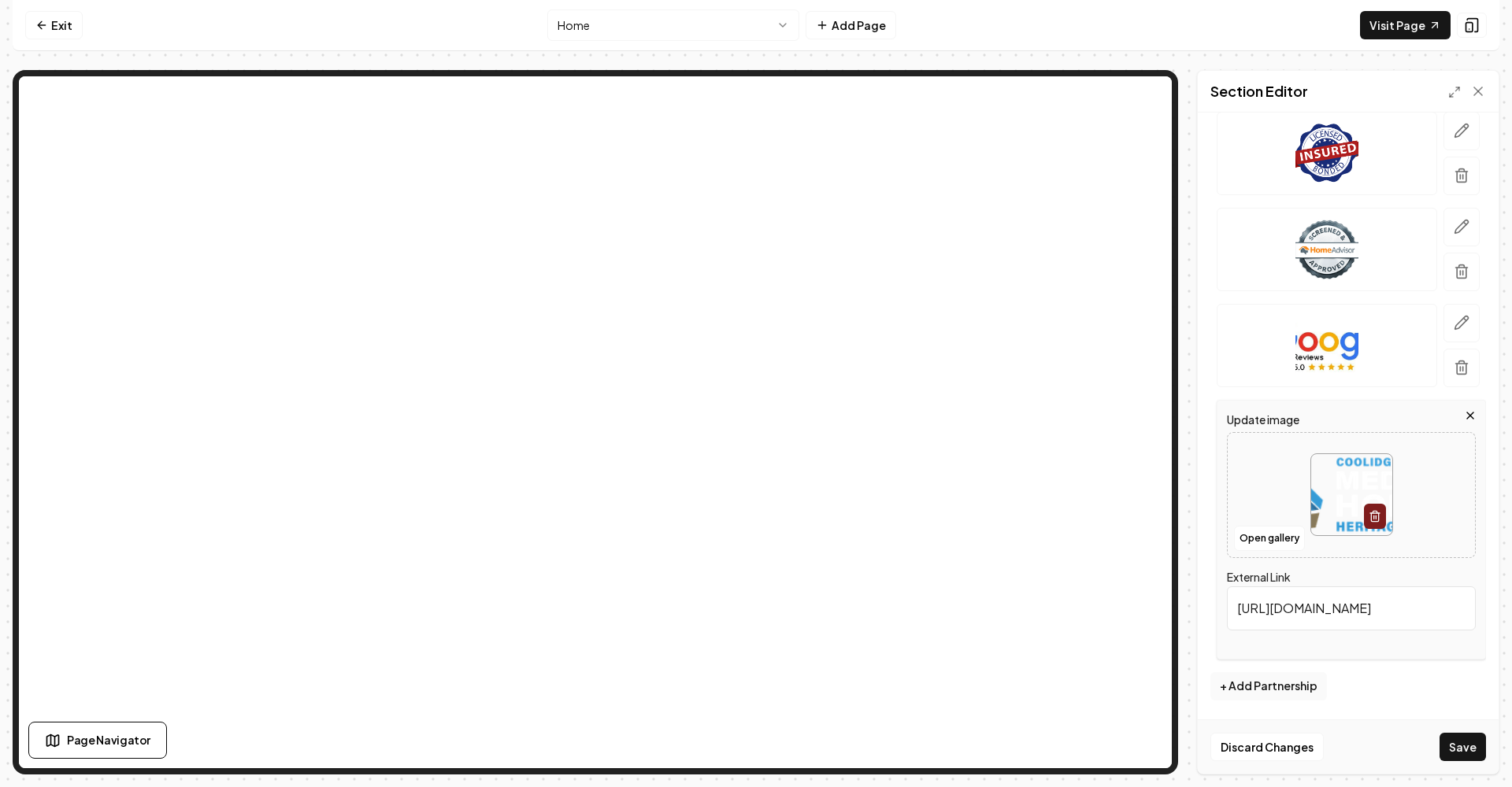
type input "https://www.mohhc.org"
click at [1463, 747] on button "Save" at bounding box center [1462, 747] width 47 height 28
click at [1468, 747] on button "Save" at bounding box center [1462, 747] width 47 height 28
click at [1468, 749] on button "Save" at bounding box center [1462, 747] width 47 height 28
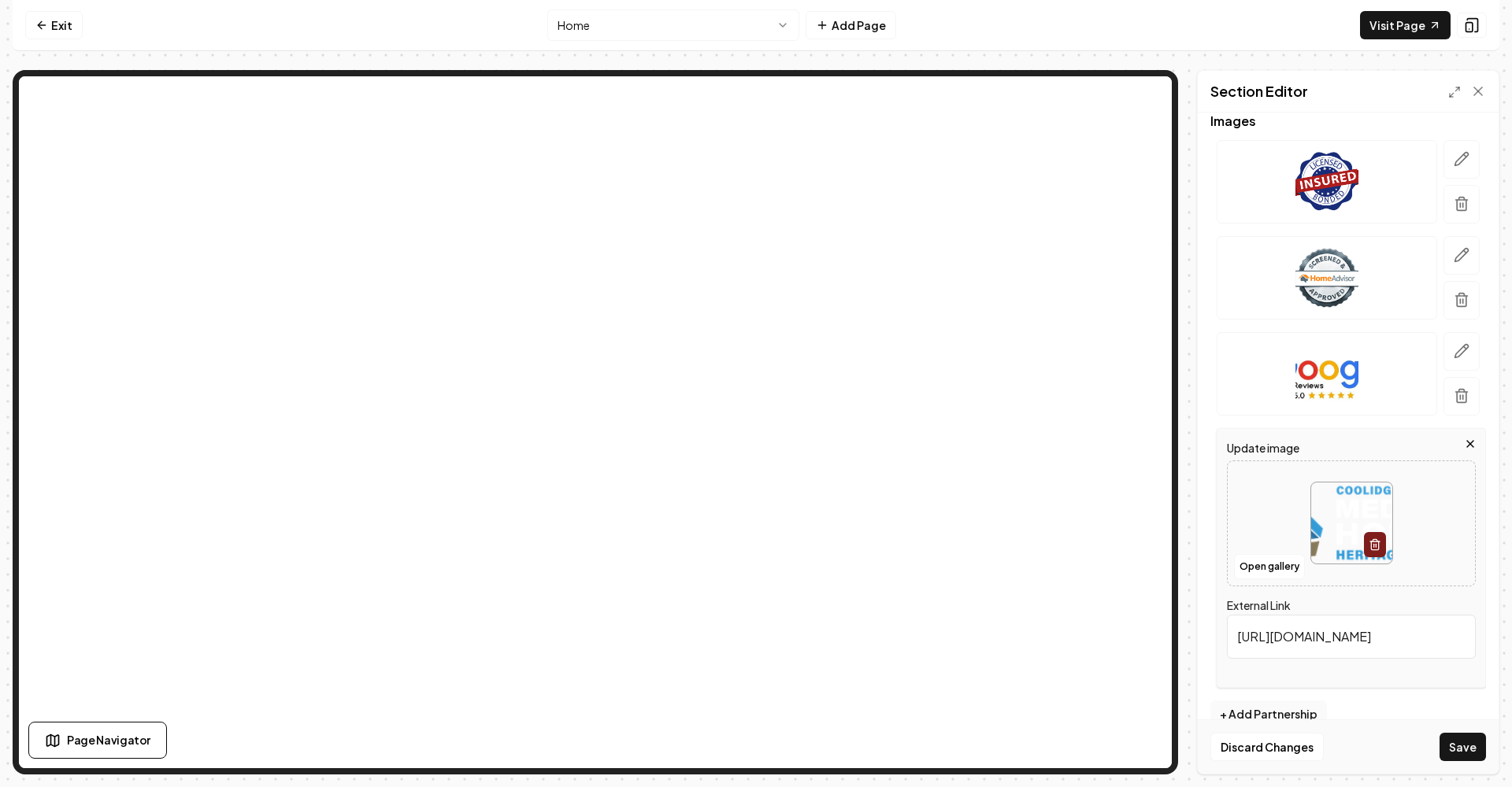
scroll to position [159, 0]
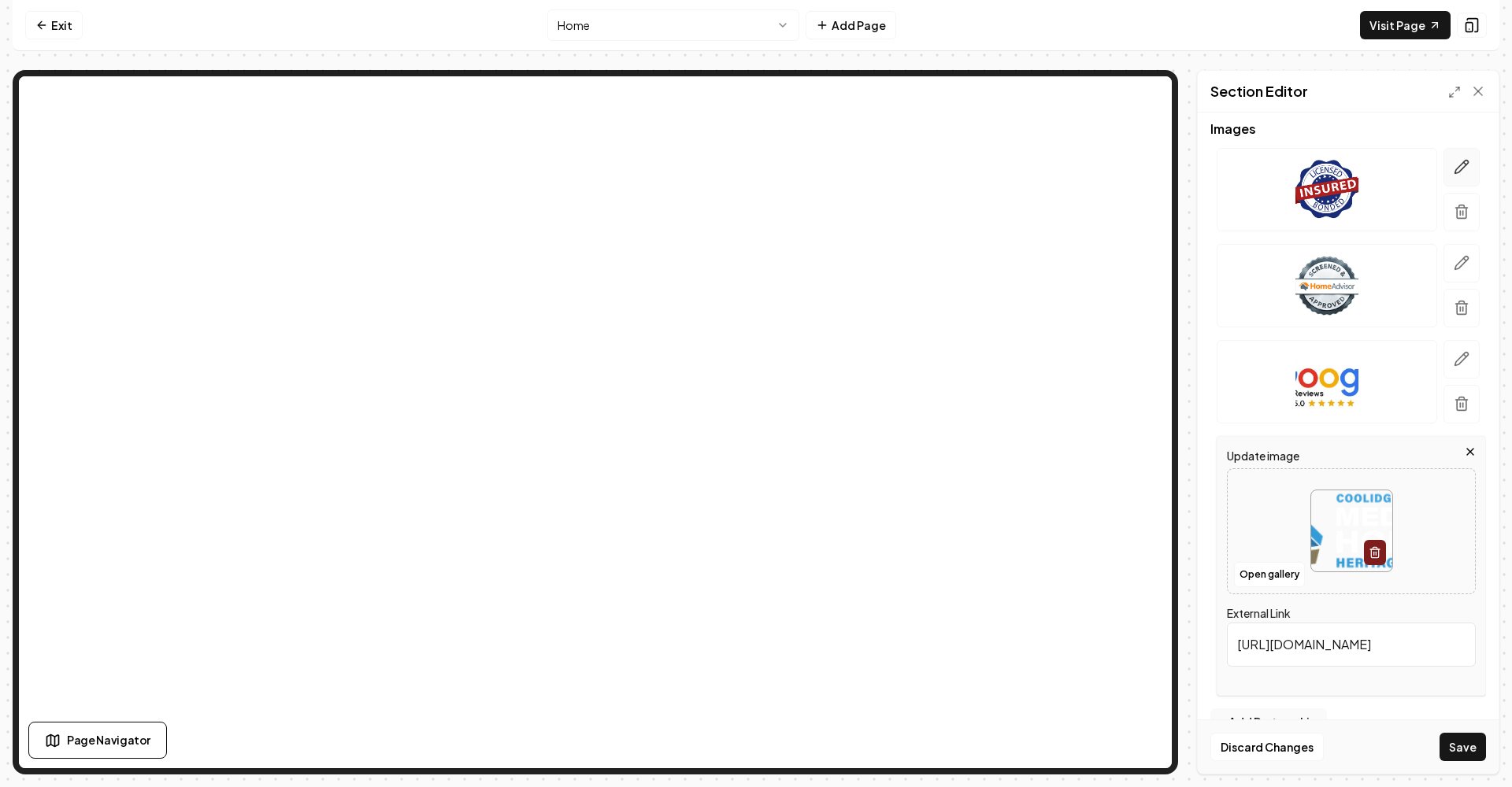
click at [1458, 165] on icon "button" at bounding box center [1461, 167] width 16 height 16
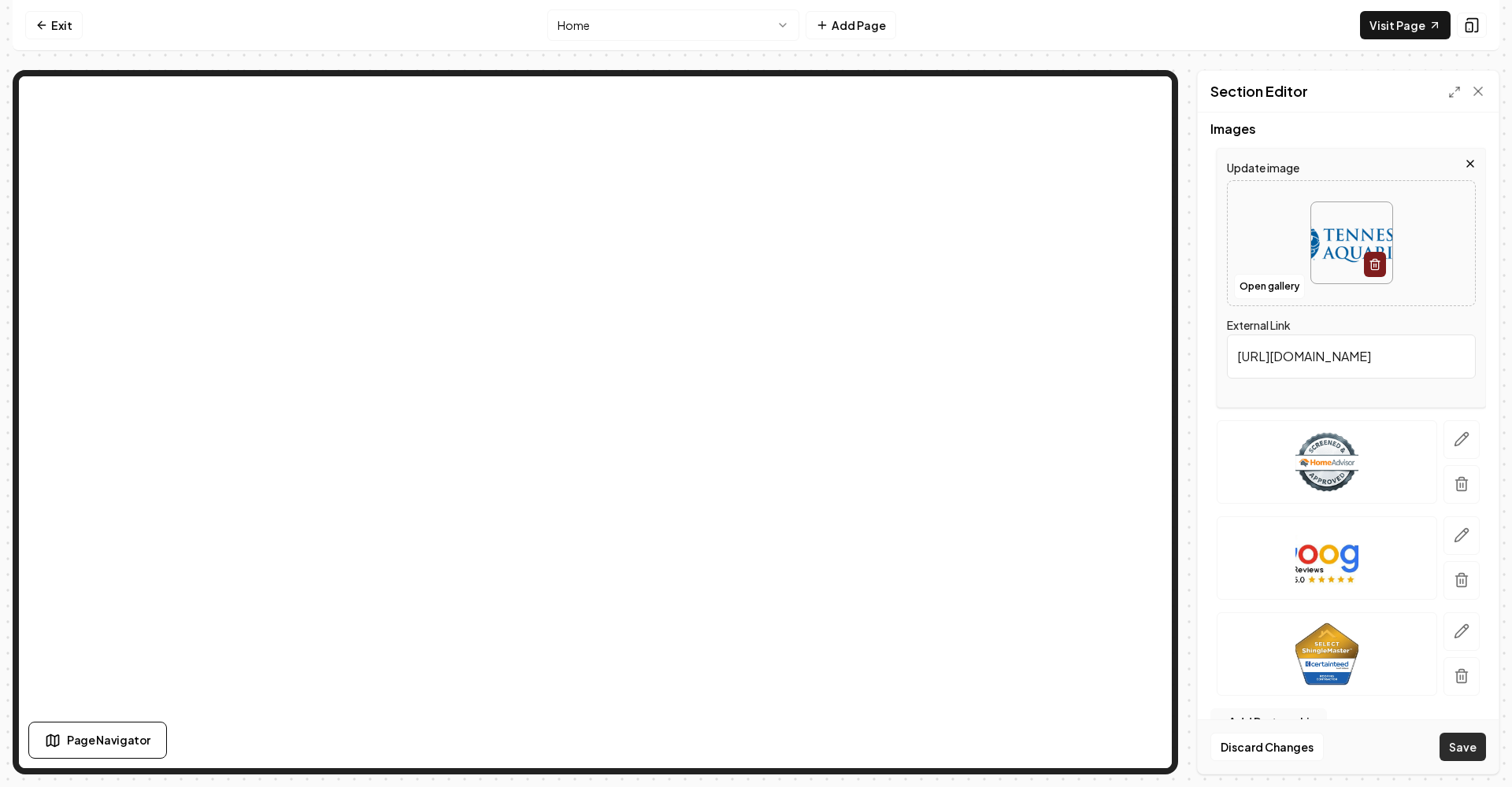
click at [1467, 752] on button "Save" at bounding box center [1462, 747] width 47 height 28
drag, startPoint x: 1463, startPoint y: 439, endPoint x: 1470, endPoint y: 541, distance: 102.2
click at [1463, 439] on icon "button" at bounding box center [1461, 439] width 16 height 16
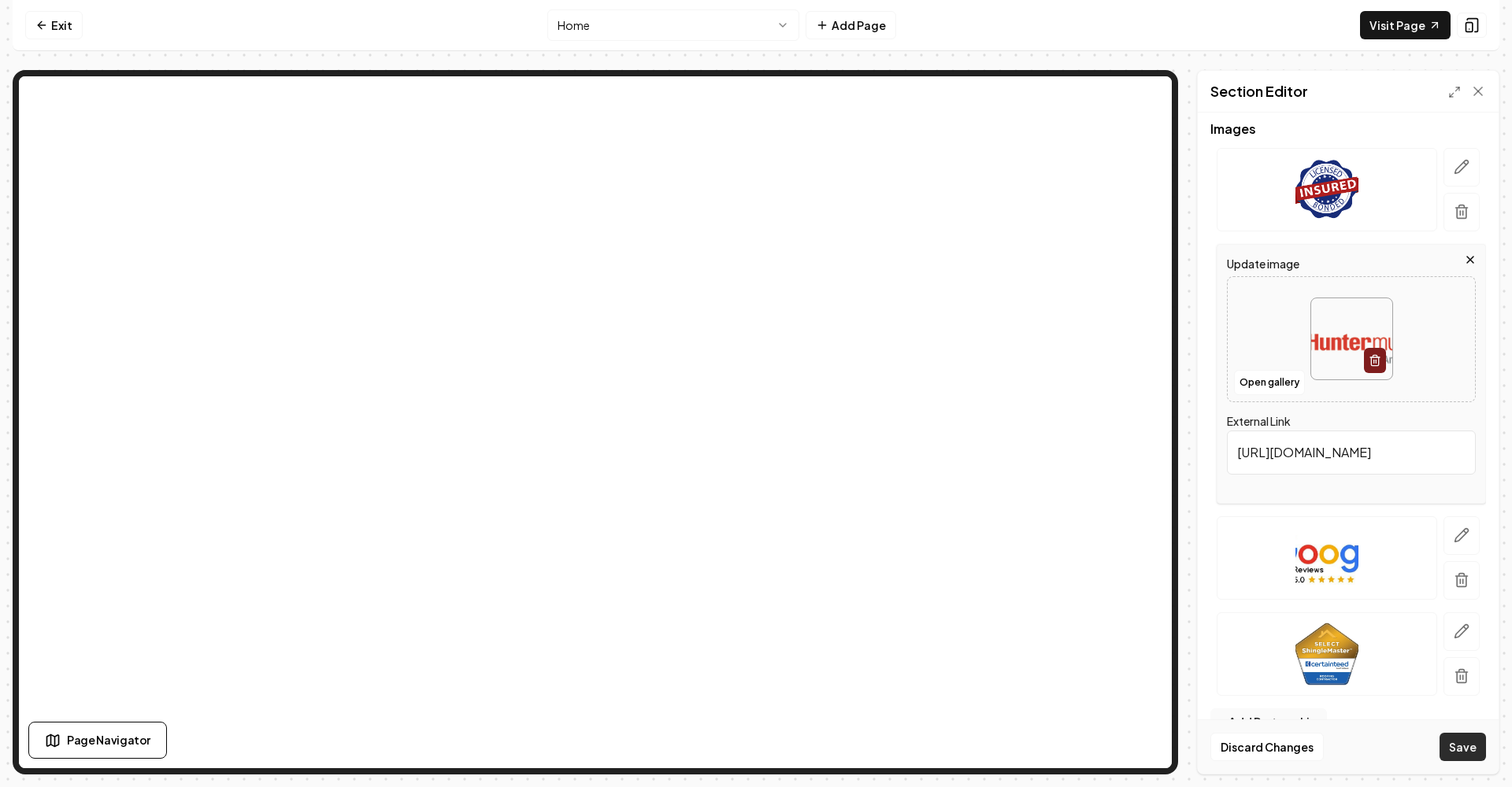
click at [1459, 744] on button "Save" at bounding box center [1462, 747] width 47 height 28
drag, startPoint x: 1457, startPoint y: 531, endPoint x: 1498, endPoint y: 748, distance: 220.8
click at [1456, 531] on icon "button" at bounding box center [1461, 535] width 16 height 16
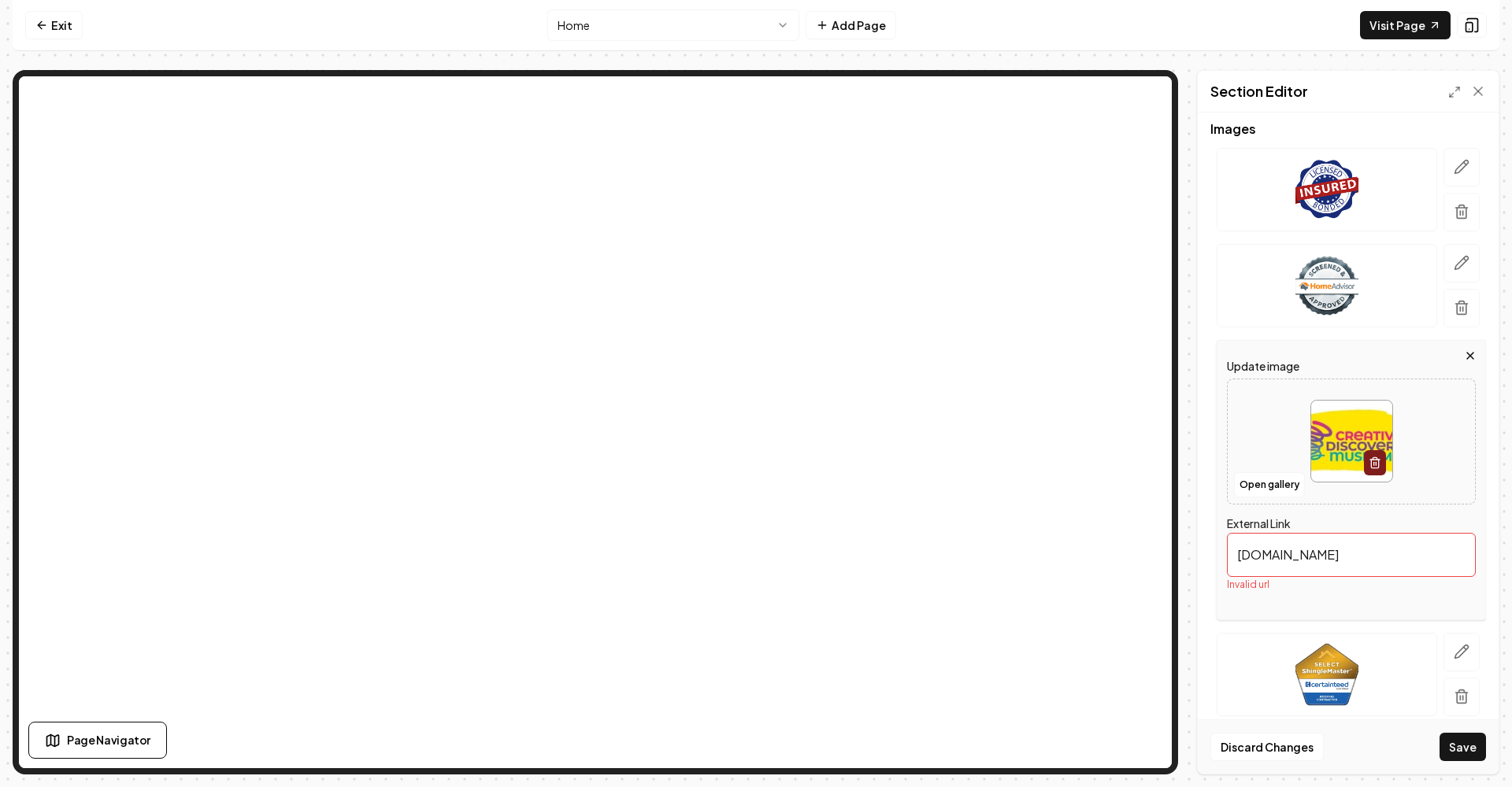
click at [1237, 555] on input "cdmfun.org" at bounding box center [1351, 555] width 248 height 44
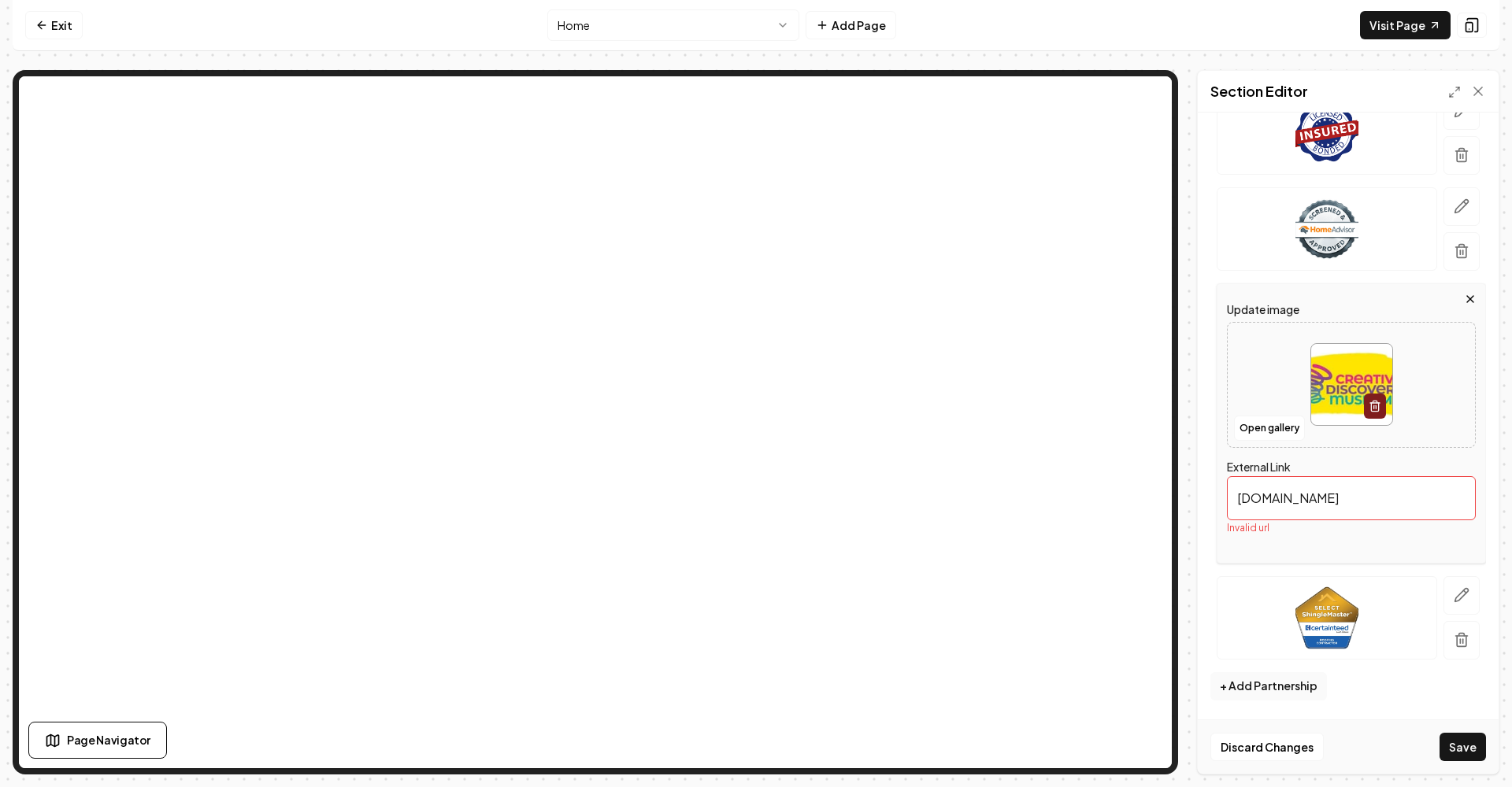
scroll to position [216, 0]
type input "http//:www.cdmfun.org"
click at [1463, 743] on button "Save" at bounding box center [1462, 747] width 47 height 28
click at [1468, 593] on icon "button" at bounding box center [1461, 595] width 16 height 16
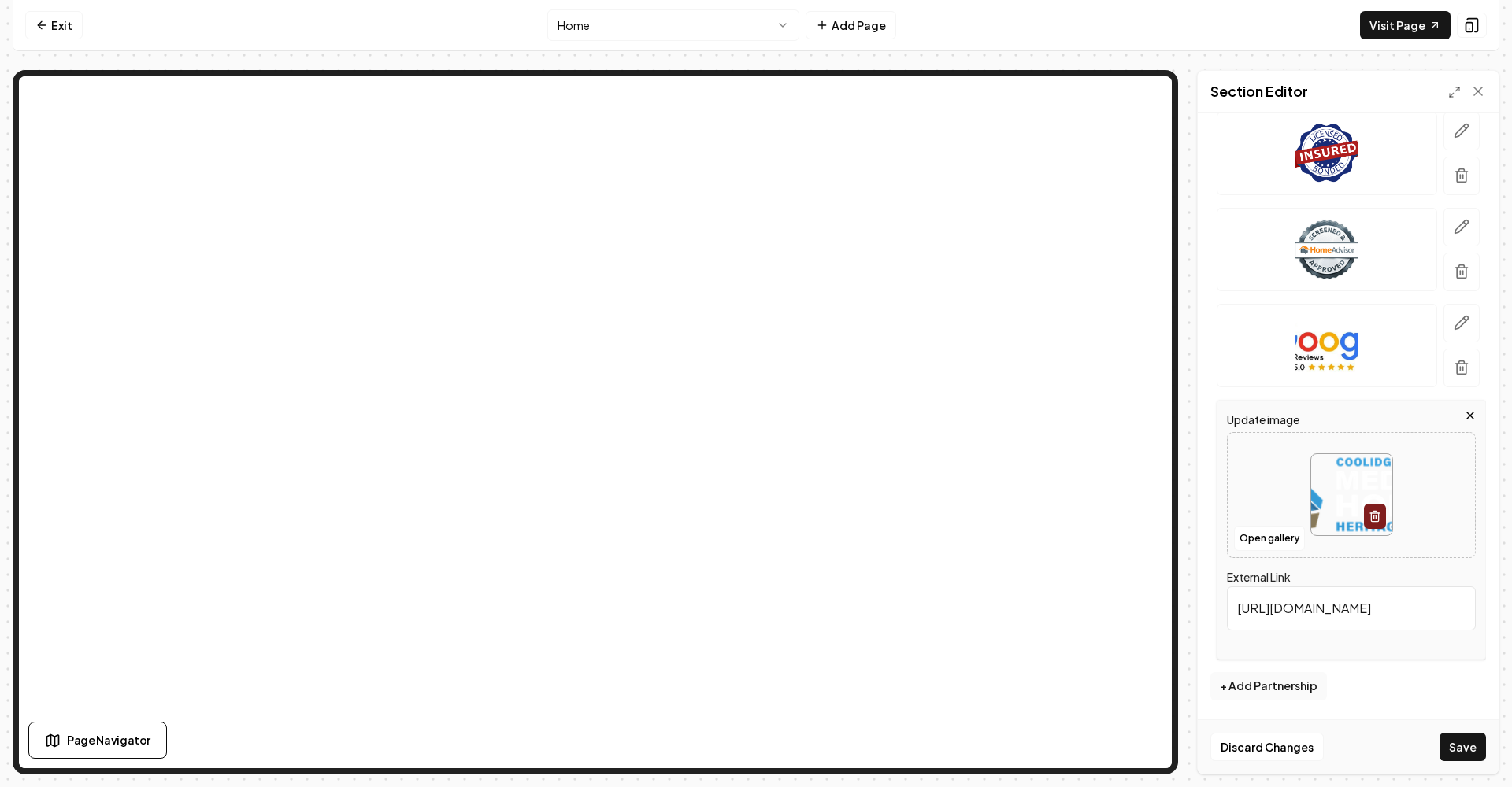
scroll to position [196, 0]
click at [1283, 607] on input "https://www.mohhc.org" at bounding box center [1351, 608] width 248 height 44
drag, startPoint x: 1315, startPoint y: 607, endPoint x: 1216, endPoint y: 603, distance: 99.1
click at [1216, 603] on div "Update image Open gallery External Link https://www.mohhc.org" at bounding box center [1351, 530] width 269 height 260
click at [1463, 328] on icon "button" at bounding box center [1461, 322] width 16 height 16
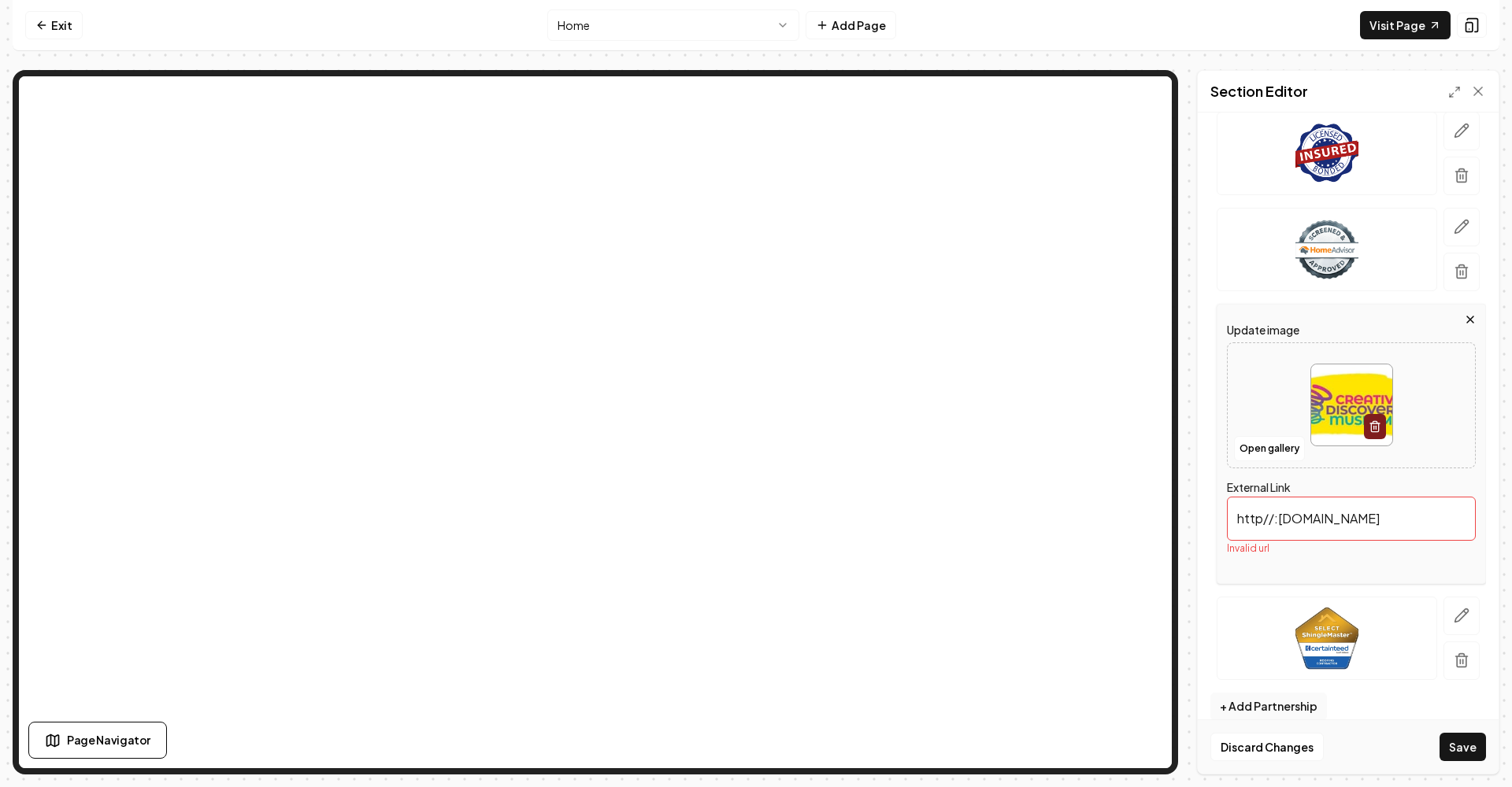
paste input "s://"
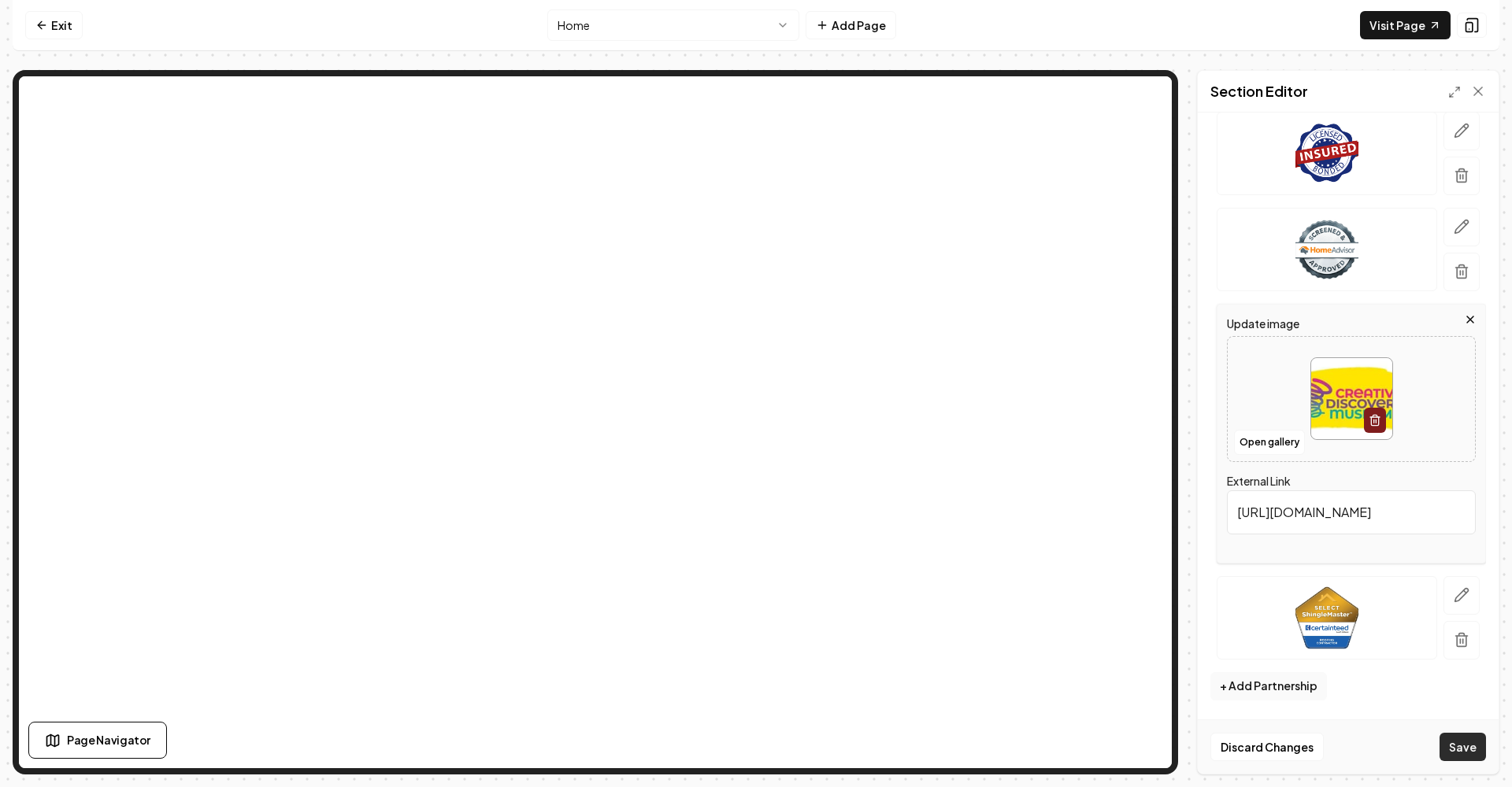
type input "https://www.cdmfun.org"
click at [1475, 749] on button "Save" at bounding box center [1462, 747] width 47 height 28
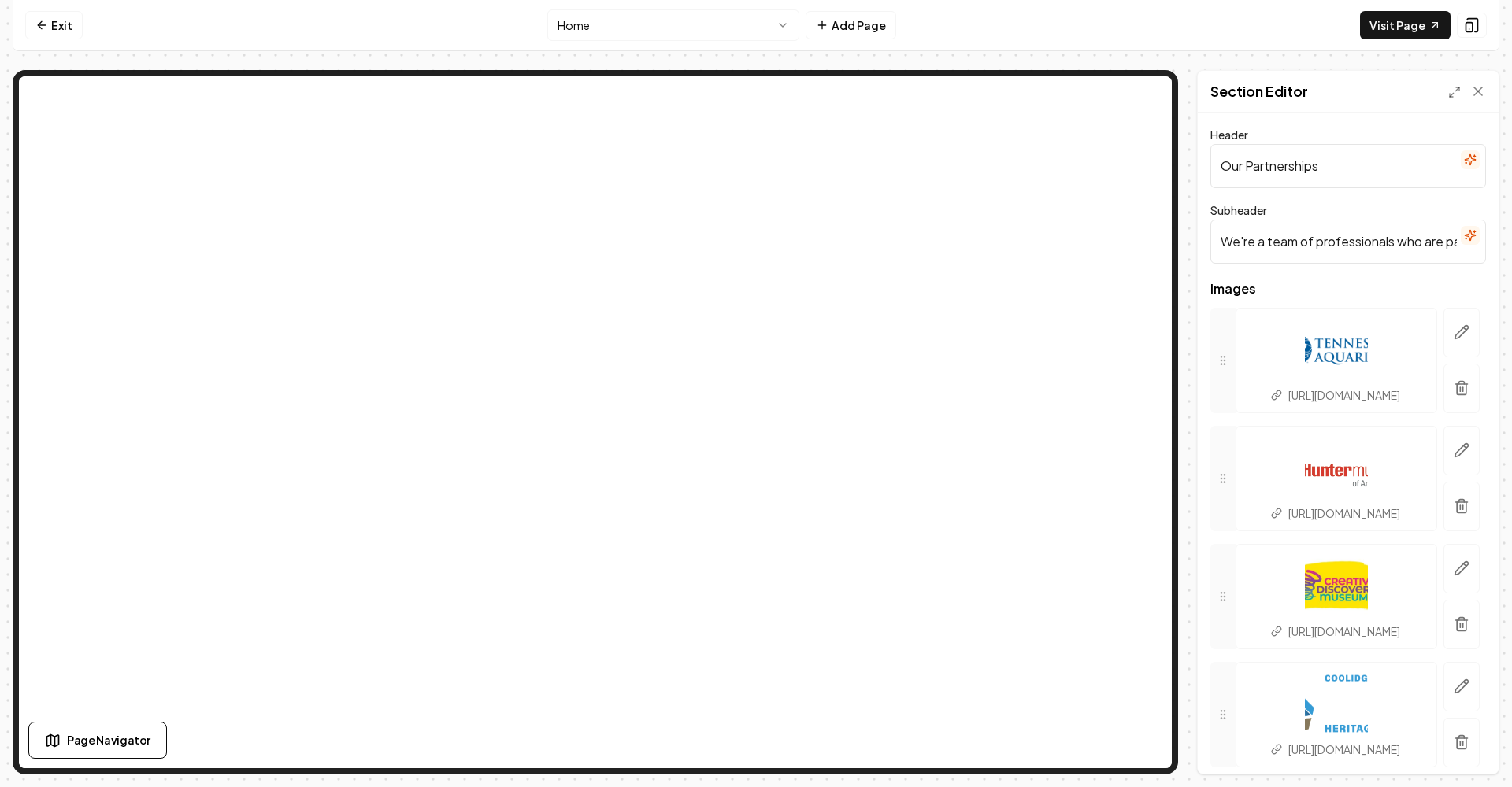
scroll to position [0, 0]
click at [1452, 89] on icon at bounding box center [1454, 93] width 13 height 13
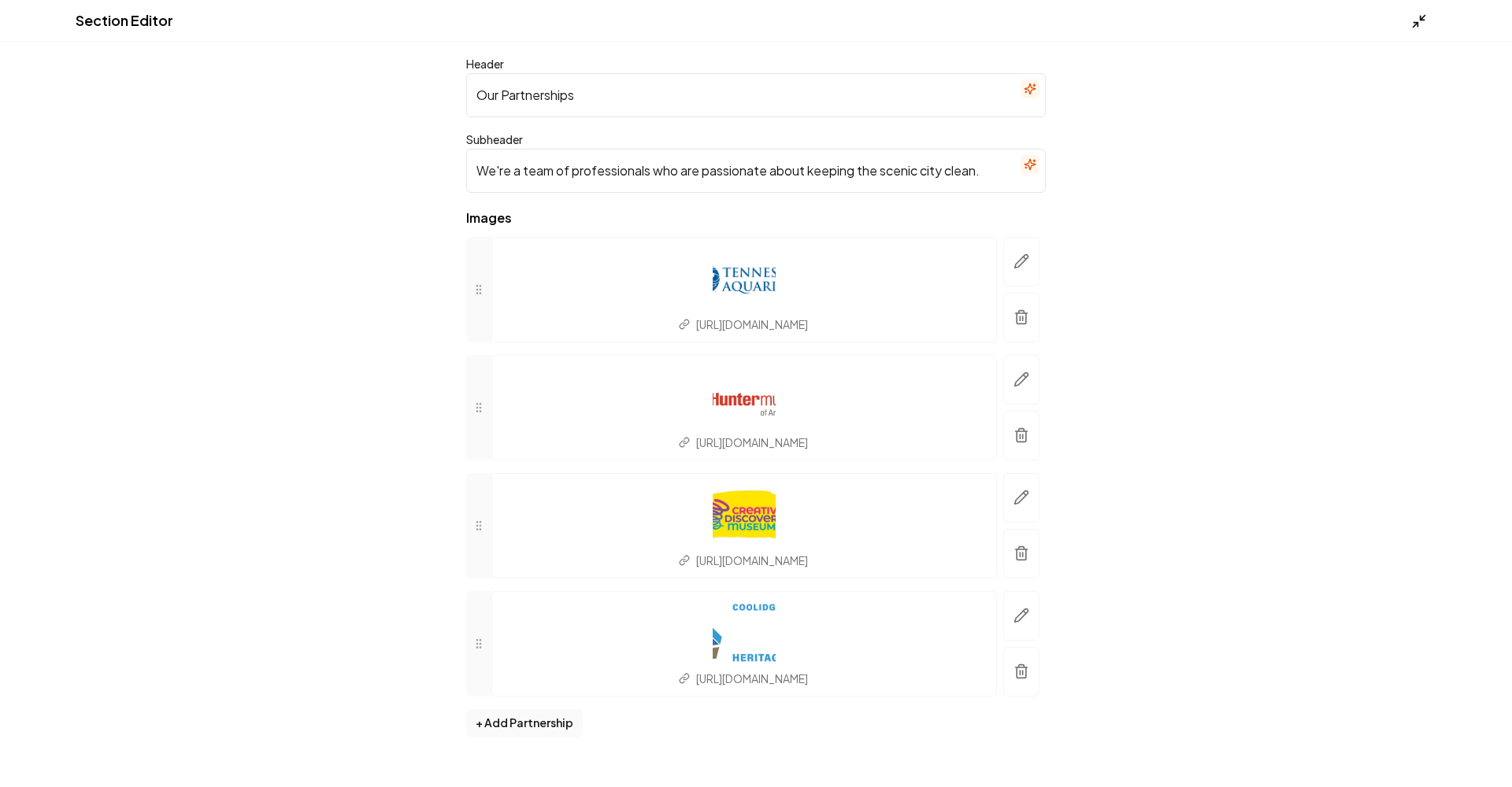
click at [1420, 23] on icon at bounding box center [1419, 21] width 16 height 16
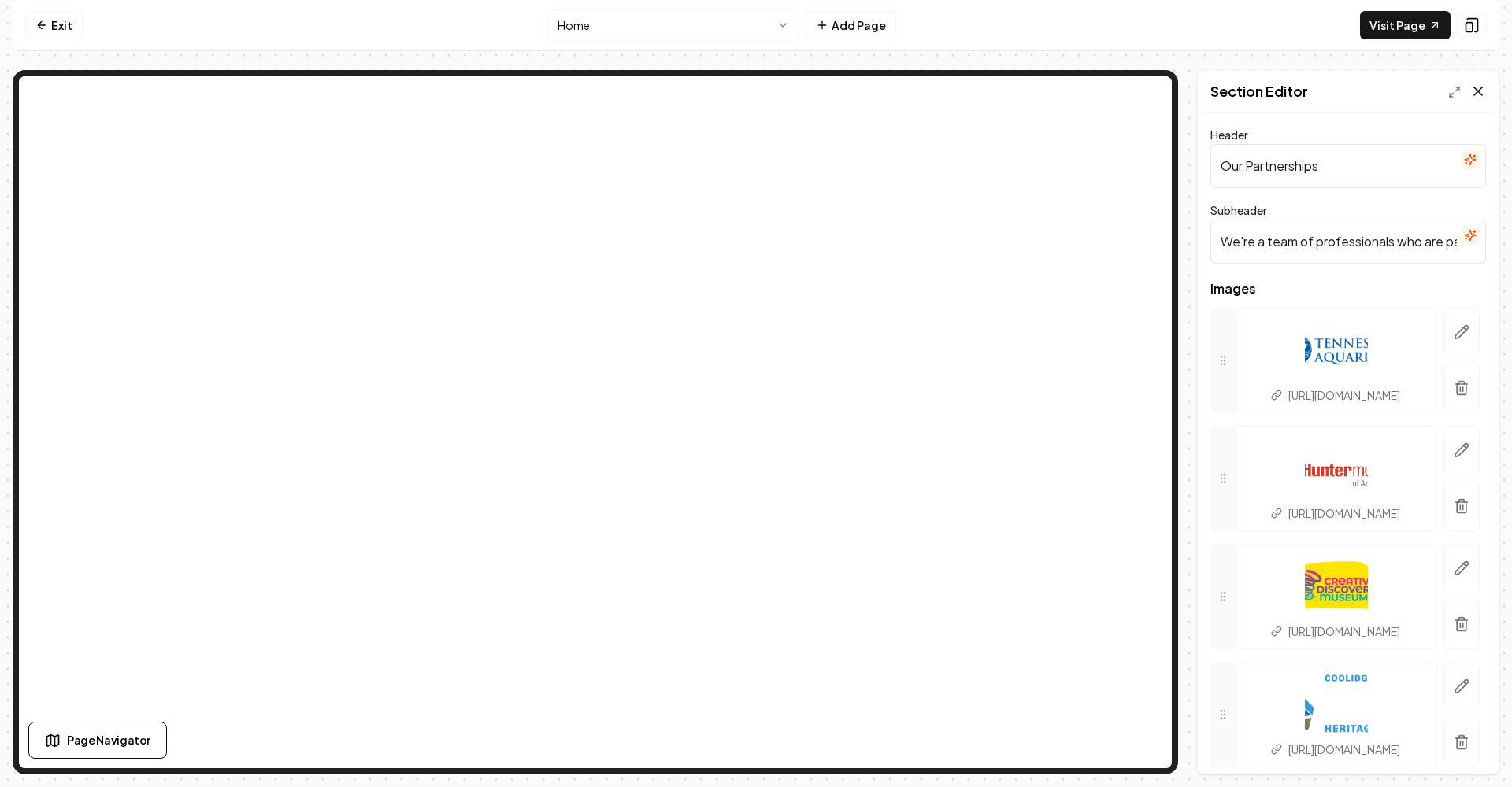
click at [1477, 93] on icon at bounding box center [1477, 91] width 16 height 16
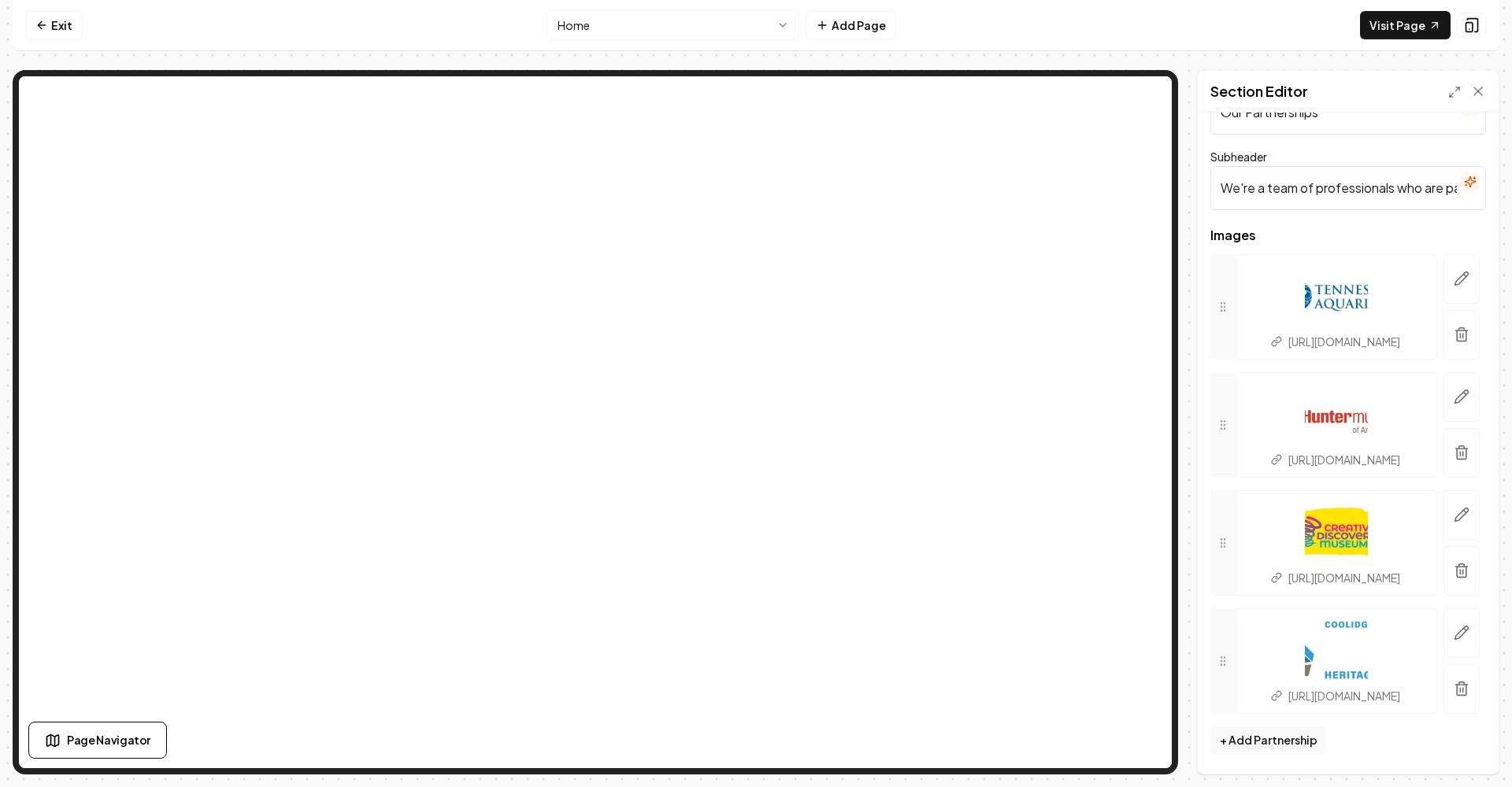
scroll to position [1, 0]
click at [1468, 91] on div at bounding box center [1466, 91] width 38 height 16
click at [1483, 92] on icon at bounding box center [1477, 91] width 16 height 16
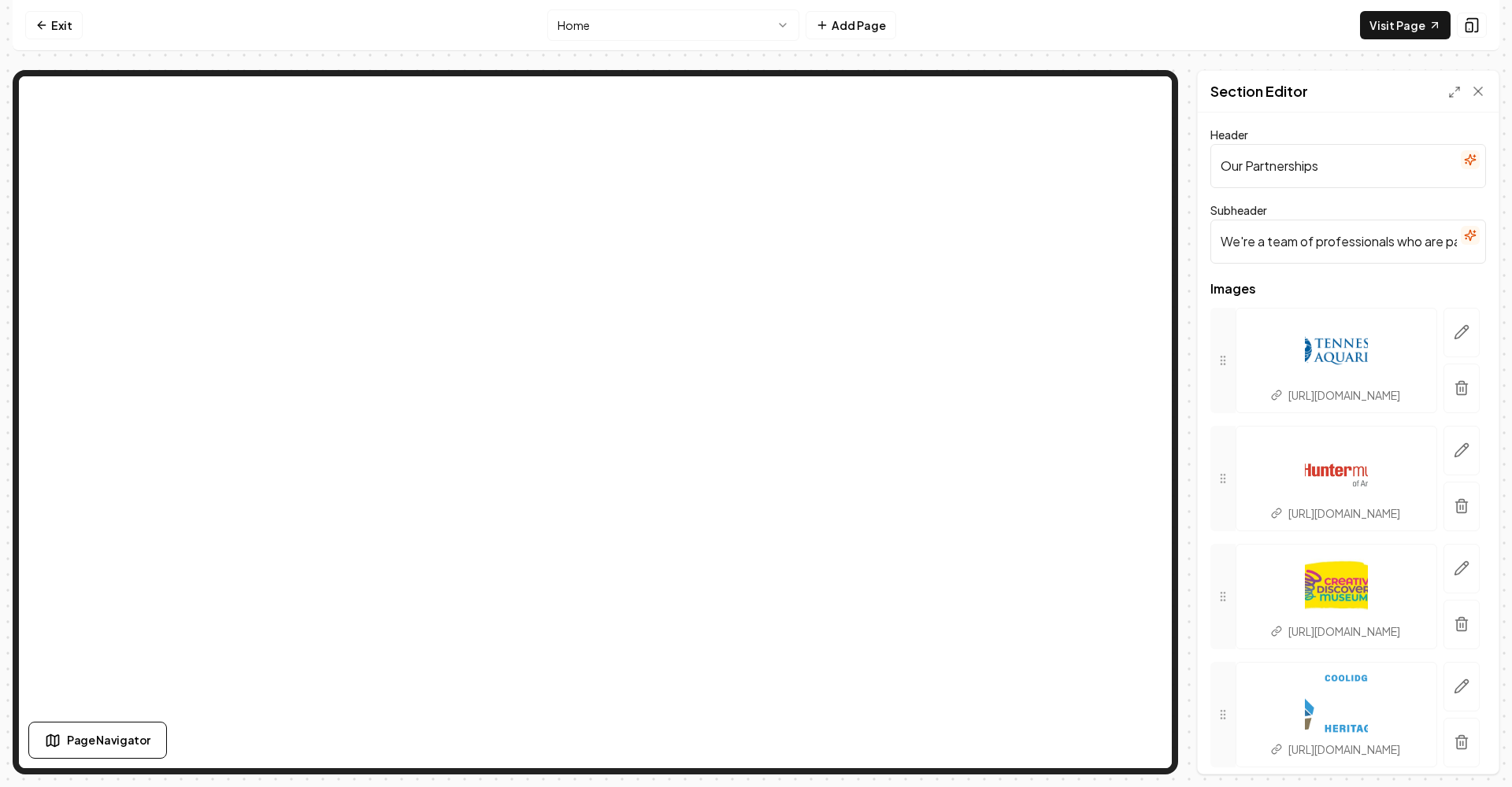
click at [1233, 360] on div at bounding box center [1222, 360] width 25 height 105
click at [1333, 163] on input "Our Partnerships" at bounding box center [1347, 166] width 276 height 44
click at [1478, 86] on icon at bounding box center [1477, 91] width 16 height 16
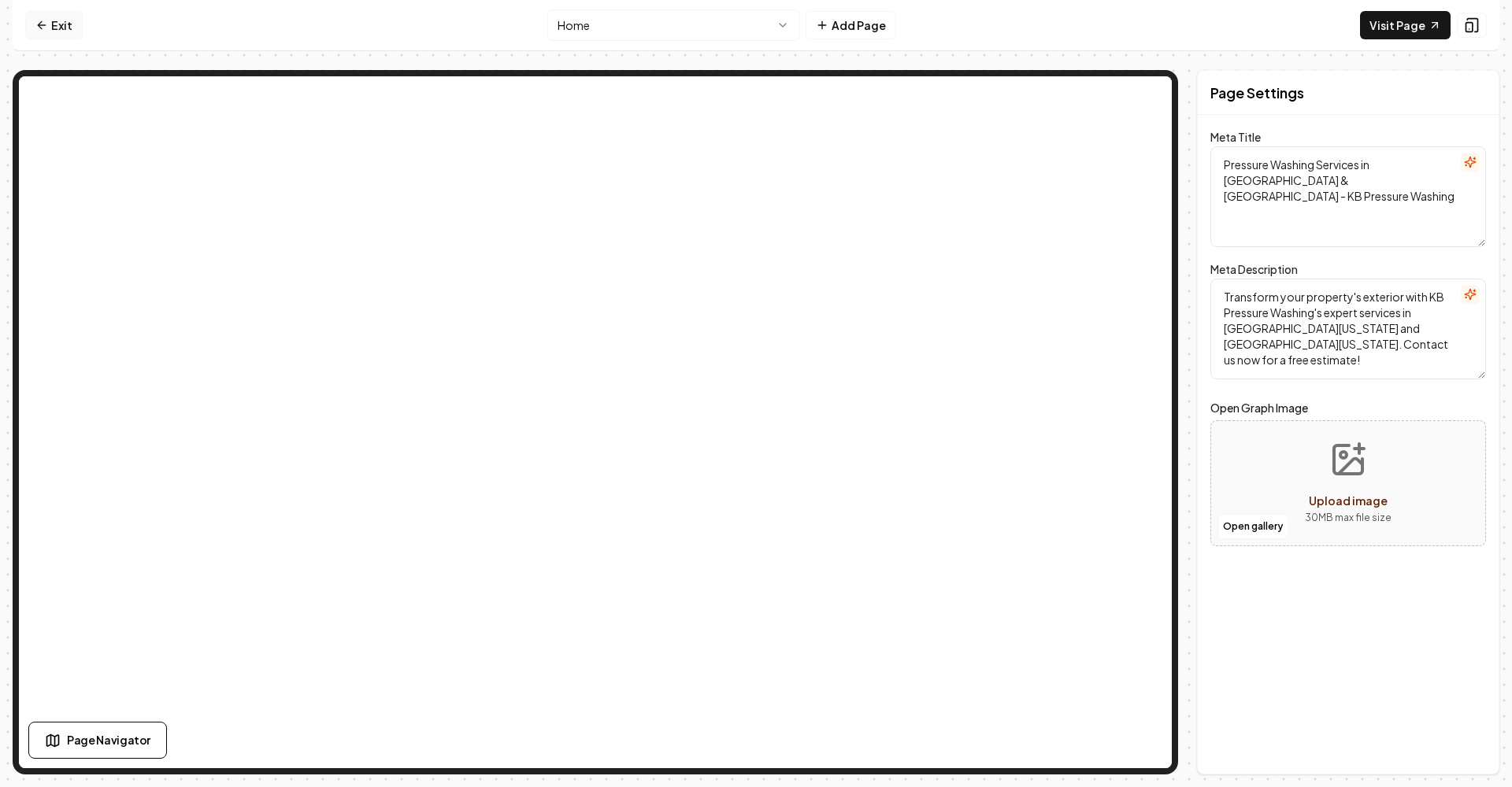
click at [41, 25] on icon at bounding box center [41, 25] width 7 height 0
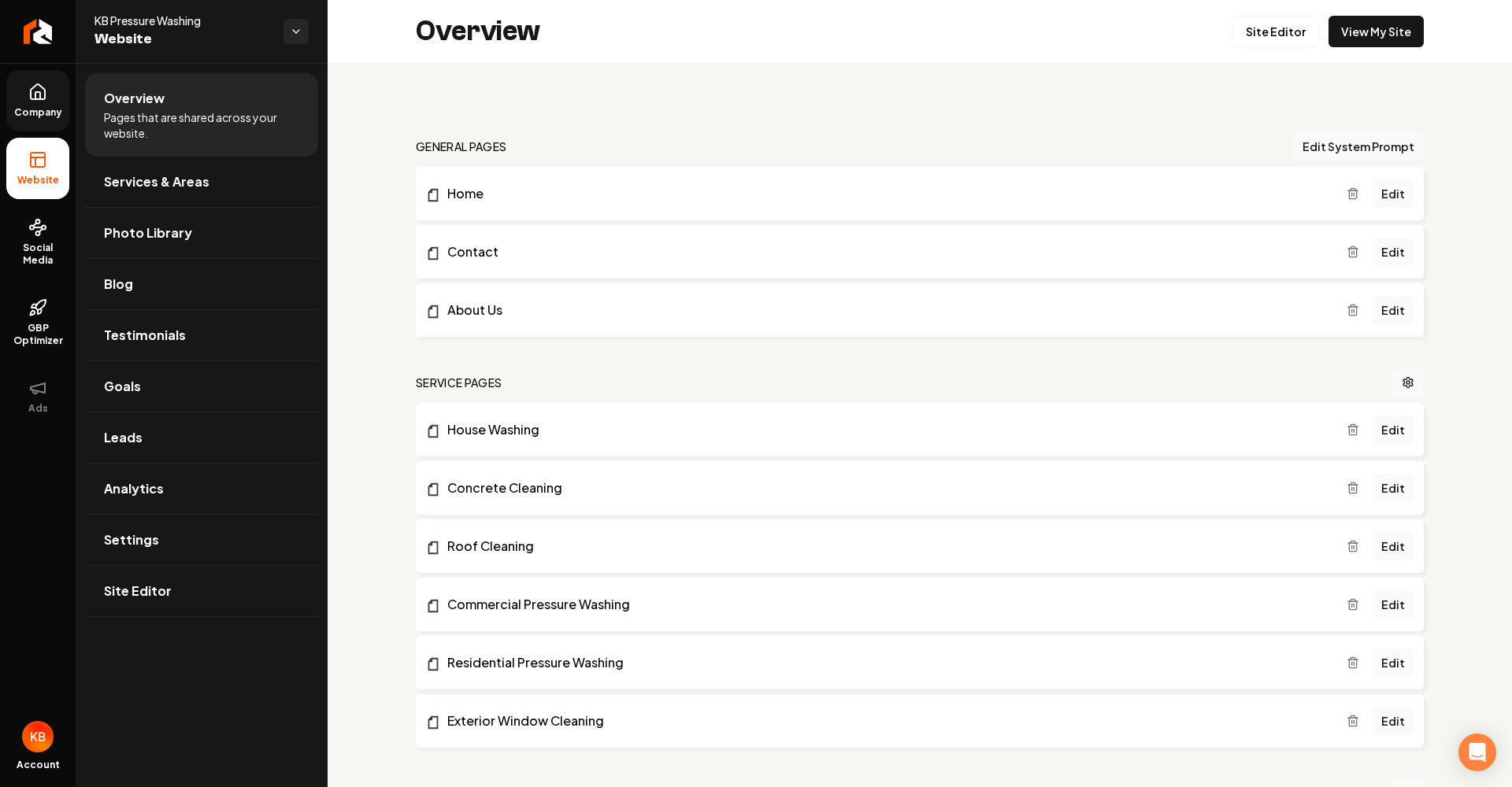
click at [55, 107] on span "Company" at bounding box center [38, 113] width 60 height 13
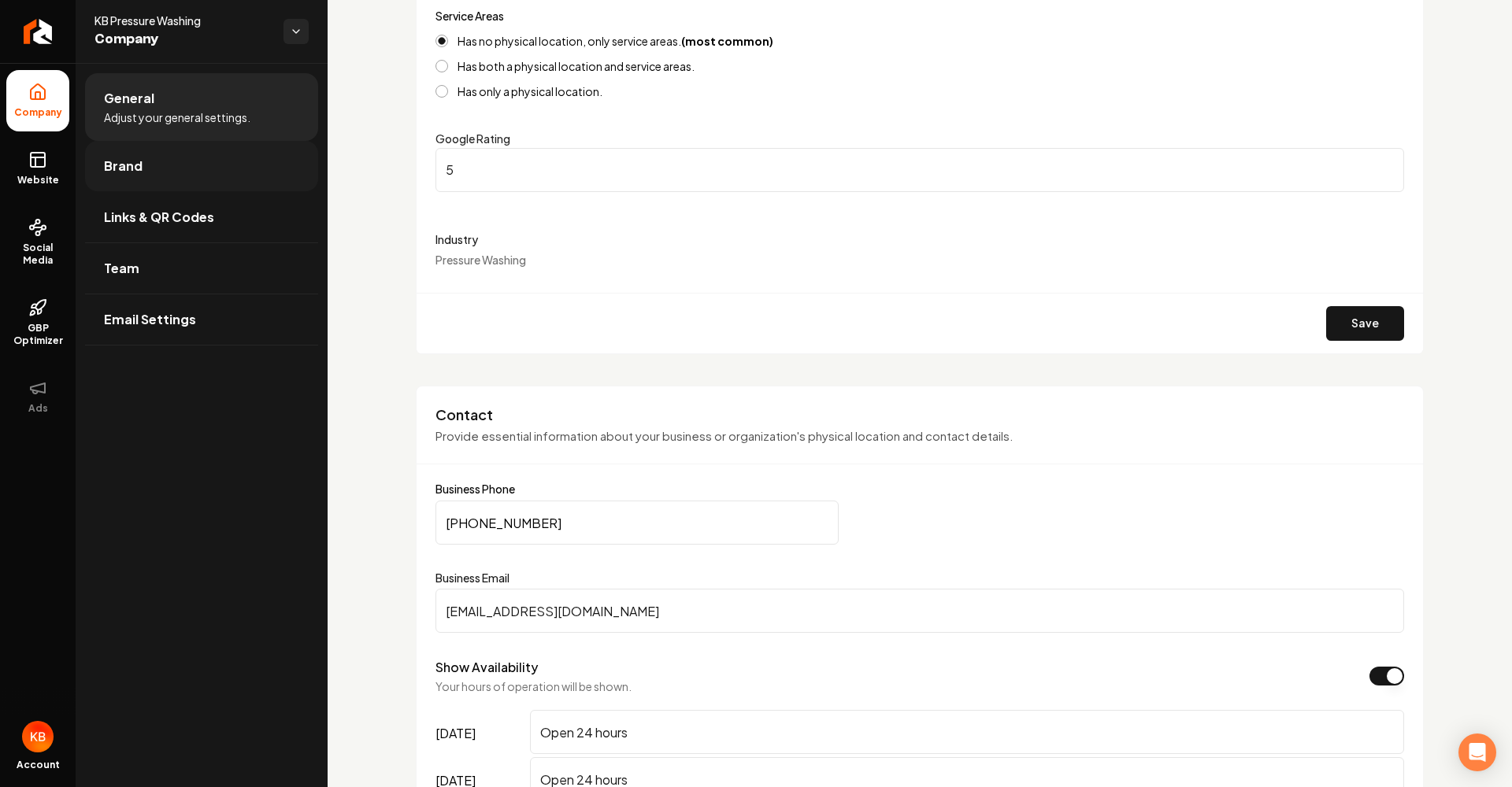
click at [251, 168] on link "Brand" at bounding box center [202, 166] width 233 height 50
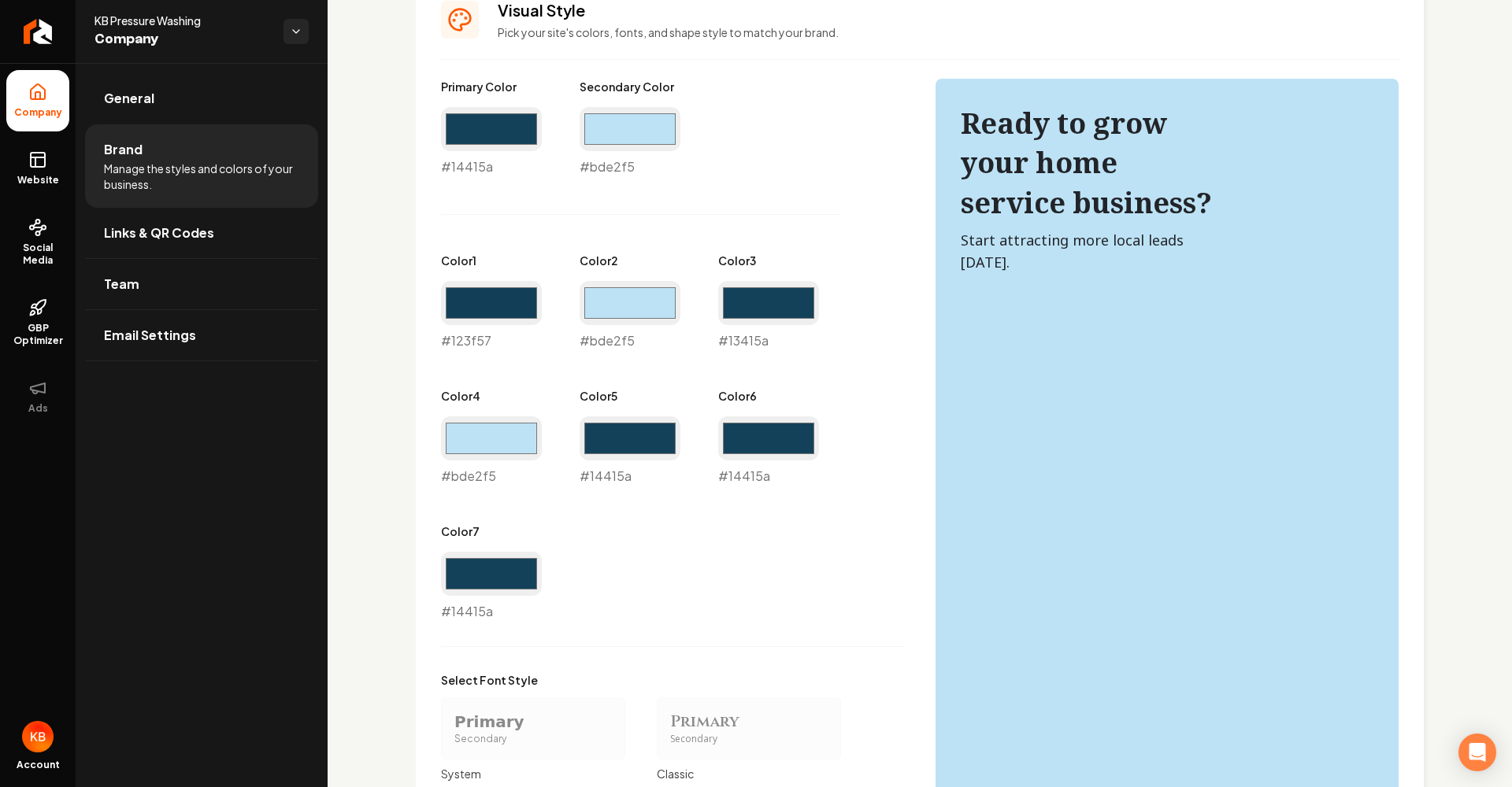
scroll to position [715, 0]
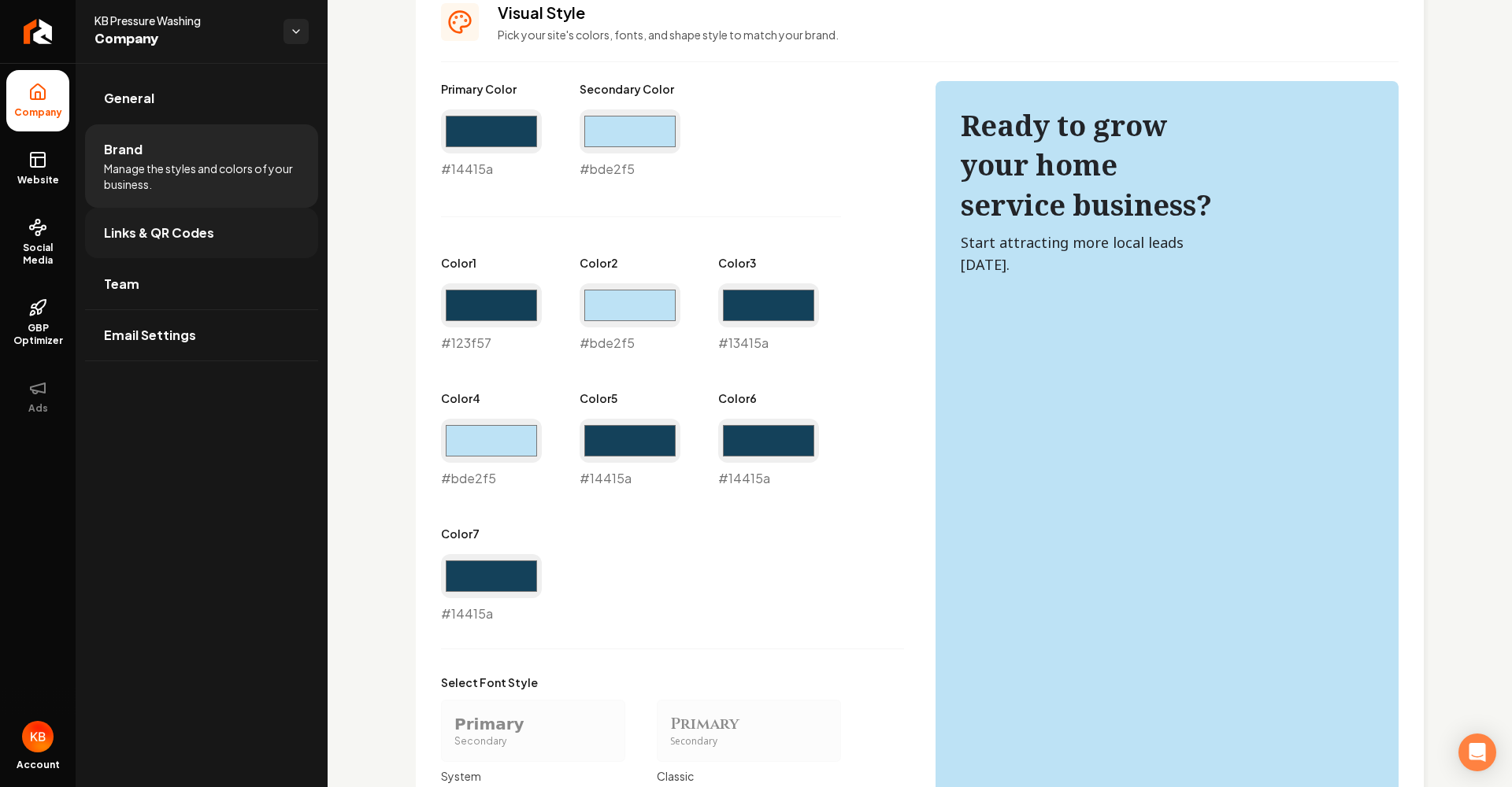
click at [159, 247] on link "Links & QR Codes" at bounding box center [202, 233] width 233 height 50
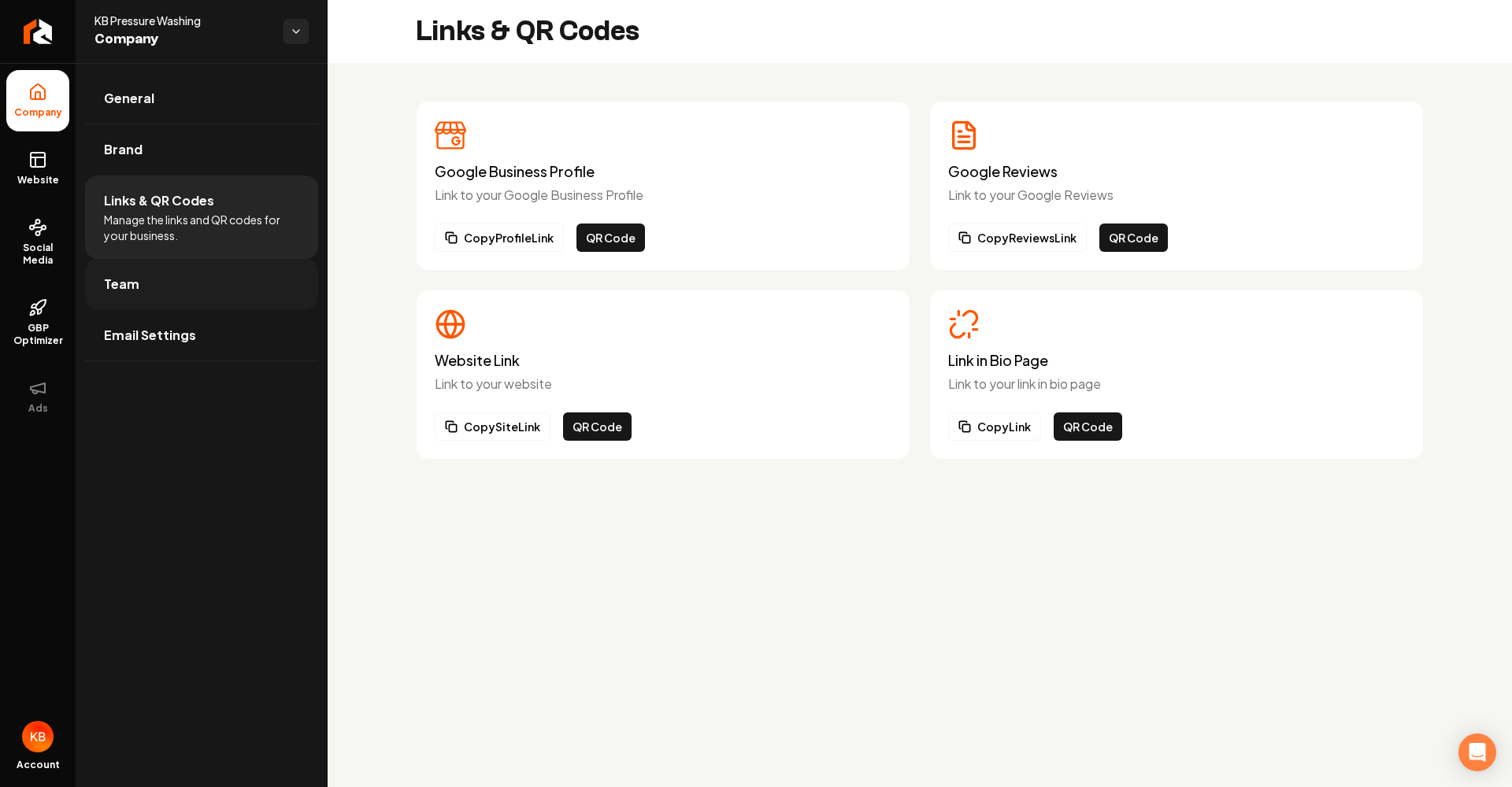
click at [169, 277] on link "Team" at bounding box center [202, 284] width 233 height 50
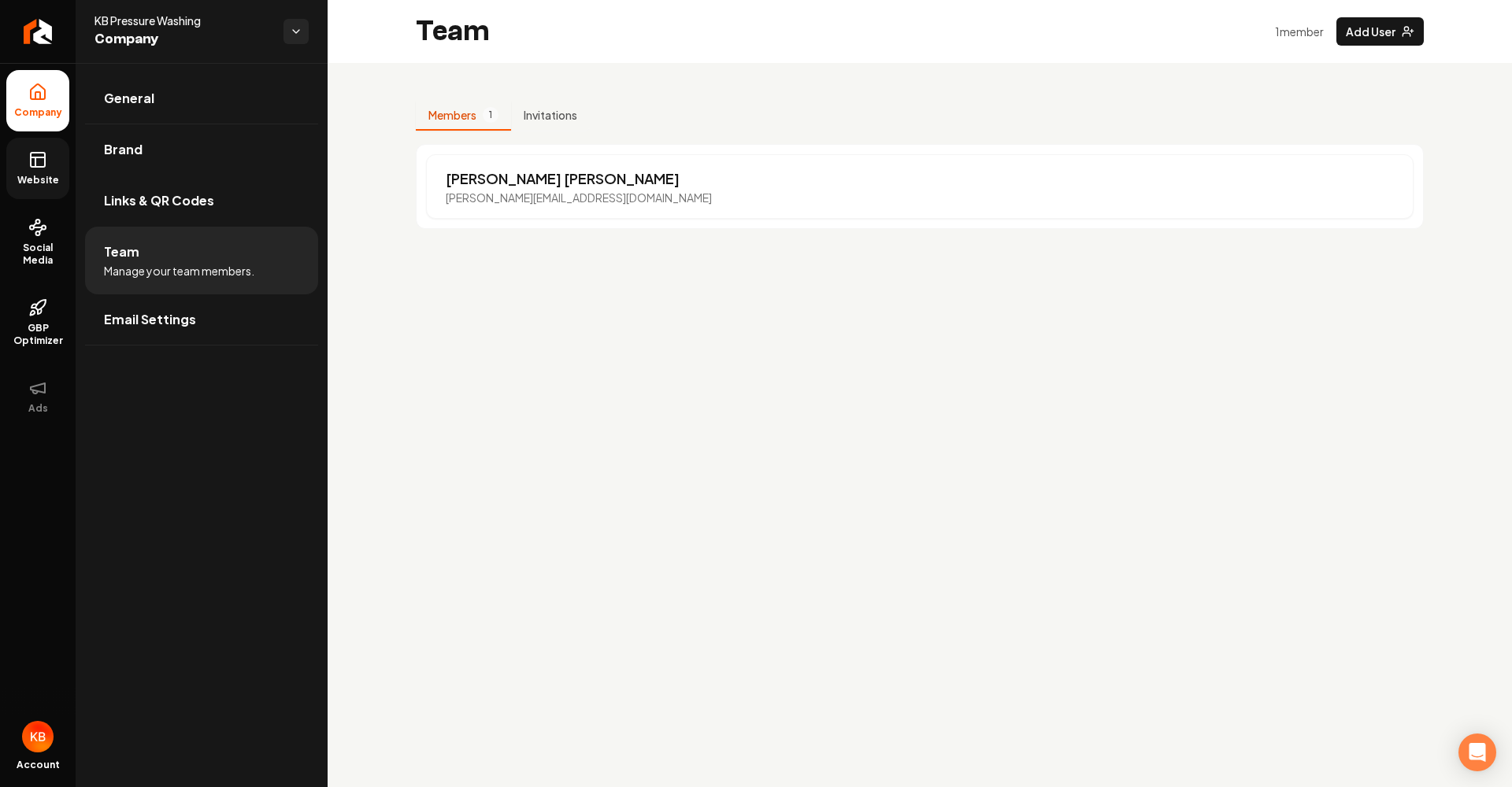
click at [45, 176] on span "Website" at bounding box center [38, 180] width 54 height 13
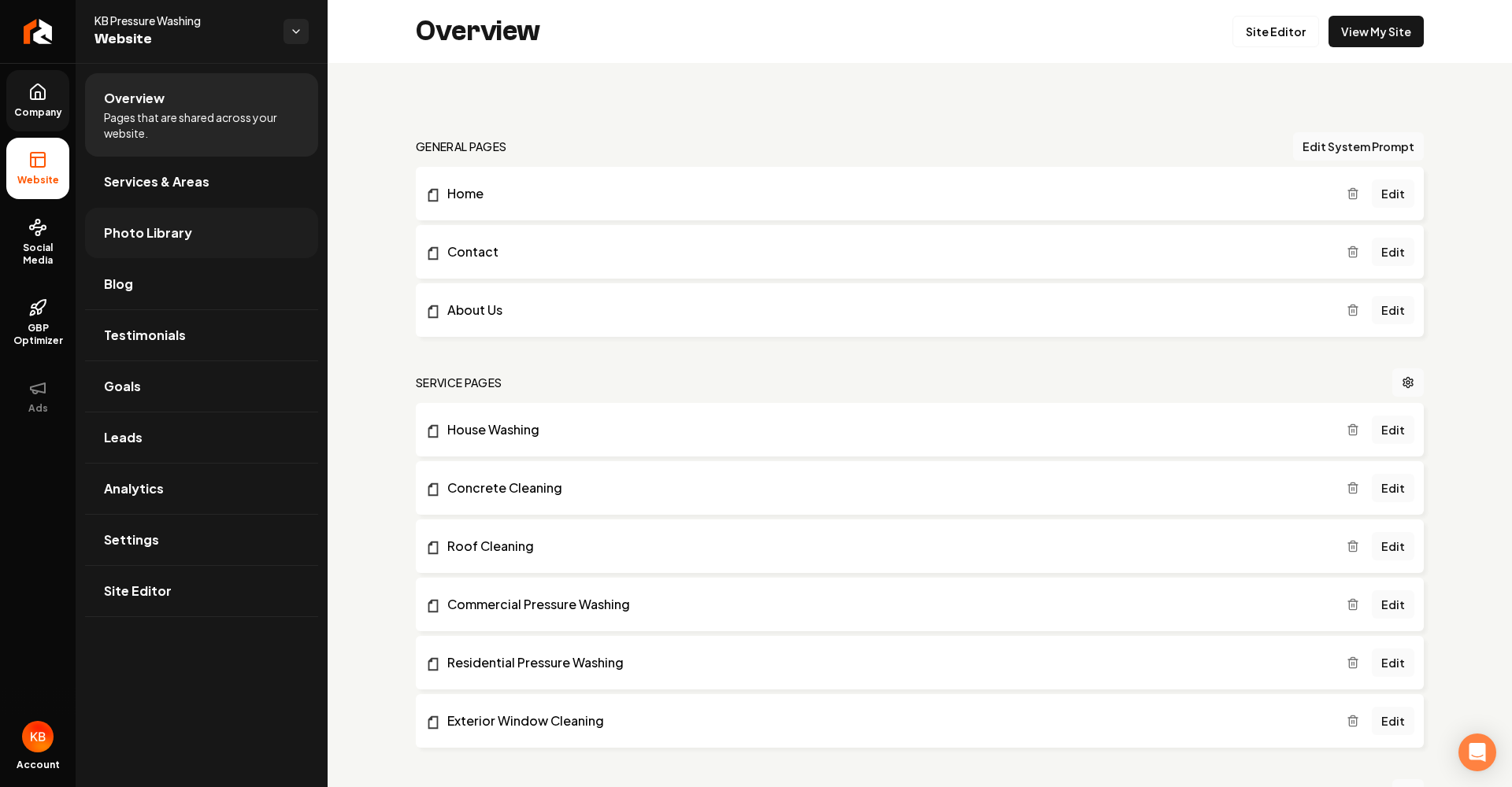
click at [234, 225] on link "Photo Library" at bounding box center [202, 233] width 233 height 50
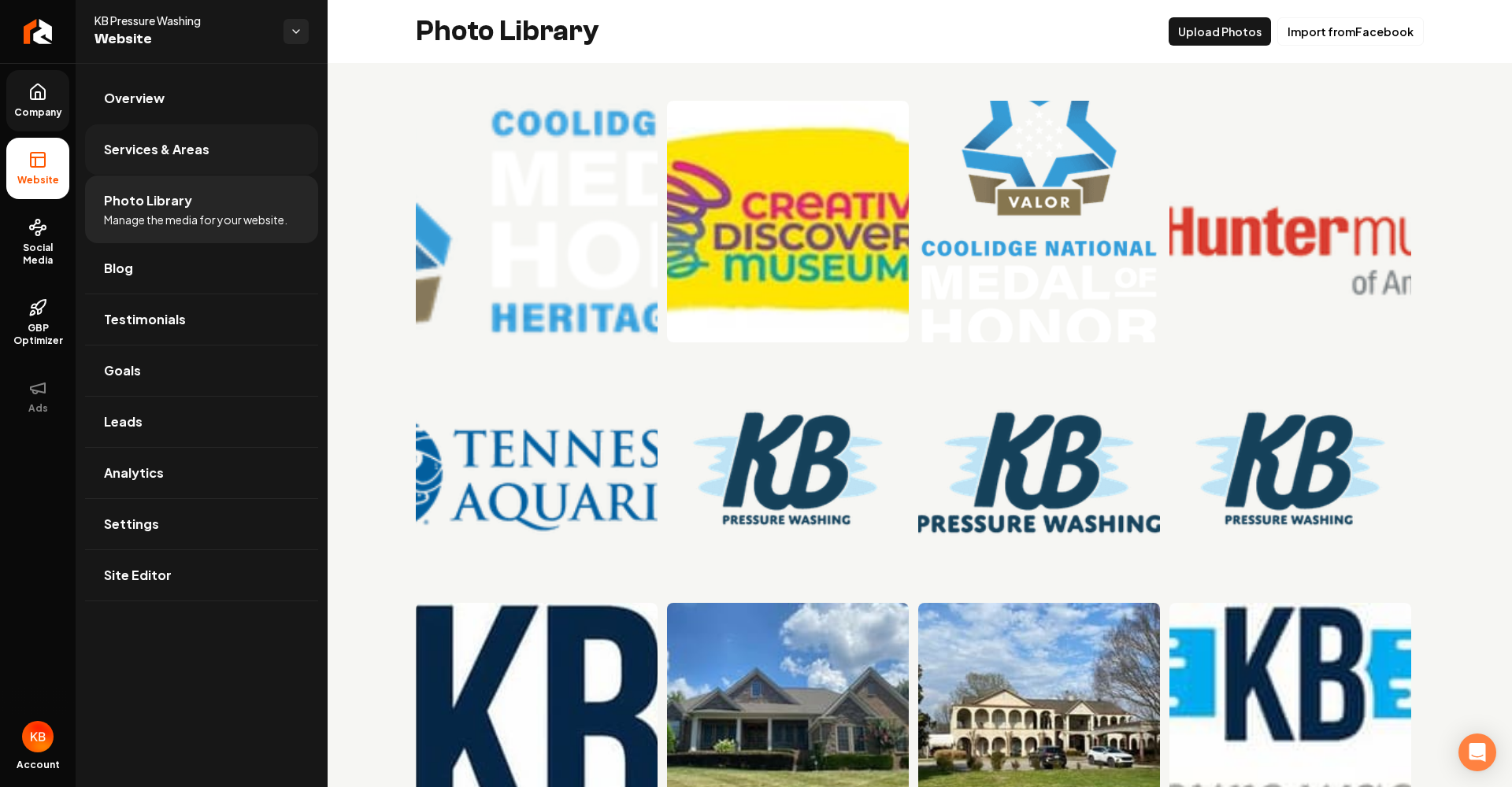
click at [242, 147] on link "Services & Areas" at bounding box center [202, 149] width 233 height 50
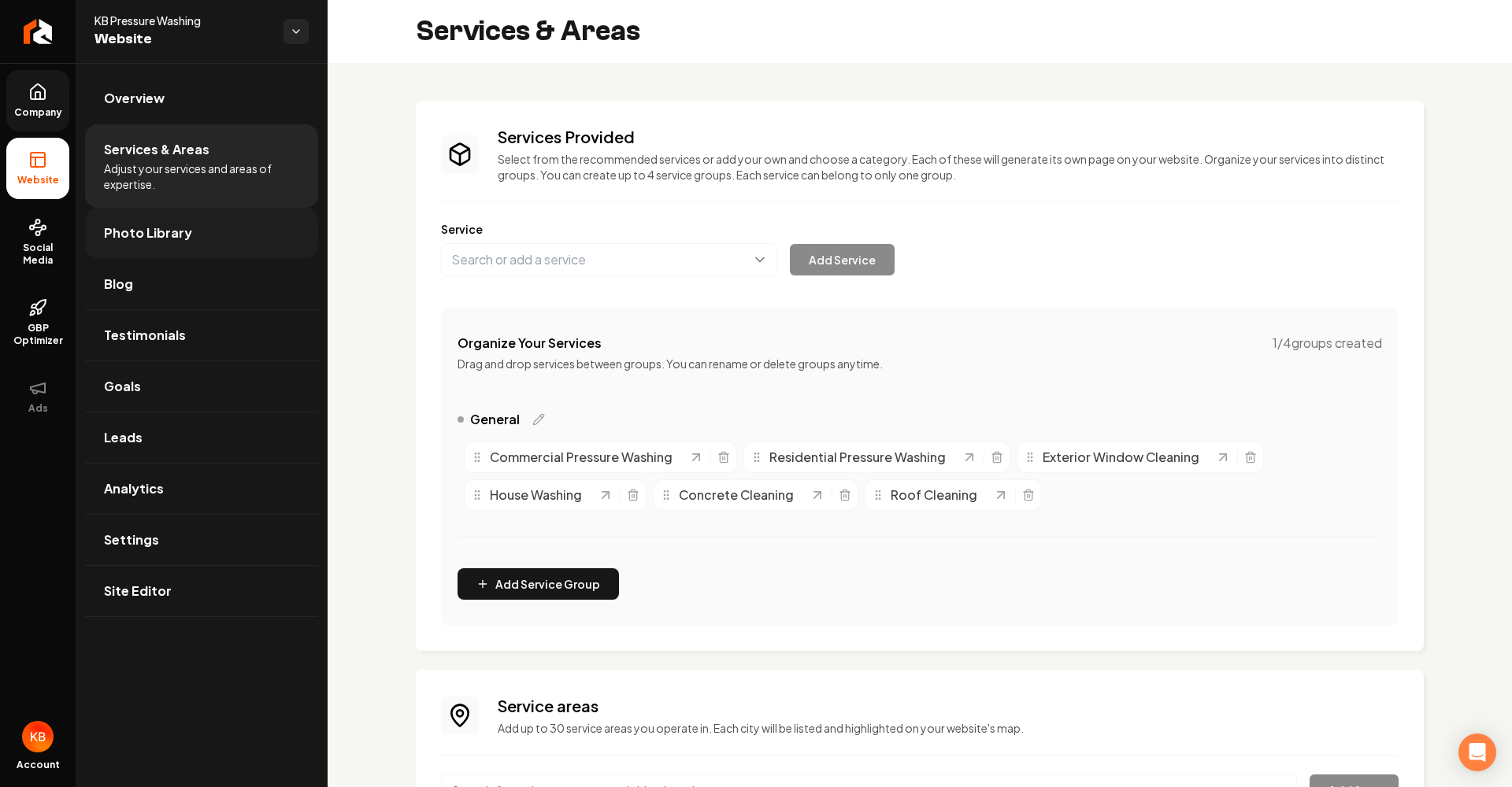
click at [227, 245] on link "Photo Library" at bounding box center [202, 233] width 233 height 50
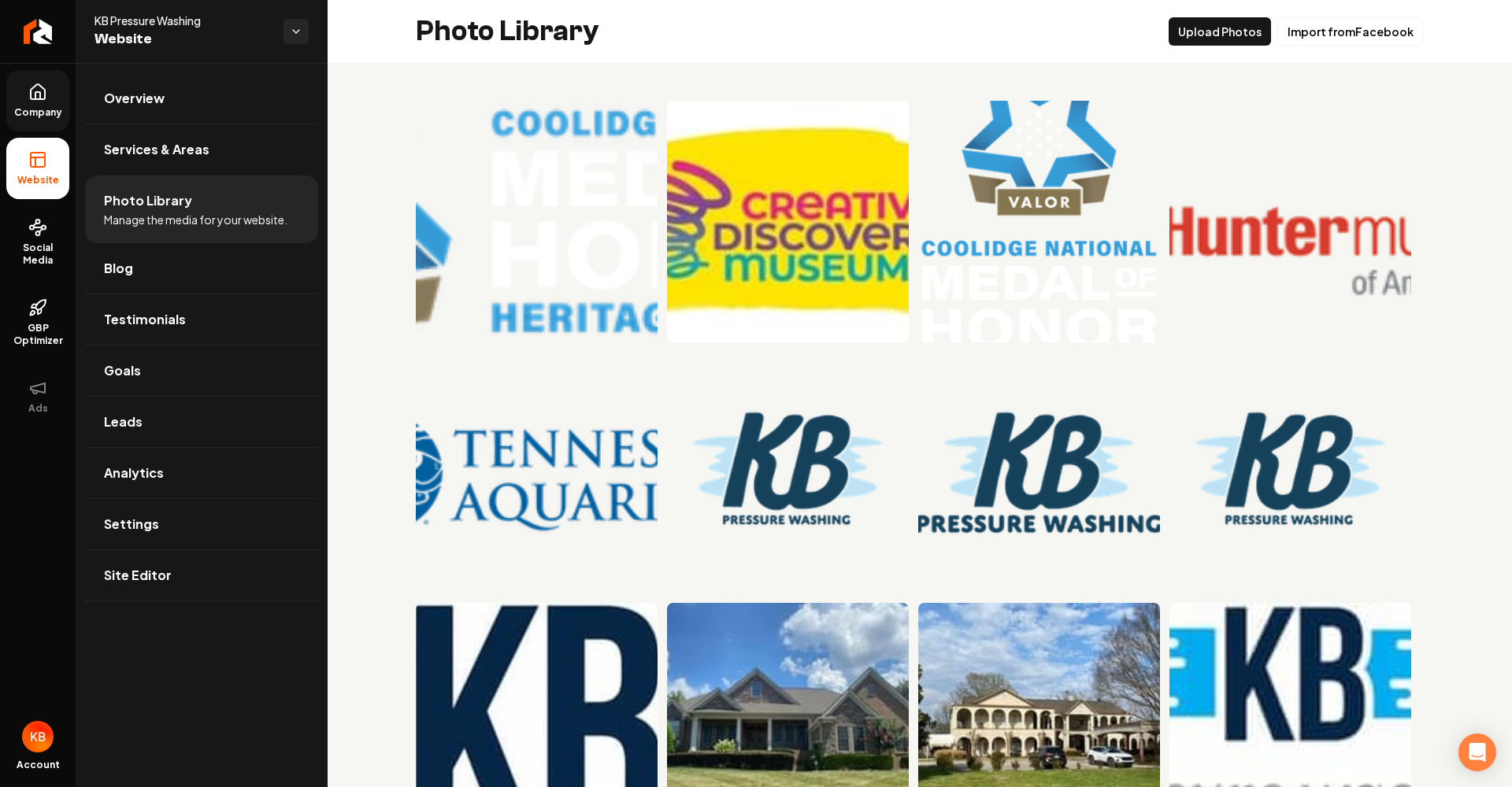
click at [241, 176] on li "Photo Library Manage the media for your website." at bounding box center [202, 210] width 233 height 68
click at [251, 159] on link "Services & Areas" at bounding box center [202, 149] width 233 height 50
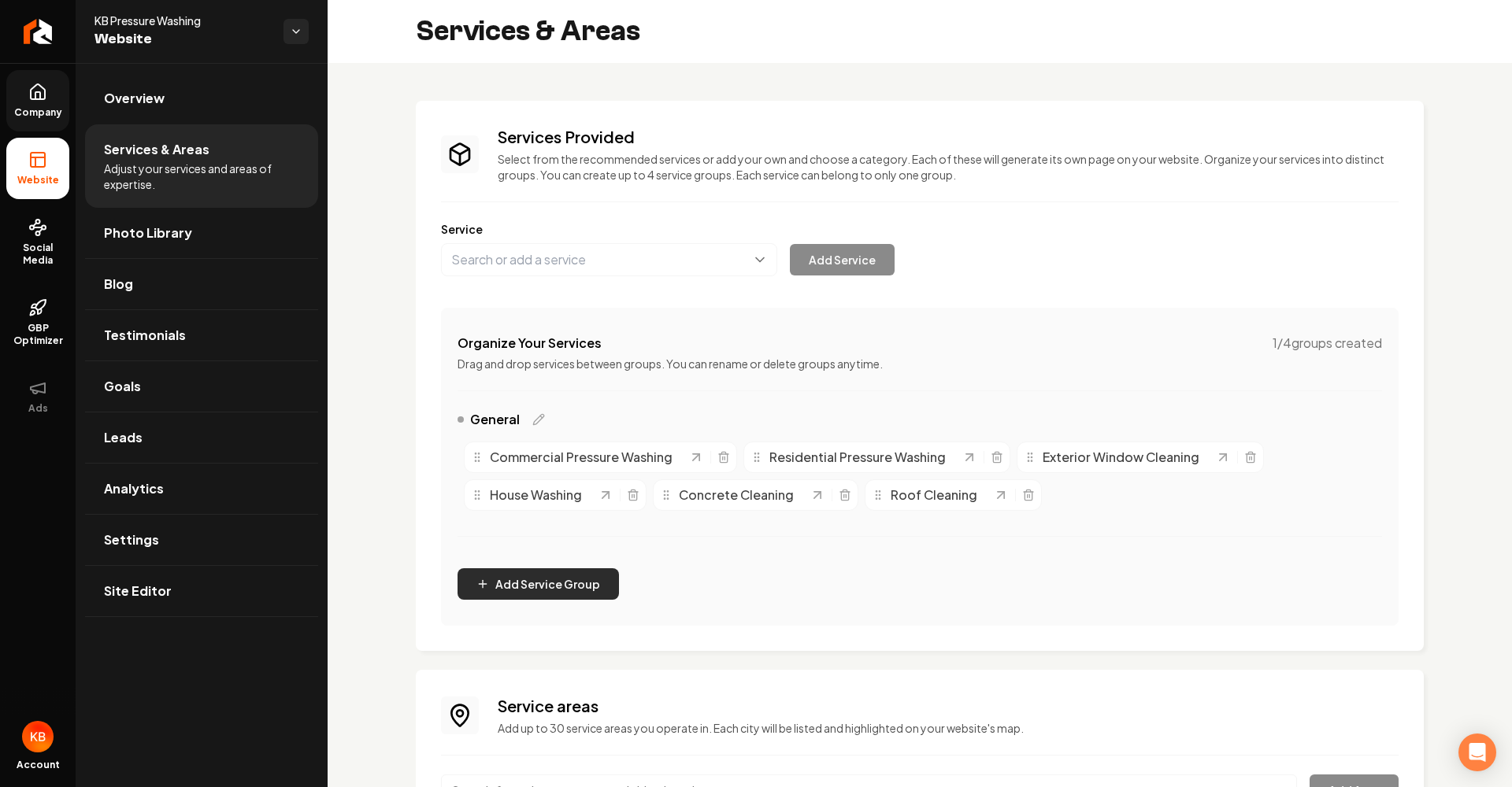
click at [538, 590] on button "Add Service Group" at bounding box center [538, 584] width 161 height 31
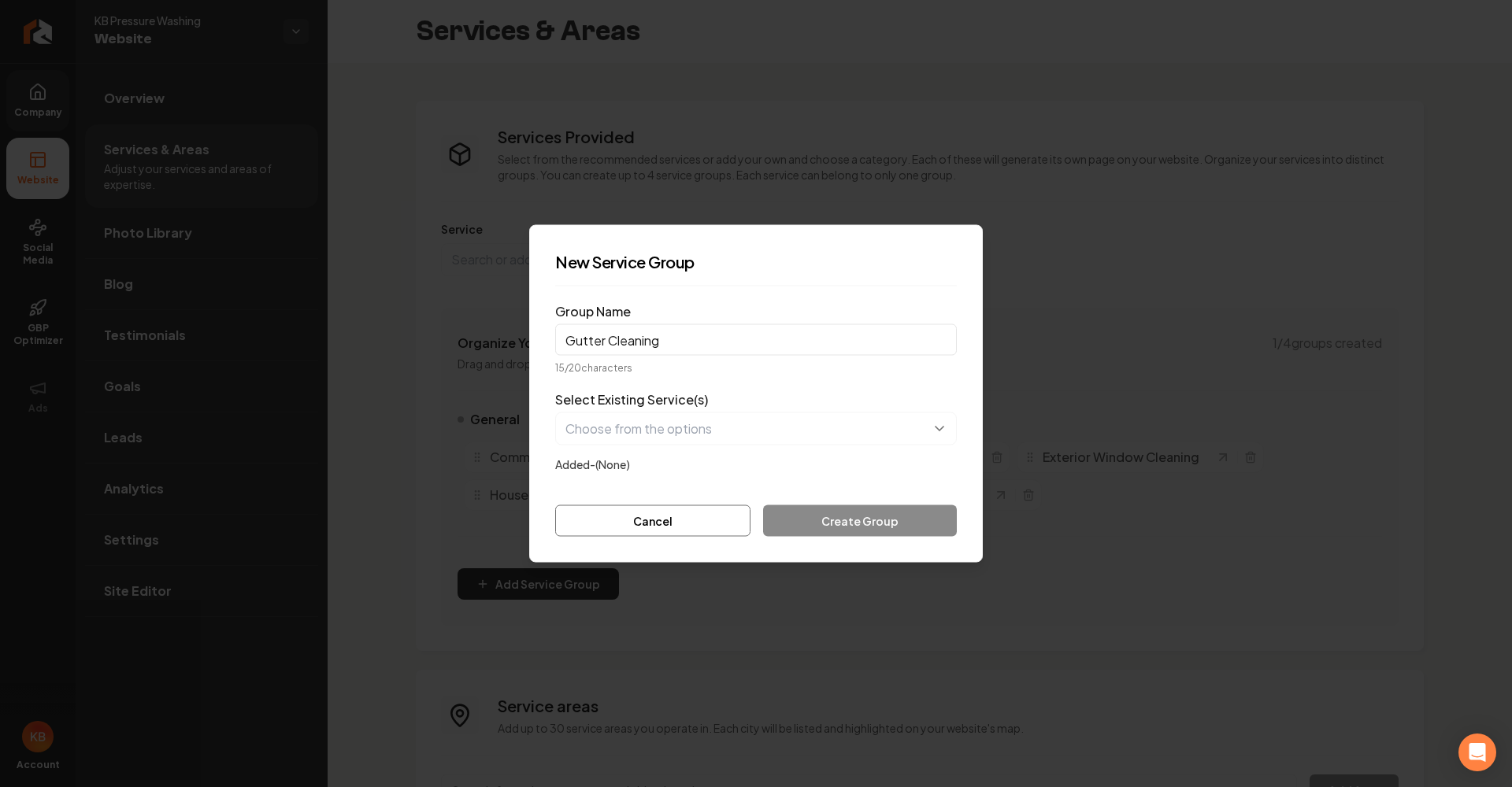
type input "Gutter Cleaning"
click at [851, 433] on button "button" at bounding box center [756, 429] width 401 height 33
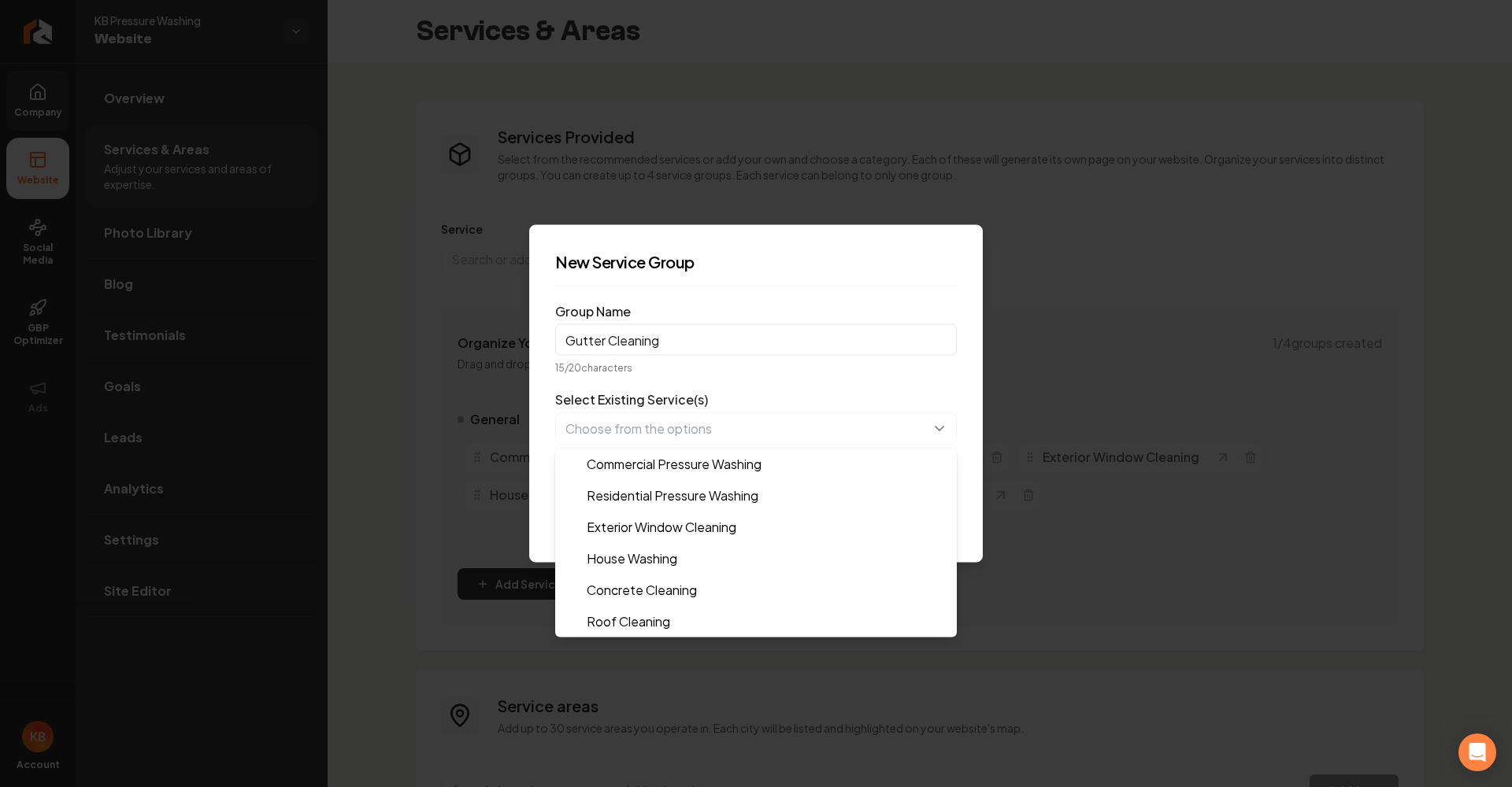
click at [860, 358] on form "Group Name Gutter Cleaning 15 / 20 characters Select Existing Service(s) Commer…" at bounding box center [756, 417] width 401 height 237
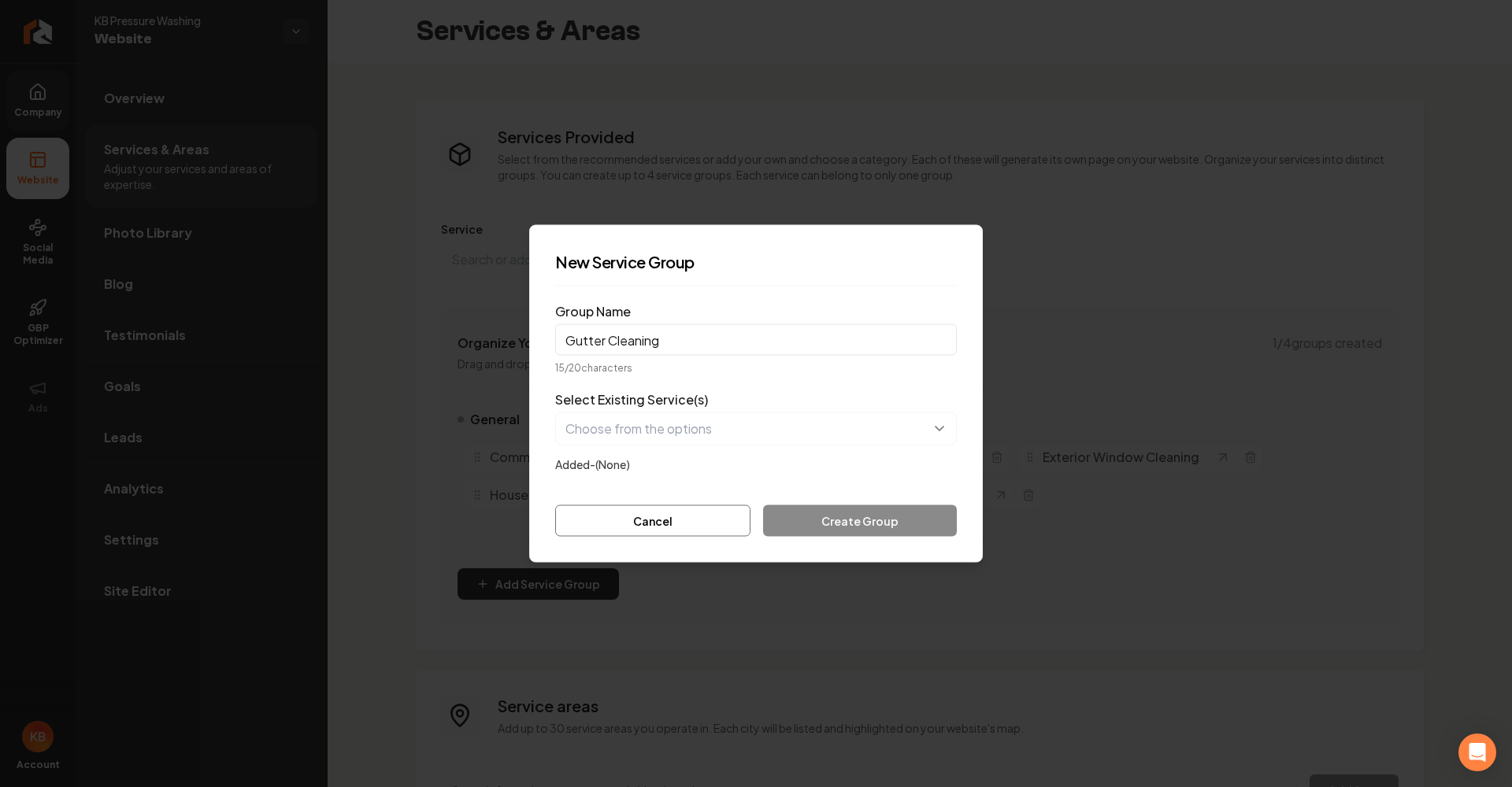
drag, startPoint x: 696, startPoint y: 509, endPoint x: 704, endPoint y: 511, distance: 8.2
click at [696, 509] on button "Cancel" at bounding box center [652, 521] width 195 height 31
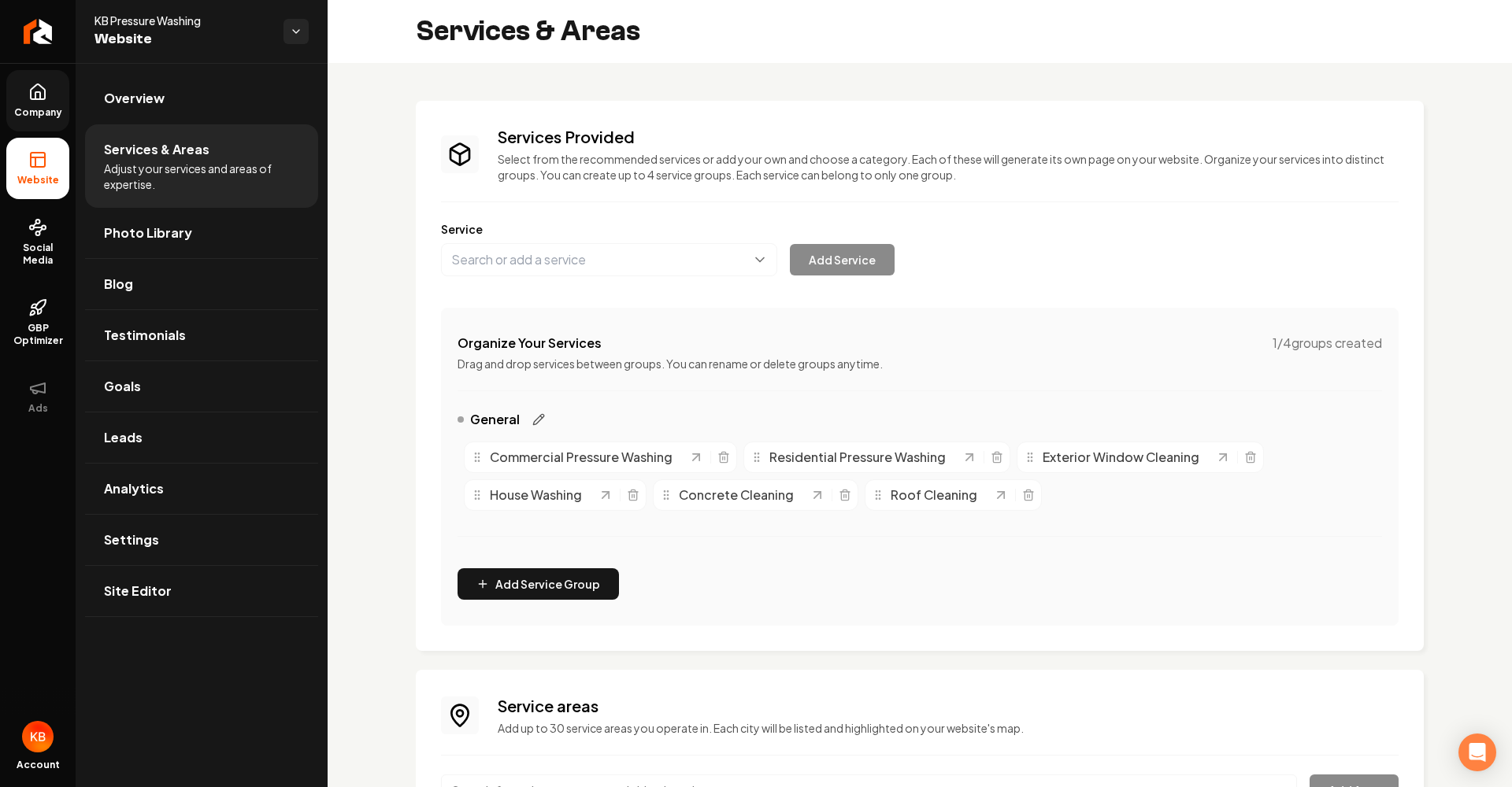
click at [541, 420] on icon "Main content area" at bounding box center [539, 420] width 13 height 13
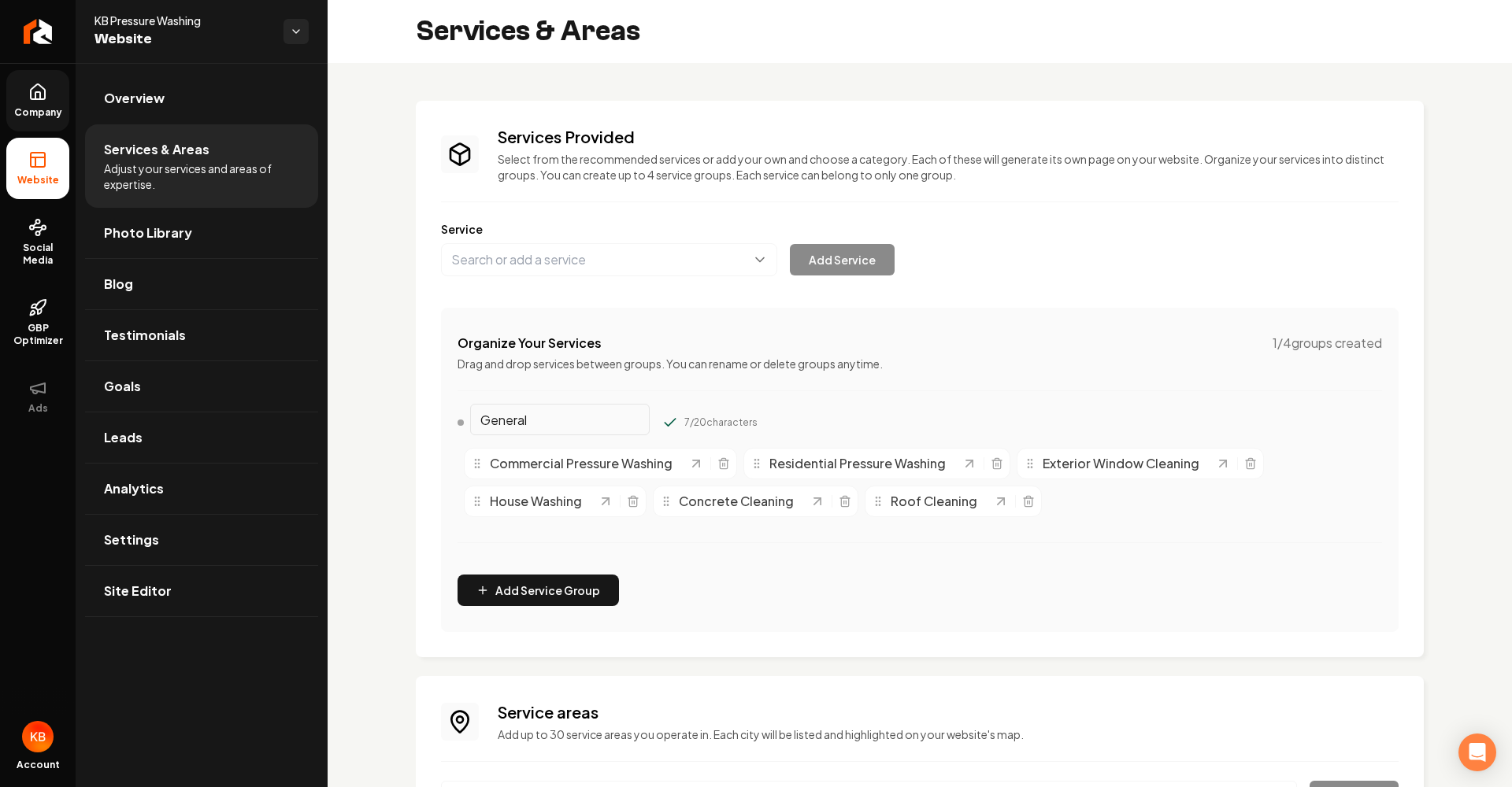
click at [740, 402] on div "Organize Your Services 1 / 4 groups created Drag and drop services between grou…" at bounding box center [919, 470] width 958 height 324
click at [723, 242] on div "Service Add Service" at bounding box center [919, 248] width 958 height 55
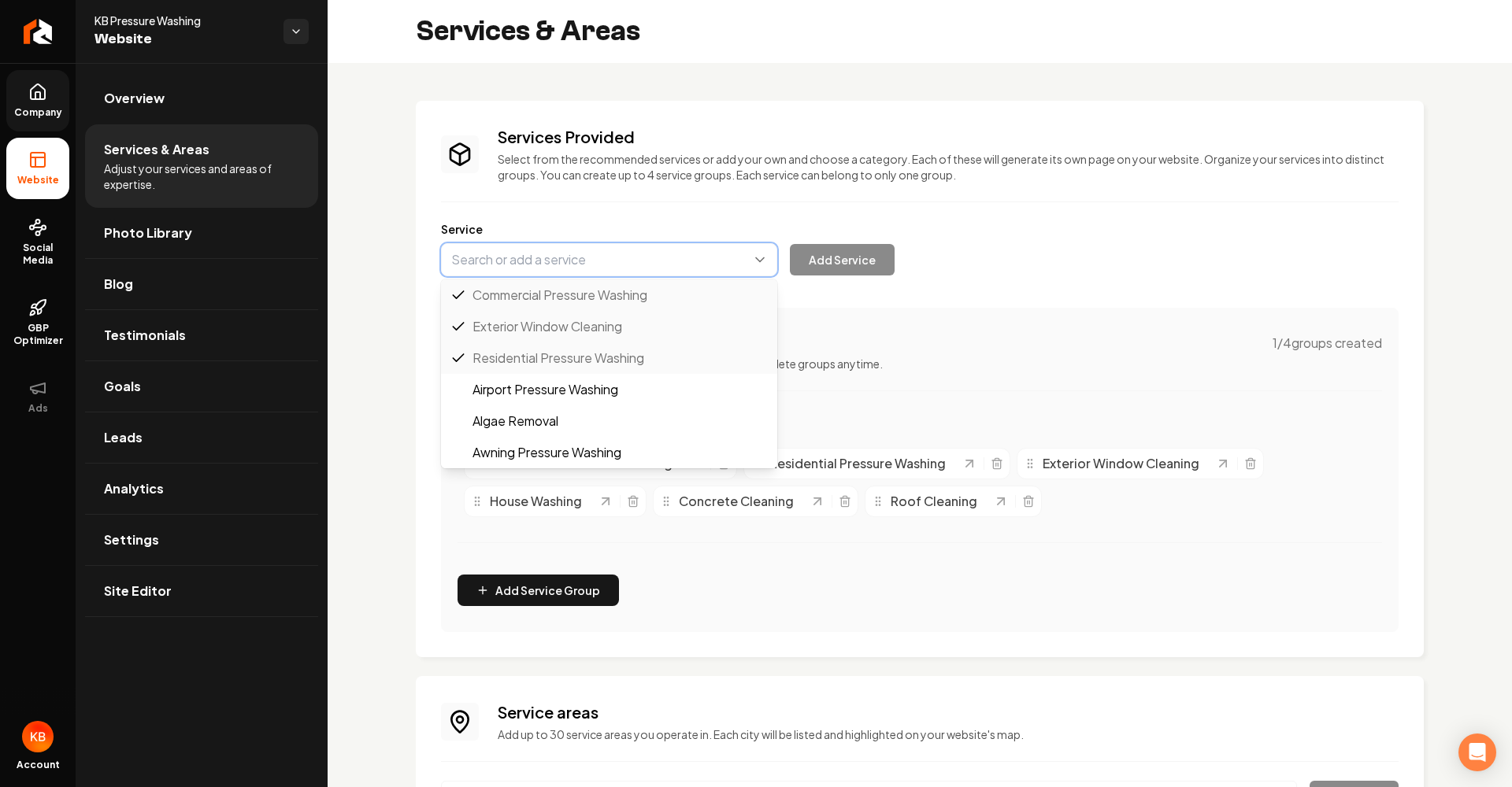
click at [711, 256] on button "Main content area" at bounding box center [608, 259] width 336 height 33
type input "Exterior House Cleaning"
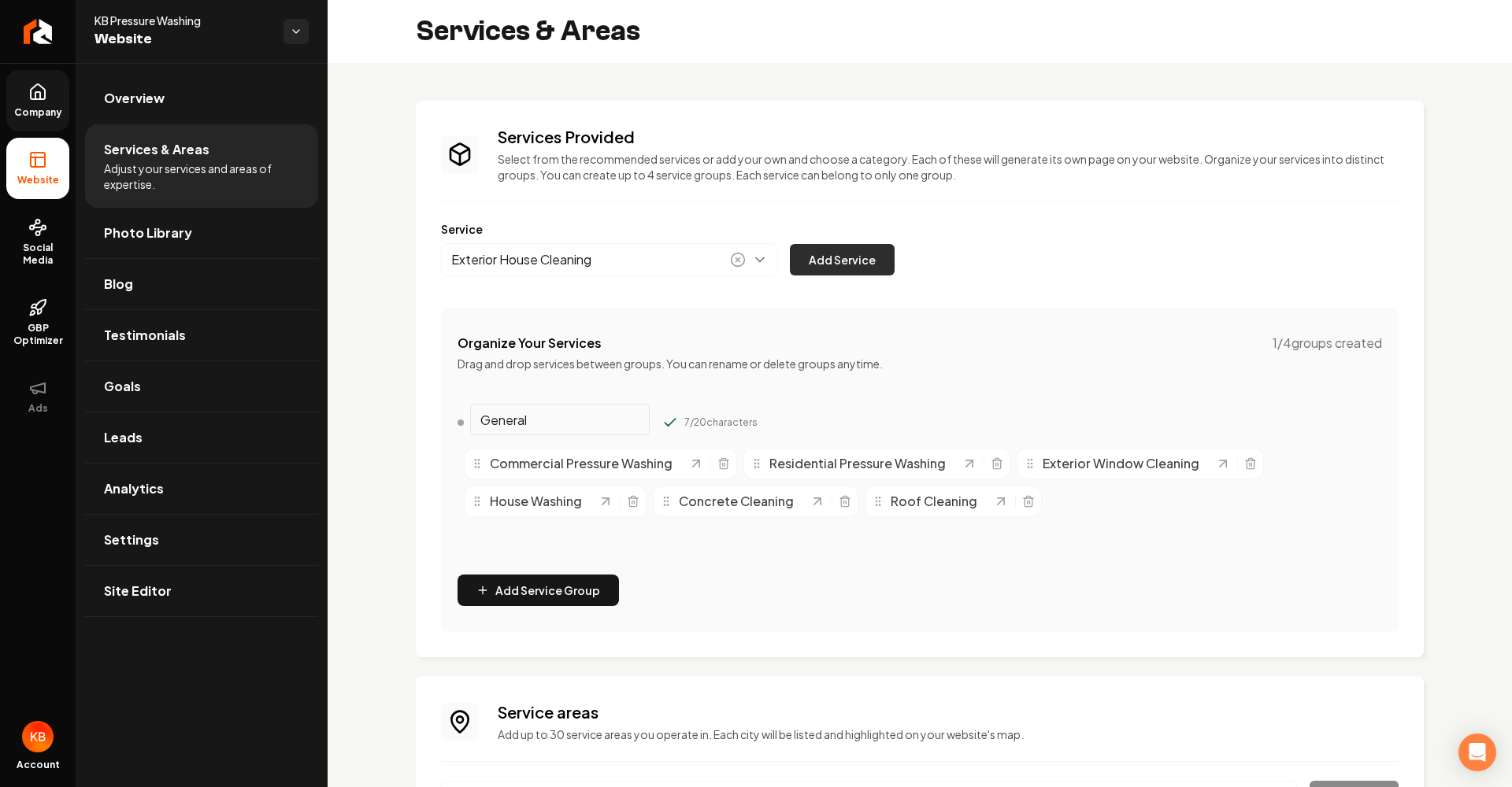
click at [852, 266] on button "Add Service" at bounding box center [842, 259] width 104 height 31
click at [681, 254] on button "Main content area" at bounding box center [608, 259] width 336 height 33
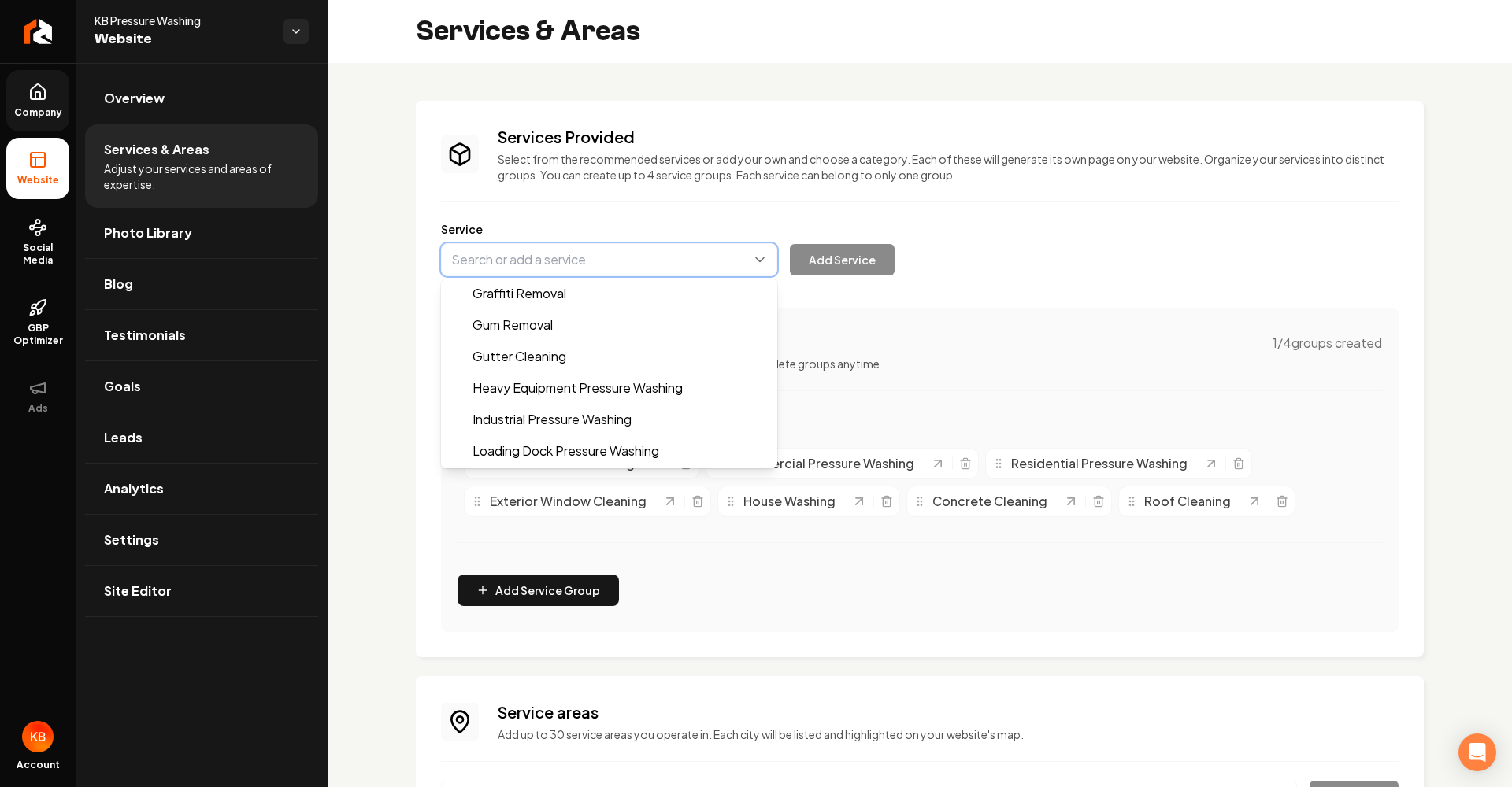
scroll to position [633, 0]
type input "Graffiti Removal"
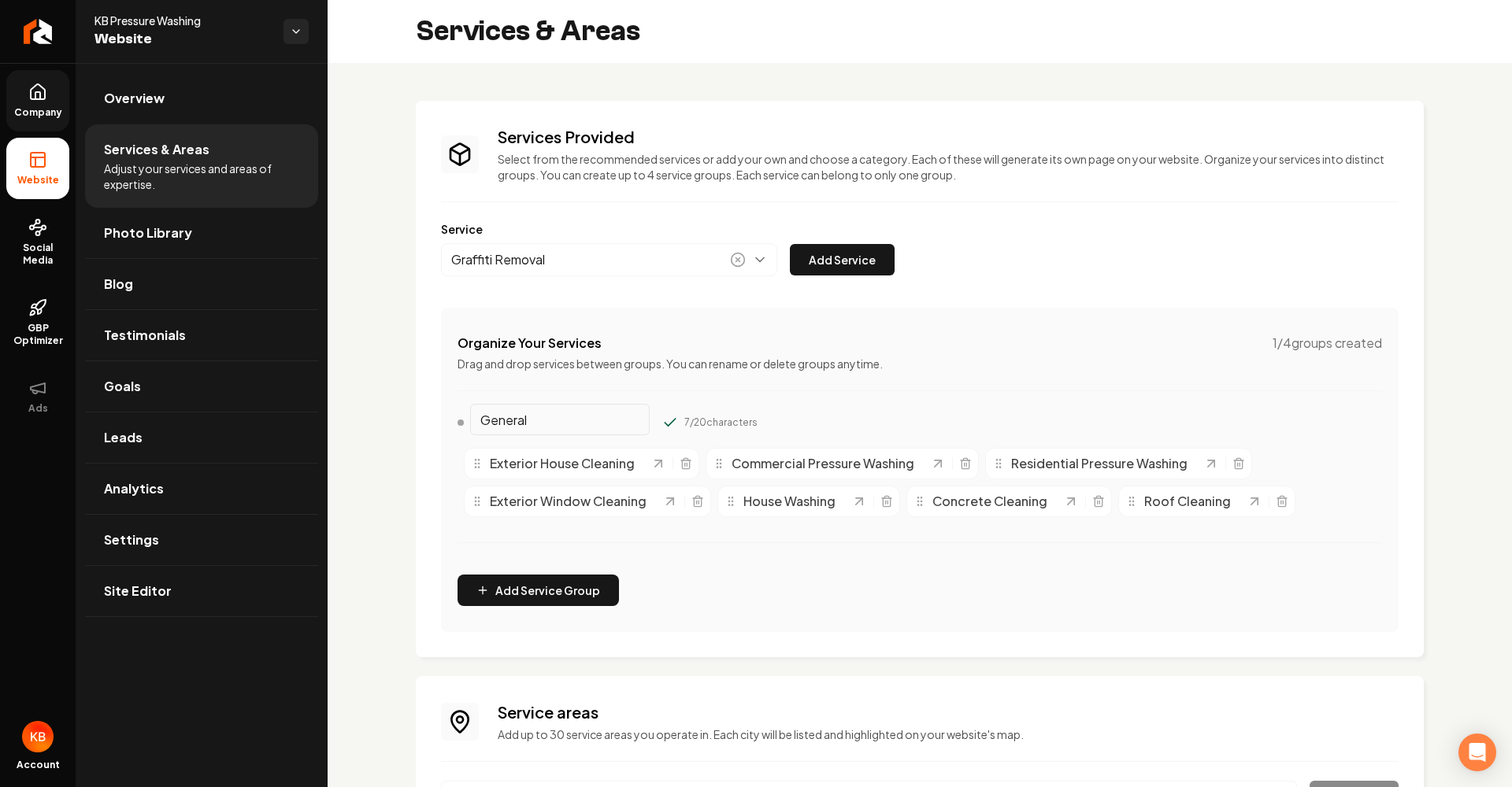
drag, startPoint x: 871, startPoint y: 257, endPoint x: 813, endPoint y: 263, distance: 58.3
click at [870, 257] on button "Add Service" at bounding box center [842, 259] width 104 height 31
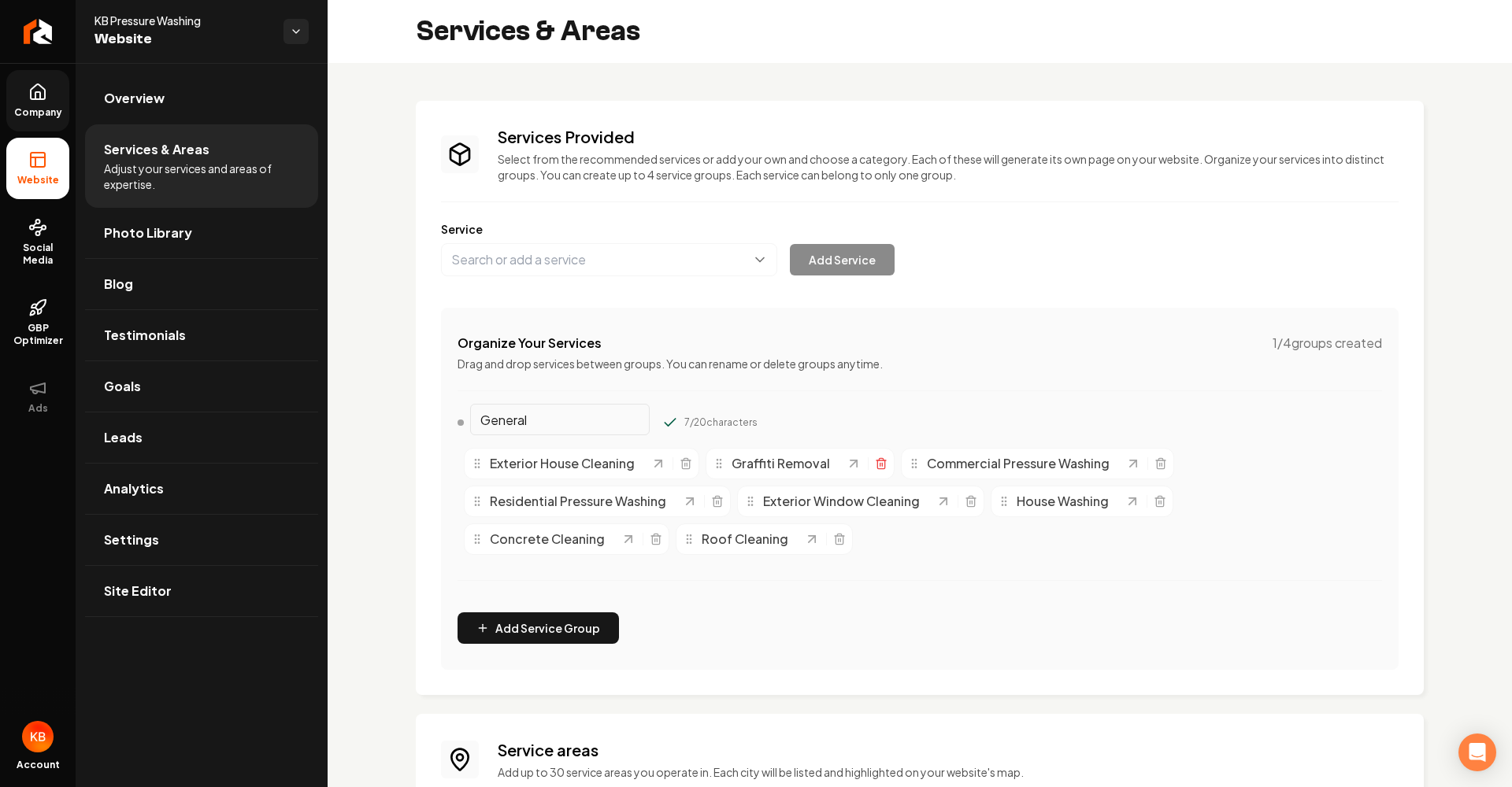
click at [882, 466] on icon "Main content area" at bounding box center [881, 464] width 13 height 13
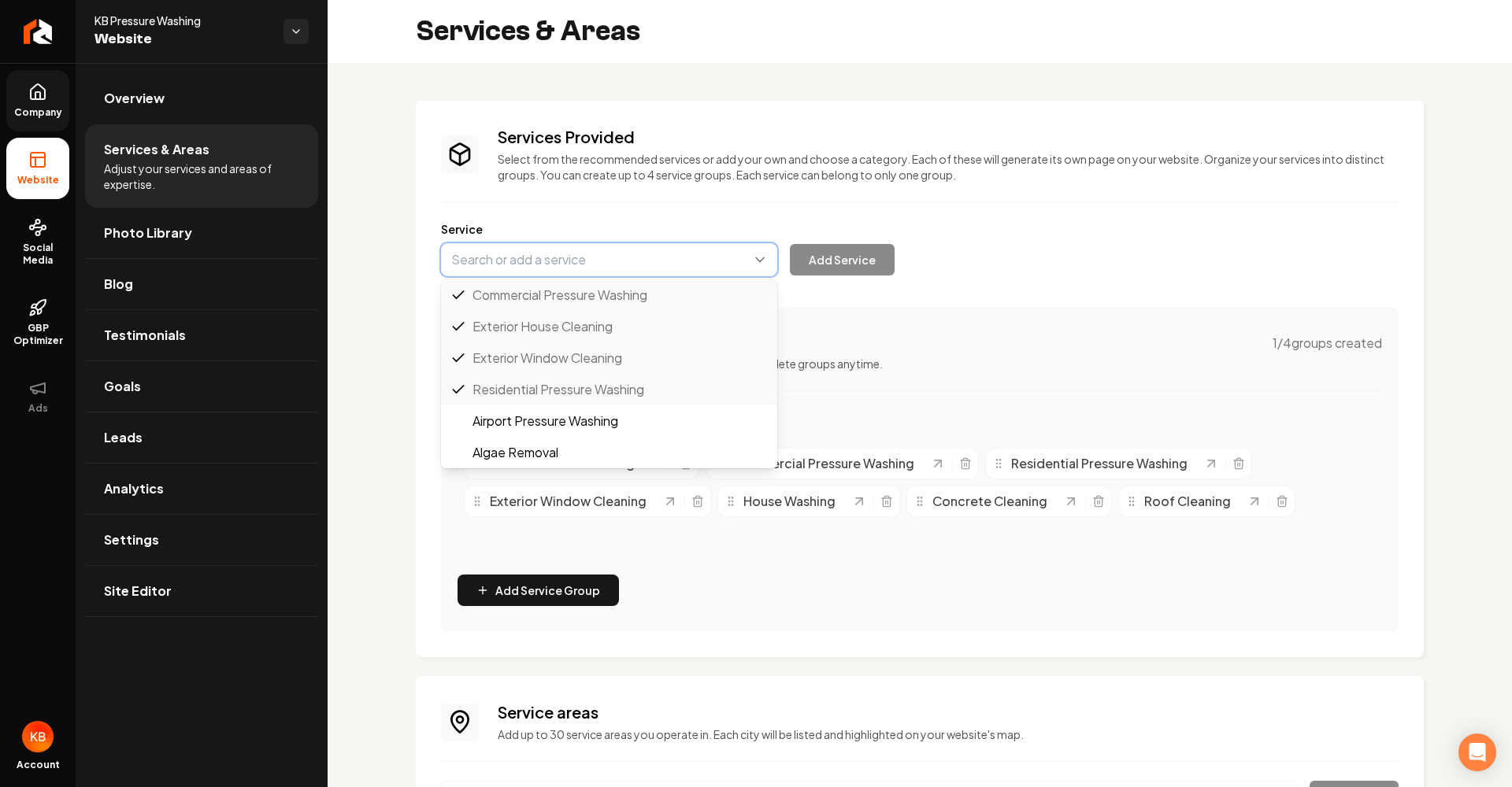
click at [766, 259] on button "Main content area" at bounding box center [608, 259] width 336 height 33
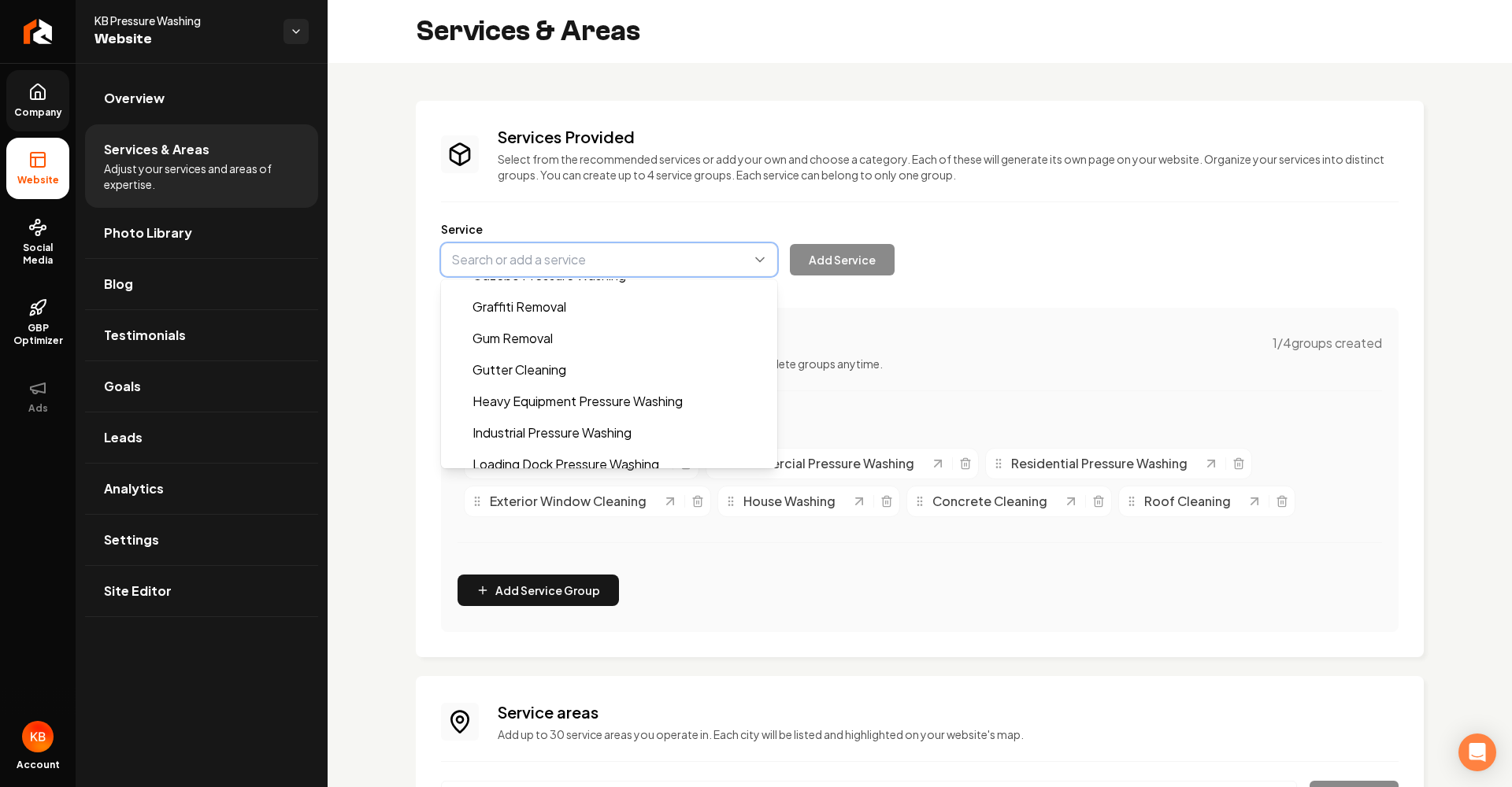
scroll to position [618, 0]
type input "Gutter Cleaning"
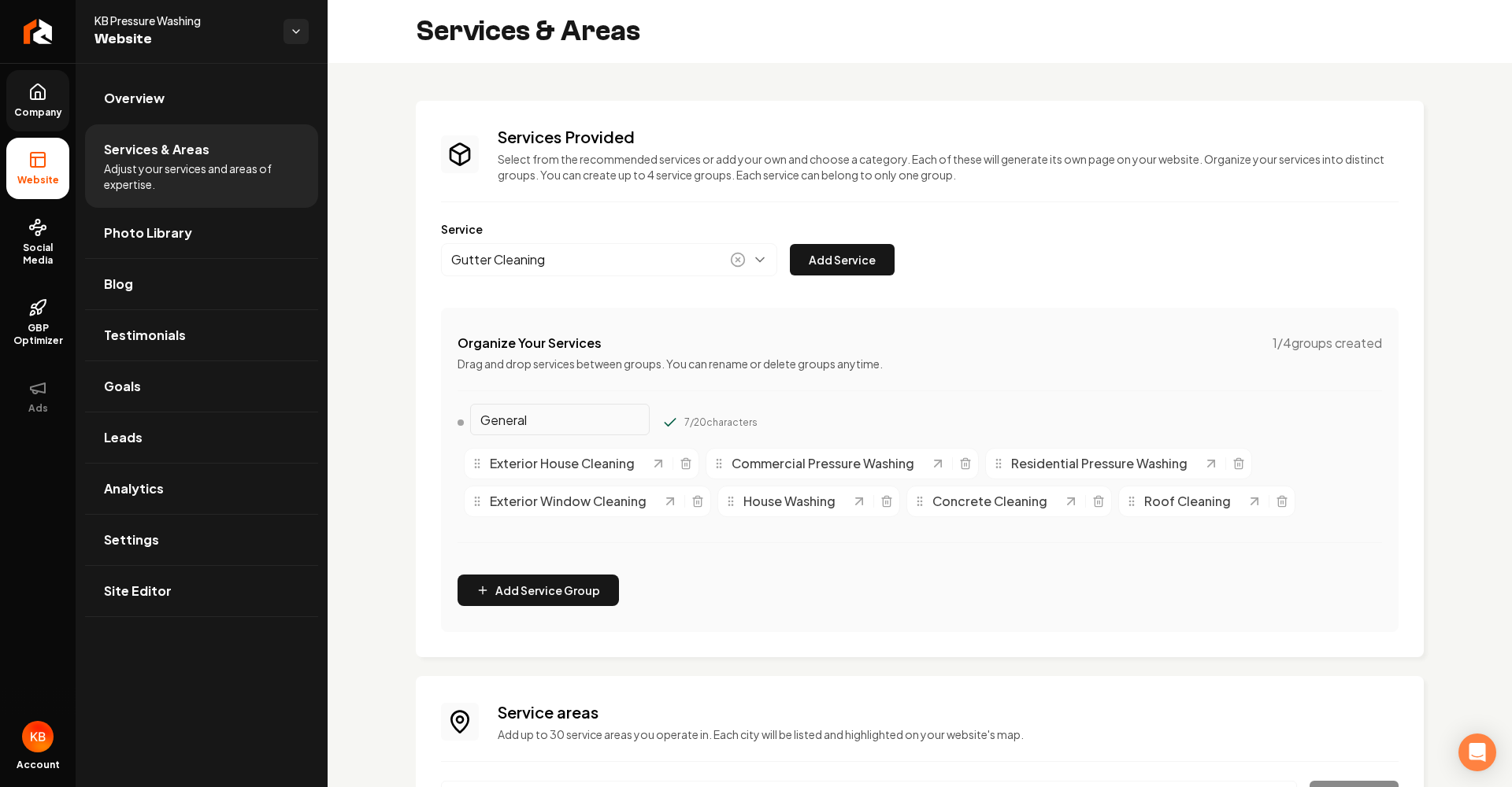
click at [858, 251] on button "Add Service" at bounding box center [842, 259] width 104 height 31
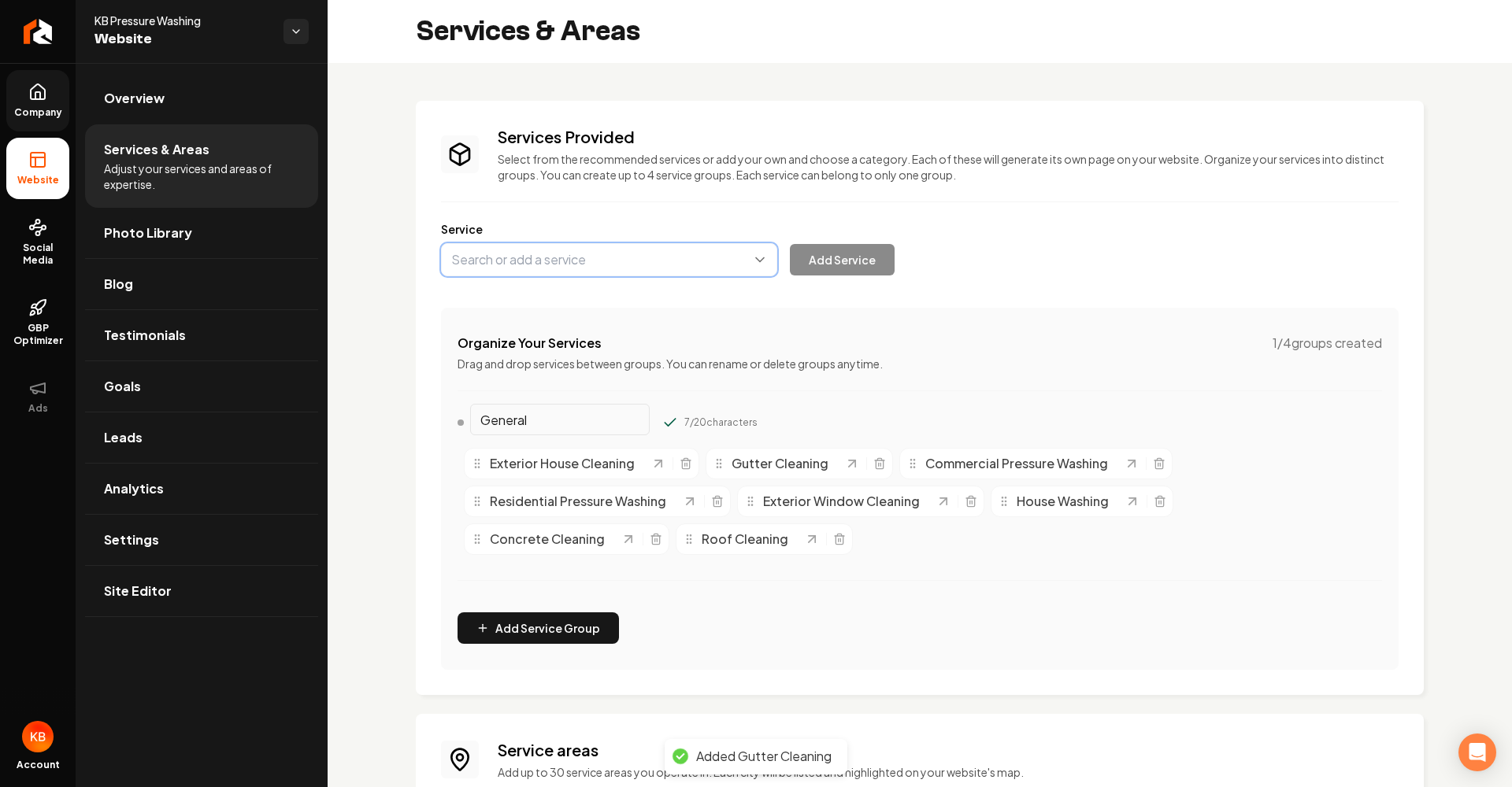
click at [764, 260] on button "Main content area" at bounding box center [608, 259] width 336 height 33
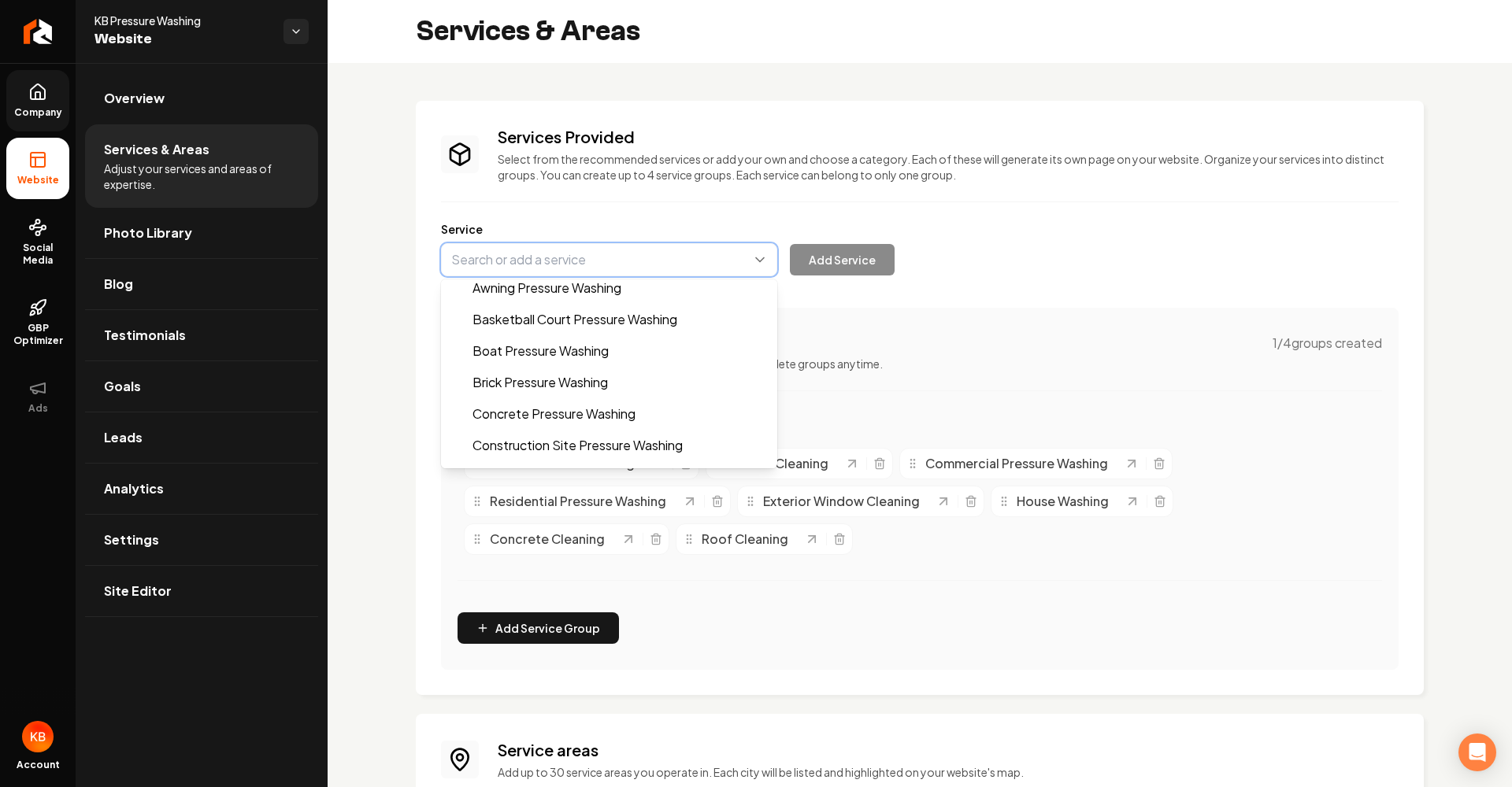
scroll to position [0, 0]
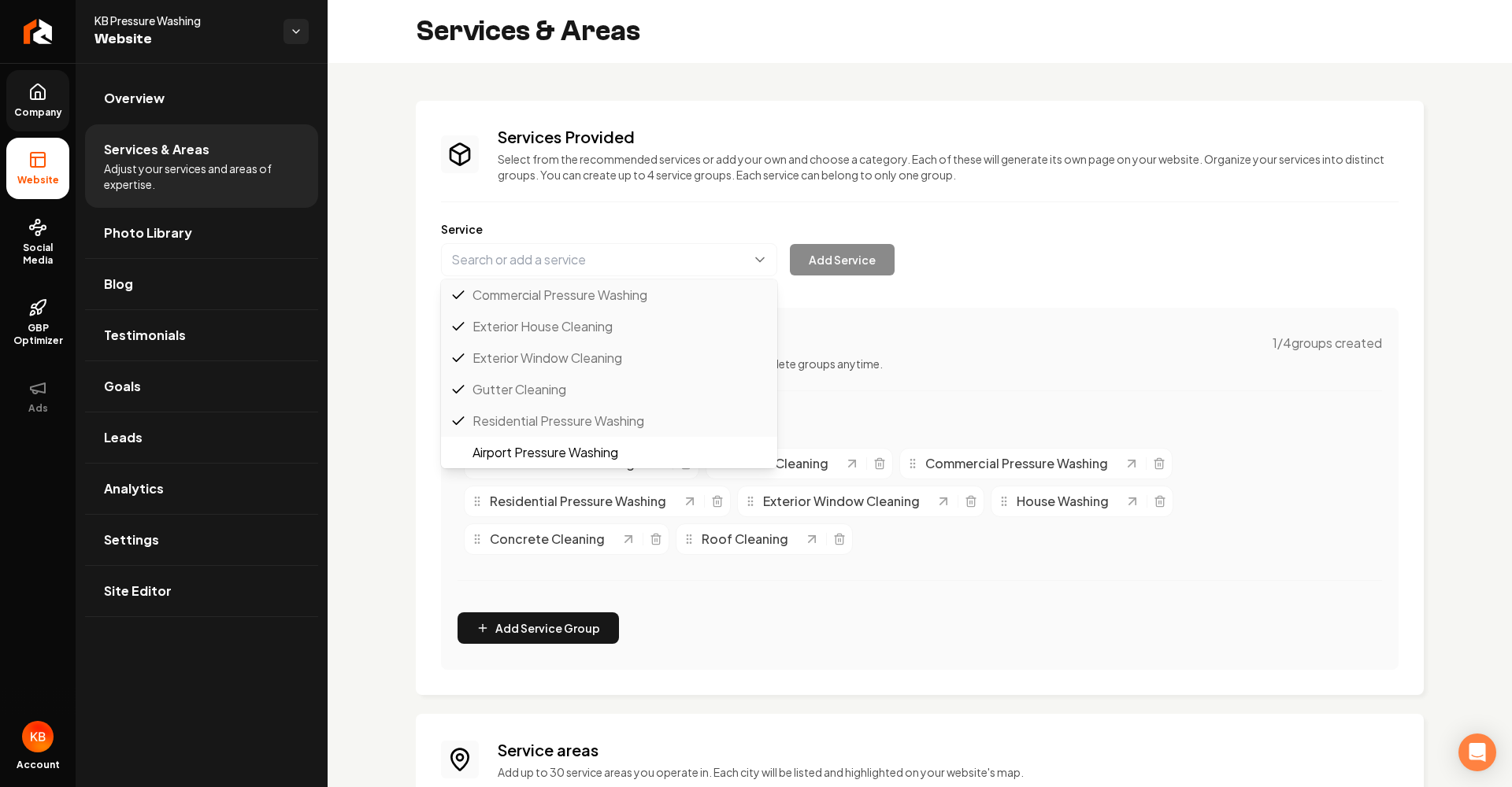
click at [1017, 390] on div "Services Provided Select from the recommended services or add your own and choo…" at bounding box center [919, 398] width 958 height 544
